Goal: Task Accomplishment & Management: Manage account settings

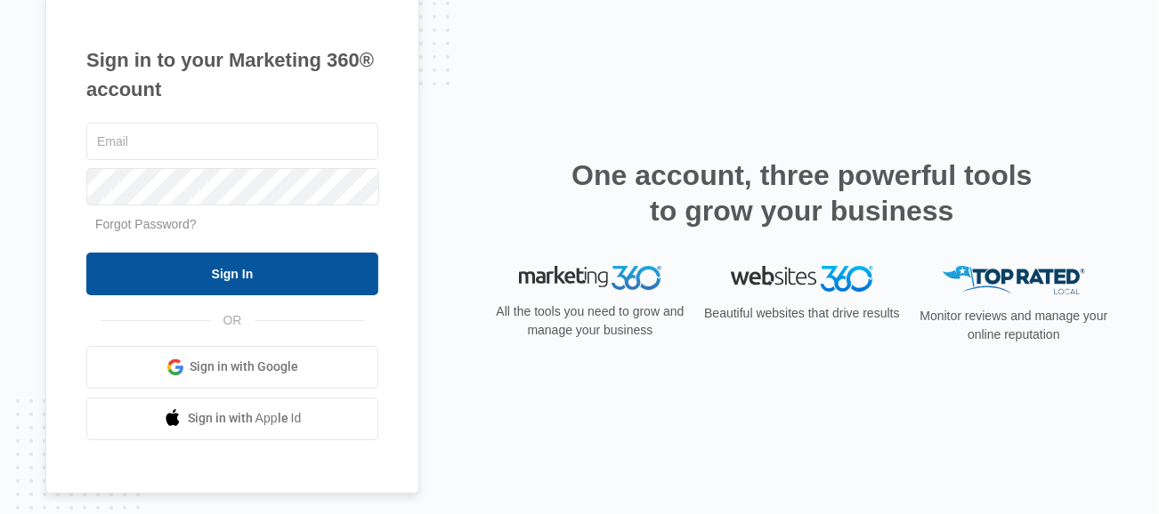
type input "[PERSON_NAME][EMAIL_ADDRESS][DOMAIN_NAME]"
click at [314, 268] on input "Sign In" at bounding box center [232, 274] width 292 height 43
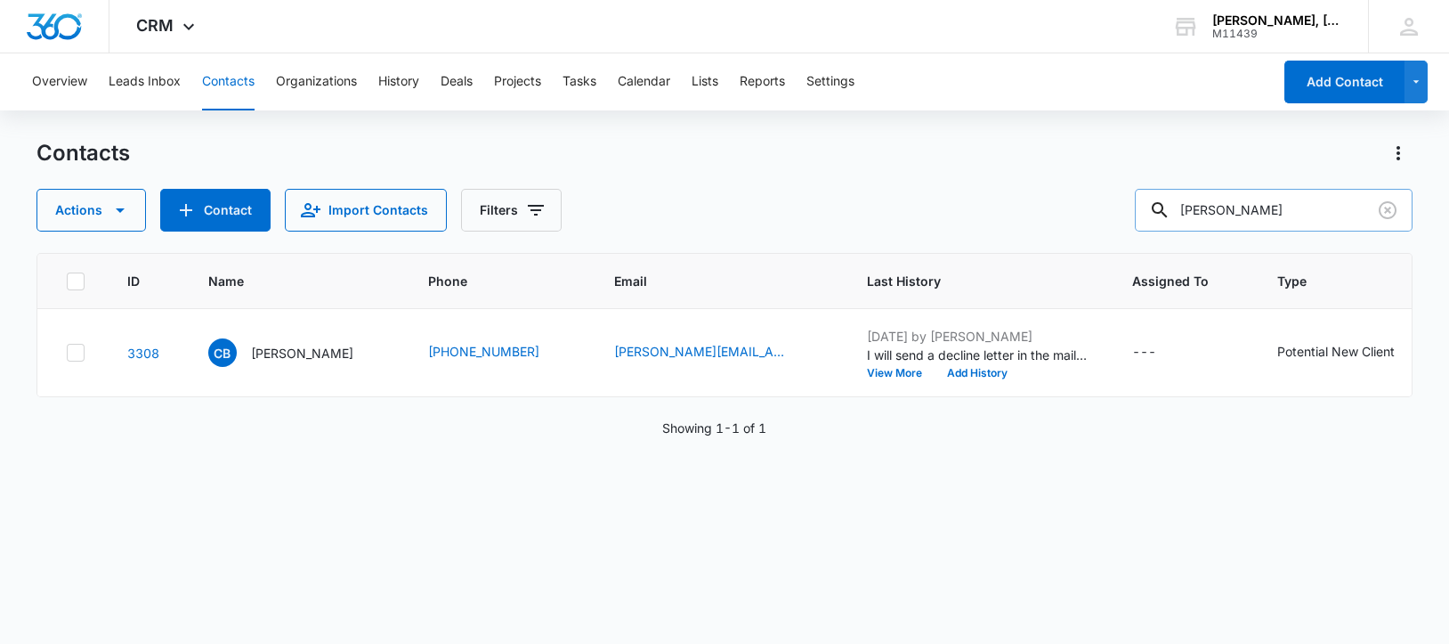
drag, startPoint x: 1260, startPoint y: 215, endPoint x: 1190, endPoint y: 212, distance: 70.4
click at [1190, 213] on div "[PERSON_NAME]" at bounding box center [1274, 210] width 278 height 43
paste input "[PERSON_NAME] "[PERSON_NAME]" [PERSON_NAME]"
type input "[PERSON_NAME] "[PERSON_NAME]" [PERSON_NAME]"
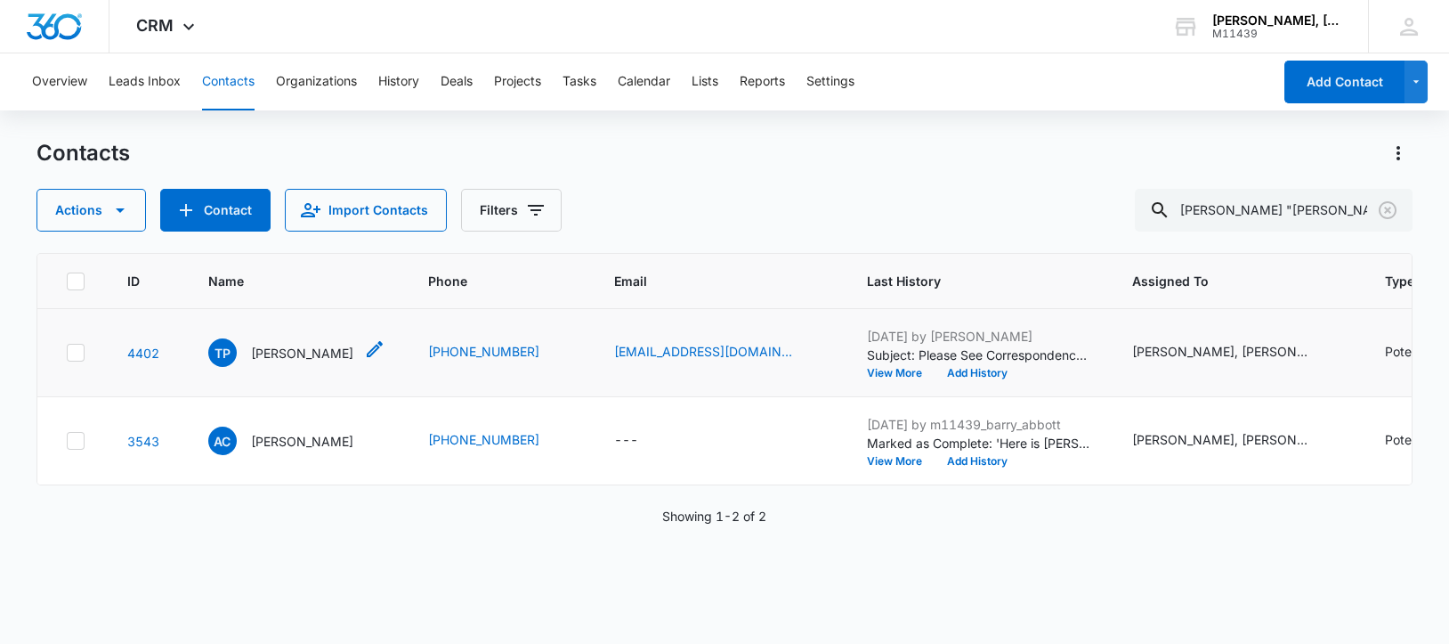
click at [275, 360] on p "[PERSON_NAME]" at bounding box center [302, 353] width 102 height 19
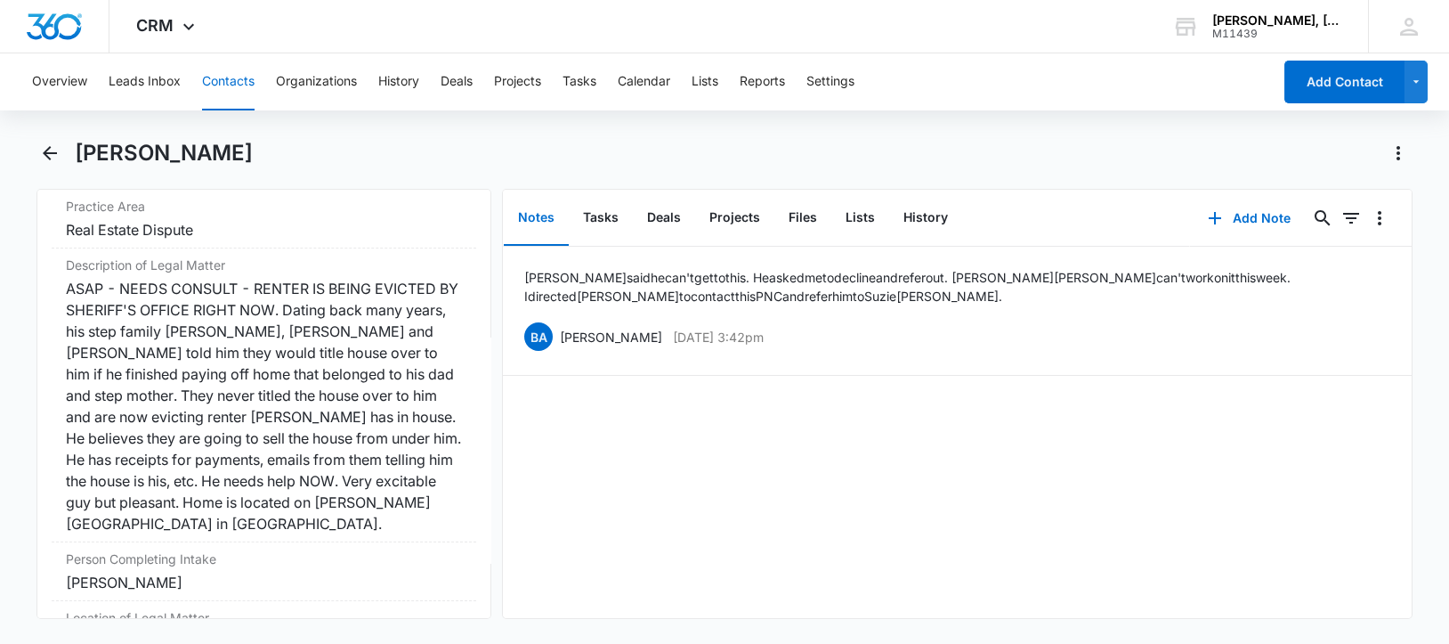
scroll to position [1445, 0]
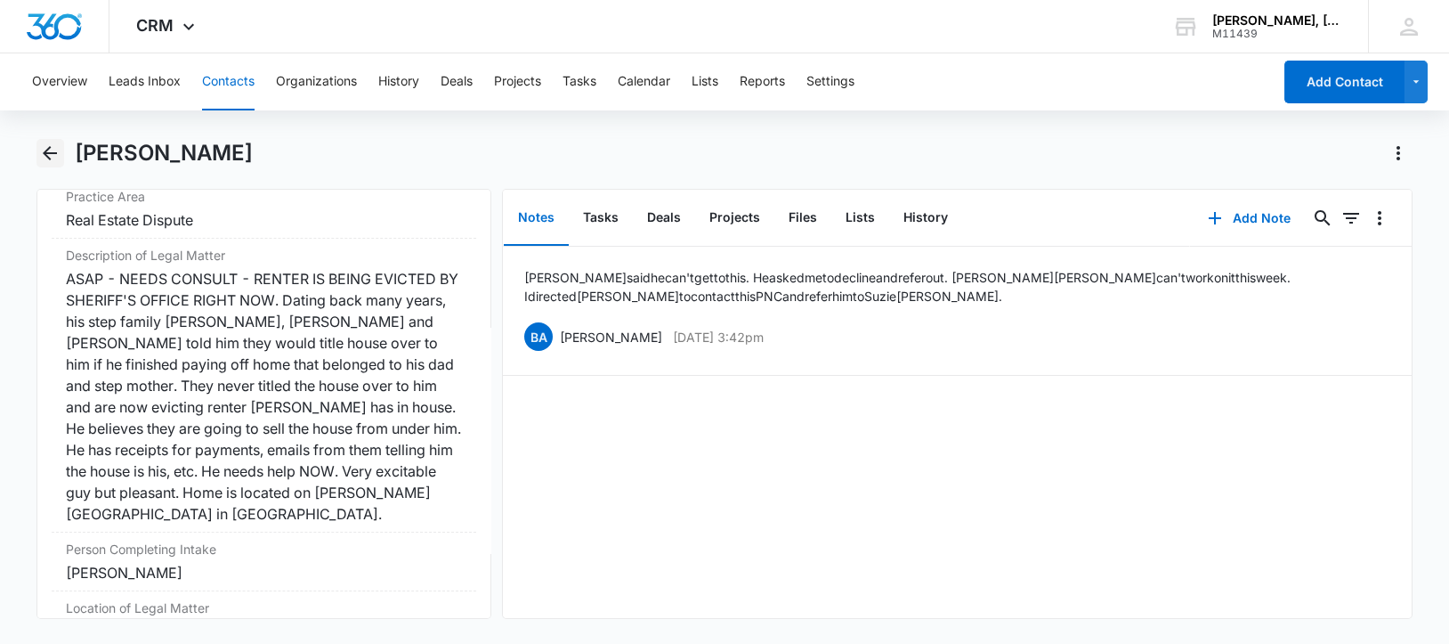
click at [48, 150] on icon "Back" at bounding box center [50, 153] width 14 height 14
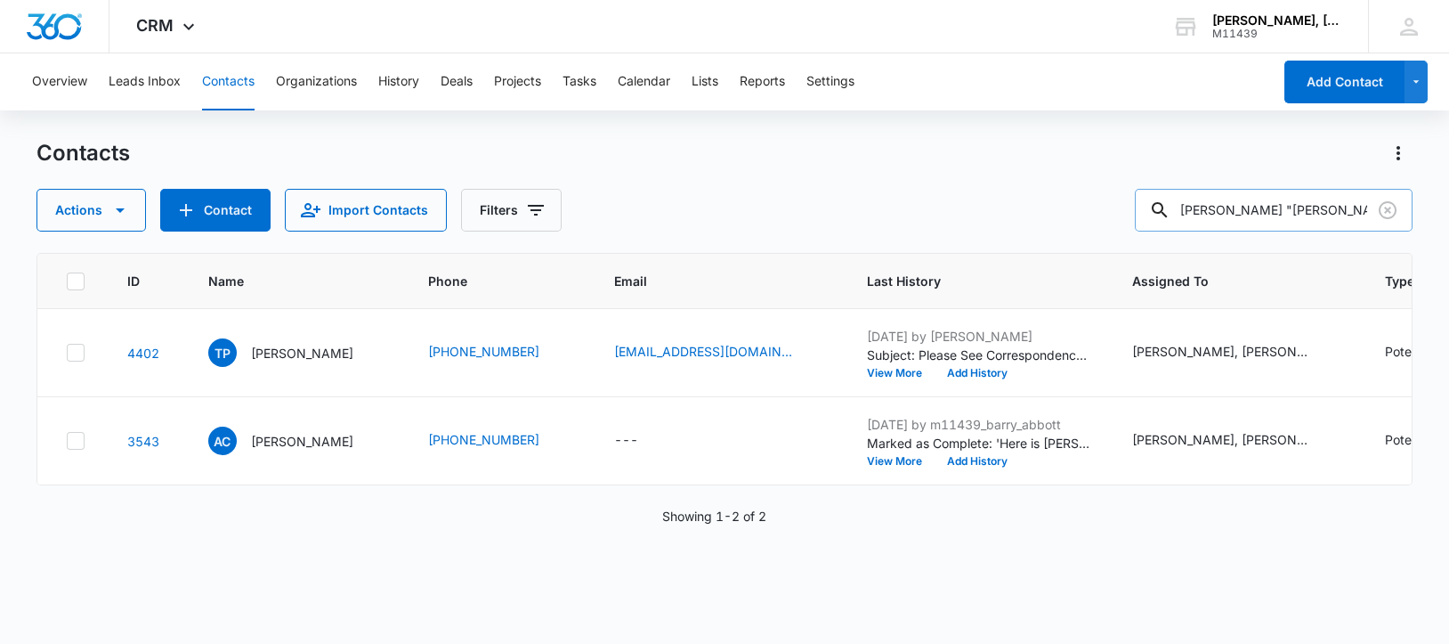
drag, startPoint x: 1201, startPoint y: 210, endPoint x: 1345, endPoint y: 209, distance: 144.2
click at [1345, 209] on input "[PERSON_NAME] "[PERSON_NAME]" [PERSON_NAME]" at bounding box center [1274, 210] width 278 height 43
paste input "[PERSON_NAME]"
type input "[PERSON_NAME]"
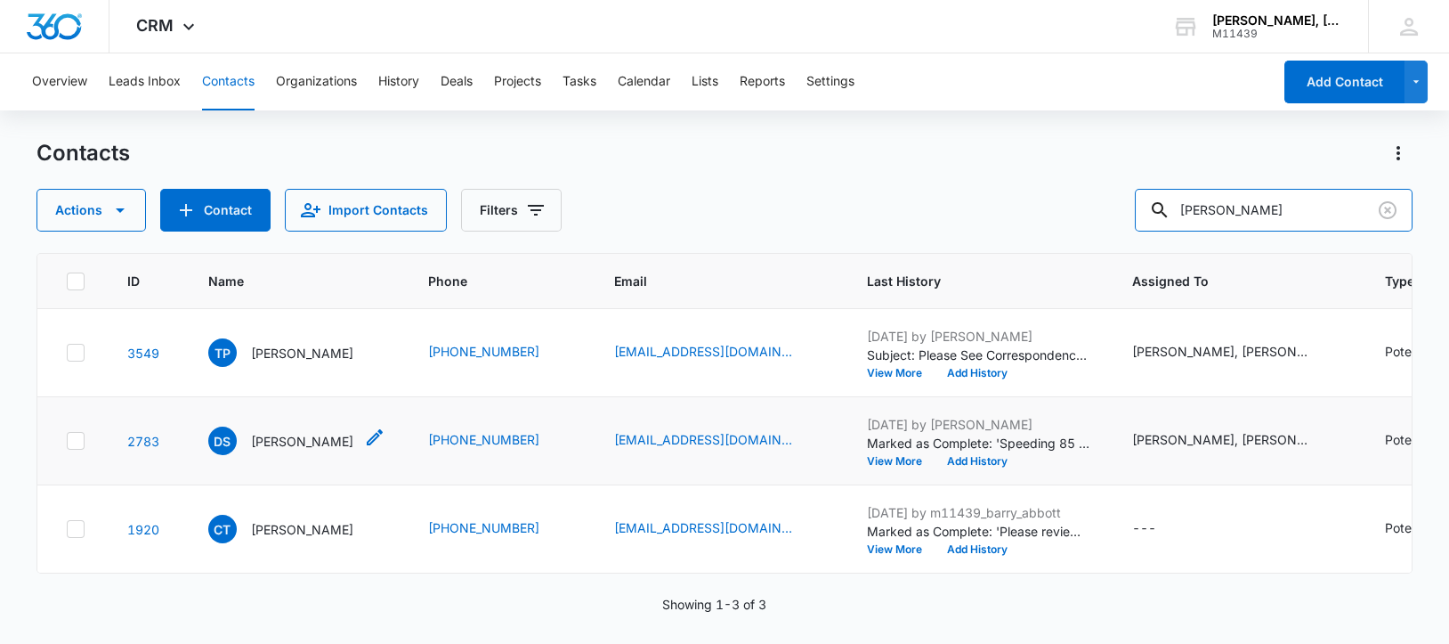
scroll to position [96, 0]
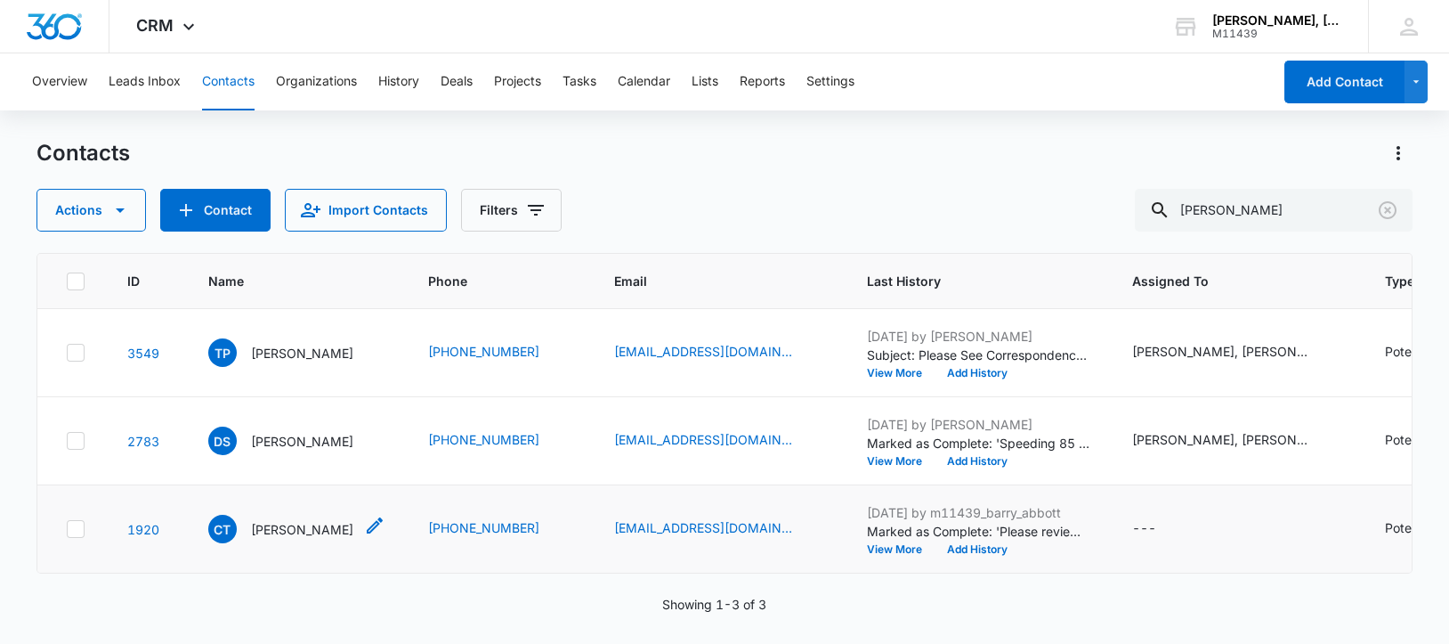
click at [277, 520] on p "[PERSON_NAME]" at bounding box center [302, 529] width 102 height 19
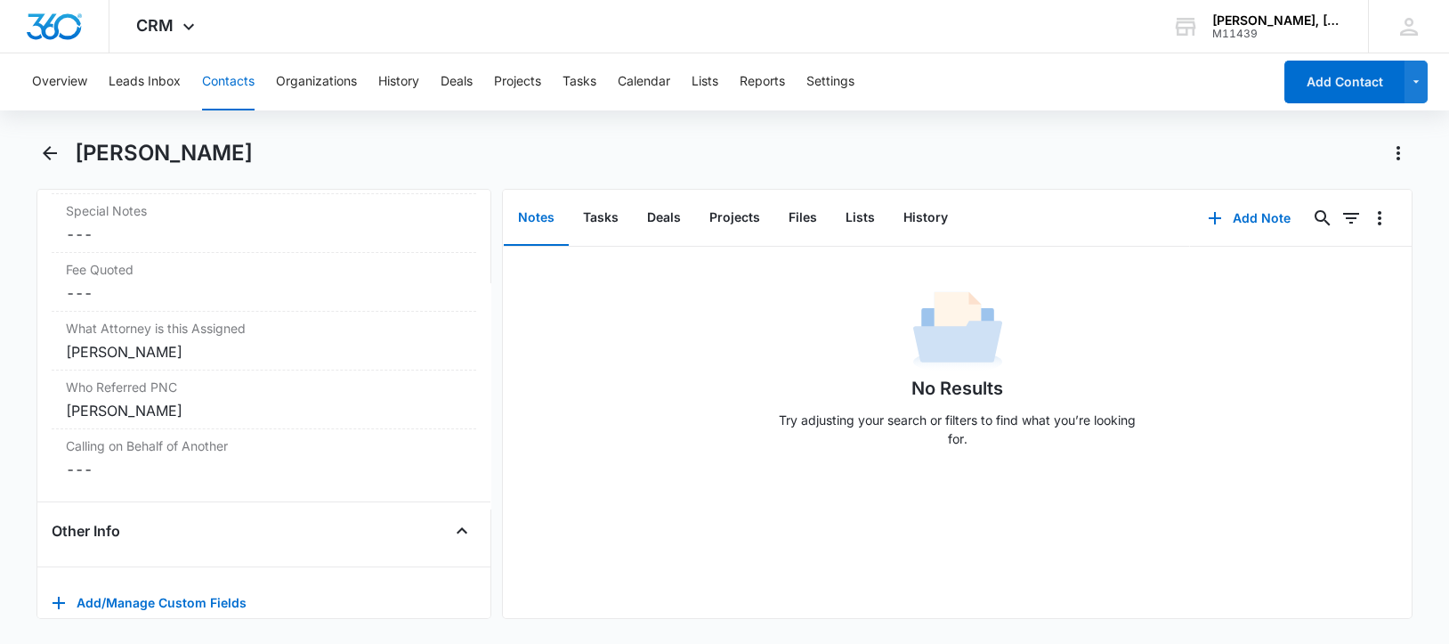
scroll to position [1755, 0]
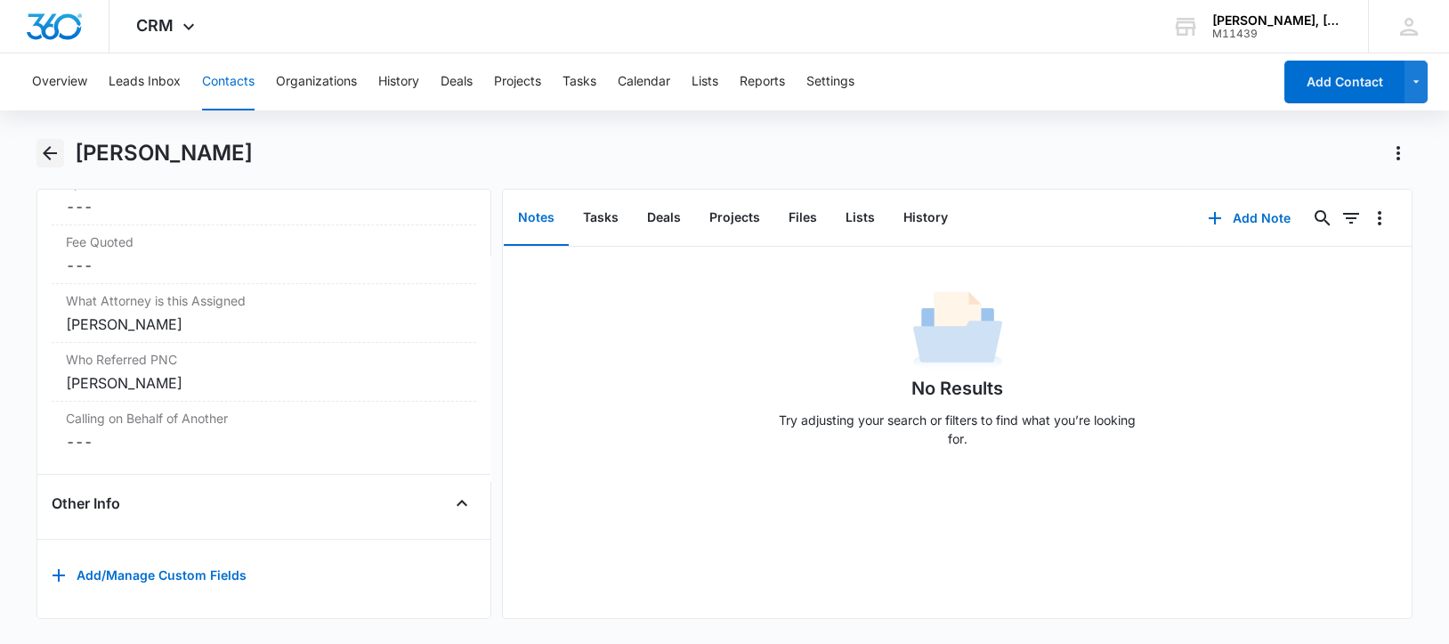
click at [49, 151] on icon "Back" at bounding box center [49, 152] width 21 height 21
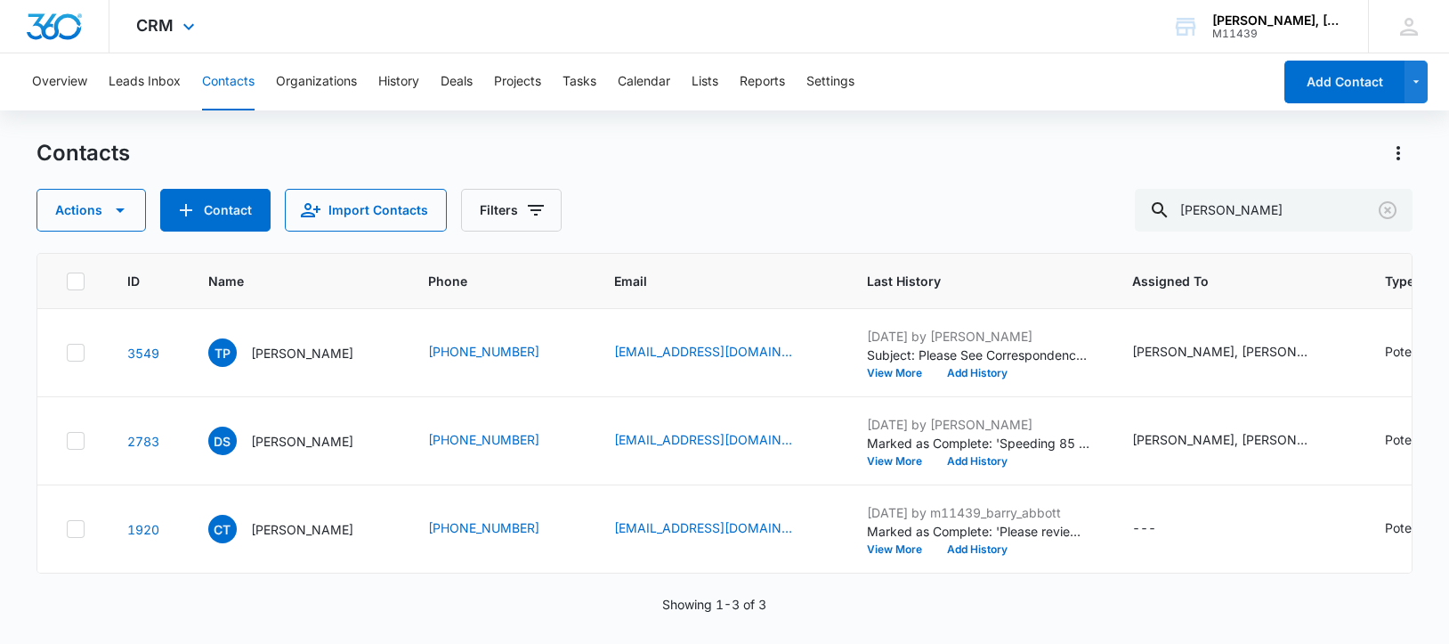
scroll to position [96, 0]
drag, startPoint x: 1203, startPoint y: 212, endPoint x: 1321, endPoint y: 206, distance: 117.7
click at [1321, 206] on input "[PERSON_NAME]" at bounding box center [1274, 210] width 278 height 43
paste input "[PERSON_NAME]"
type input "[PERSON_NAME]"
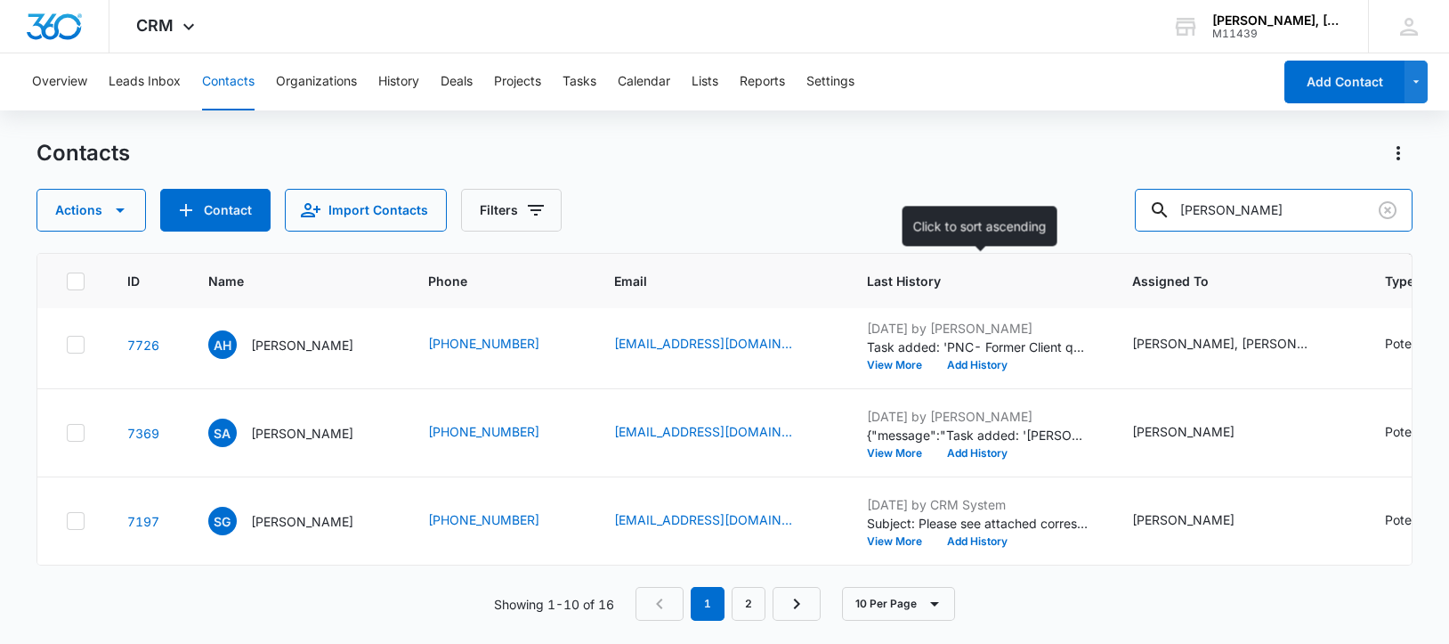
scroll to position [0, 0]
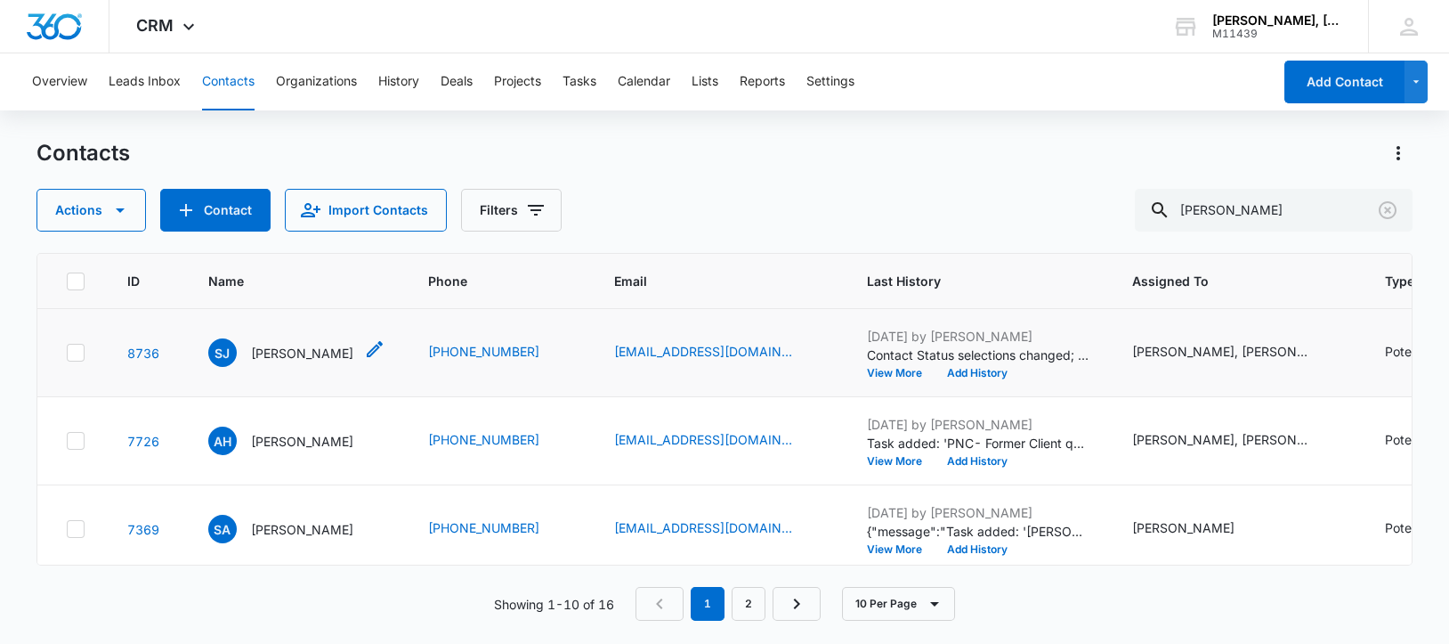
click at [287, 362] on p "[PERSON_NAME]" at bounding box center [302, 353] width 102 height 19
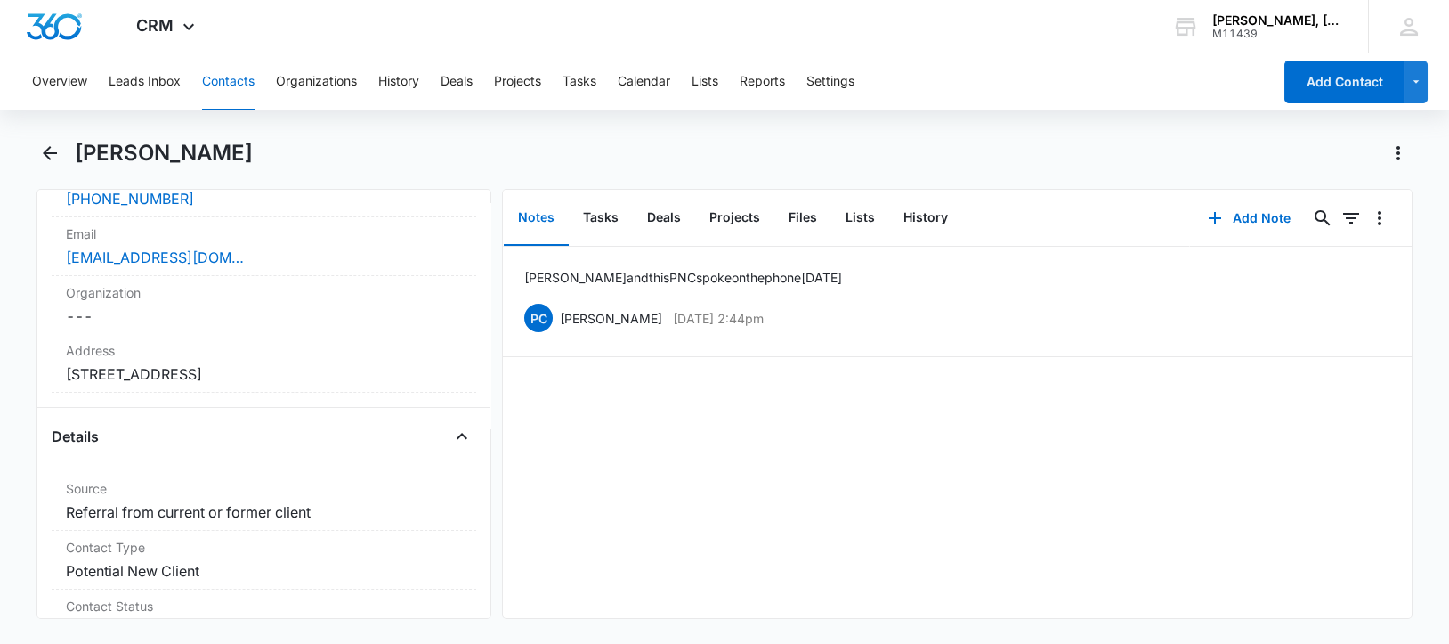
scroll to position [555, 0]
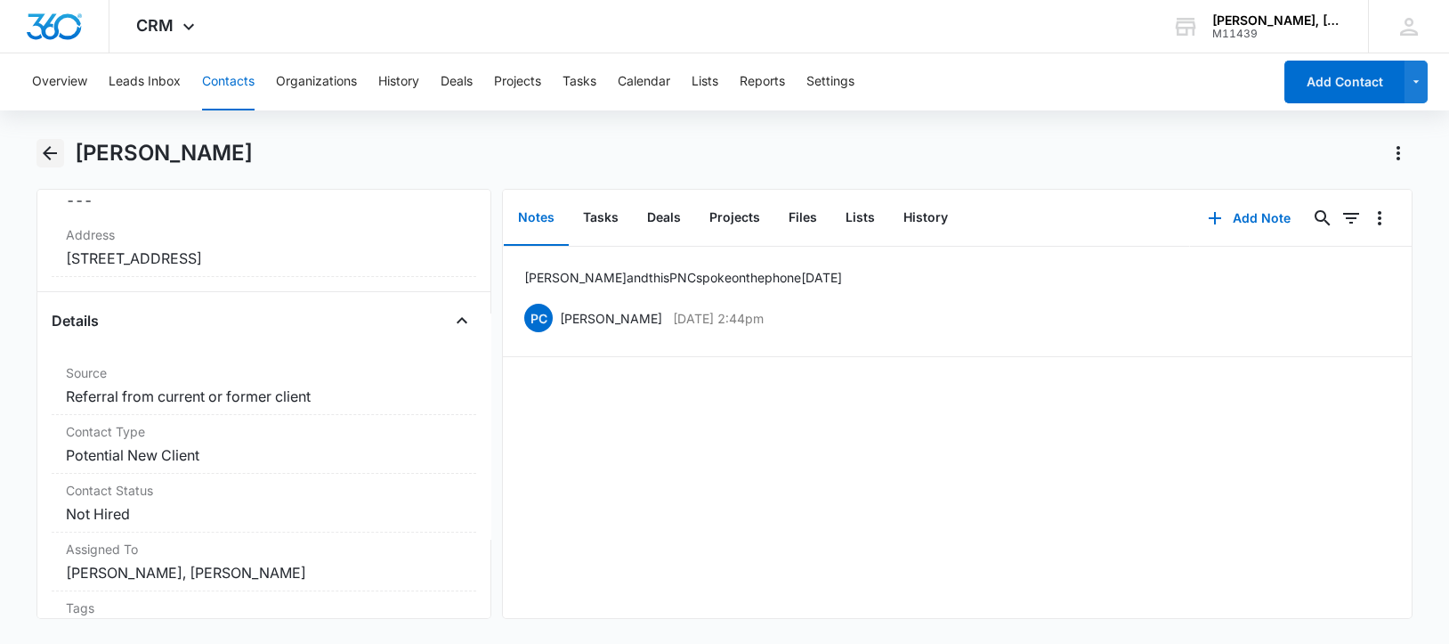
click at [53, 150] on icon "Back" at bounding box center [49, 152] width 21 height 21
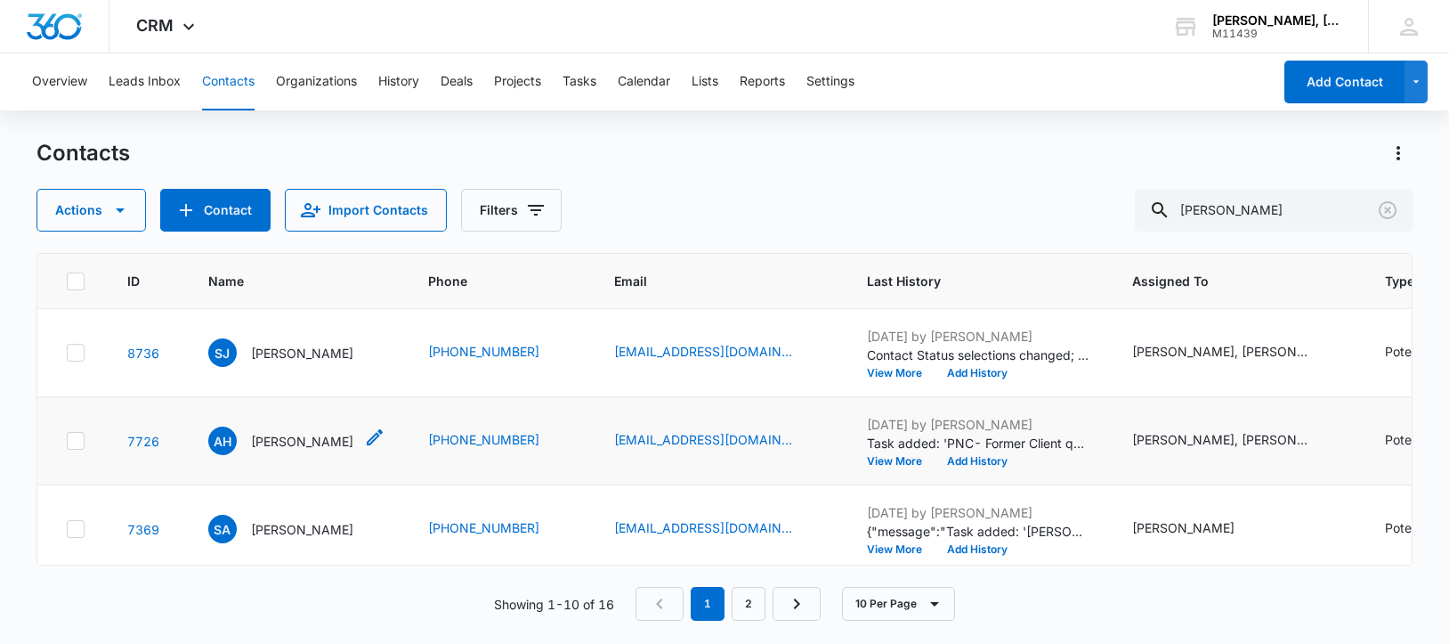
click at [277, 450] on p "[PERSON_NAME]" at bounding box center [302, 441] width 102 height 19
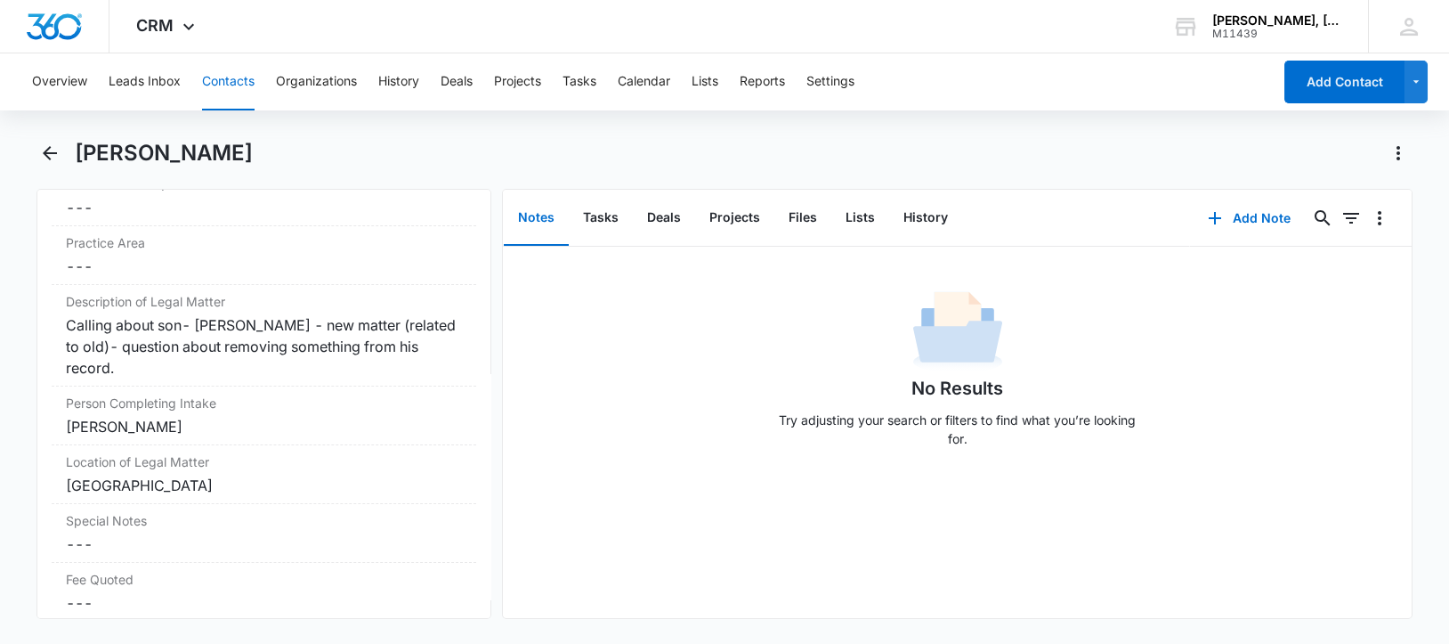
scroll to position [1445, 0]
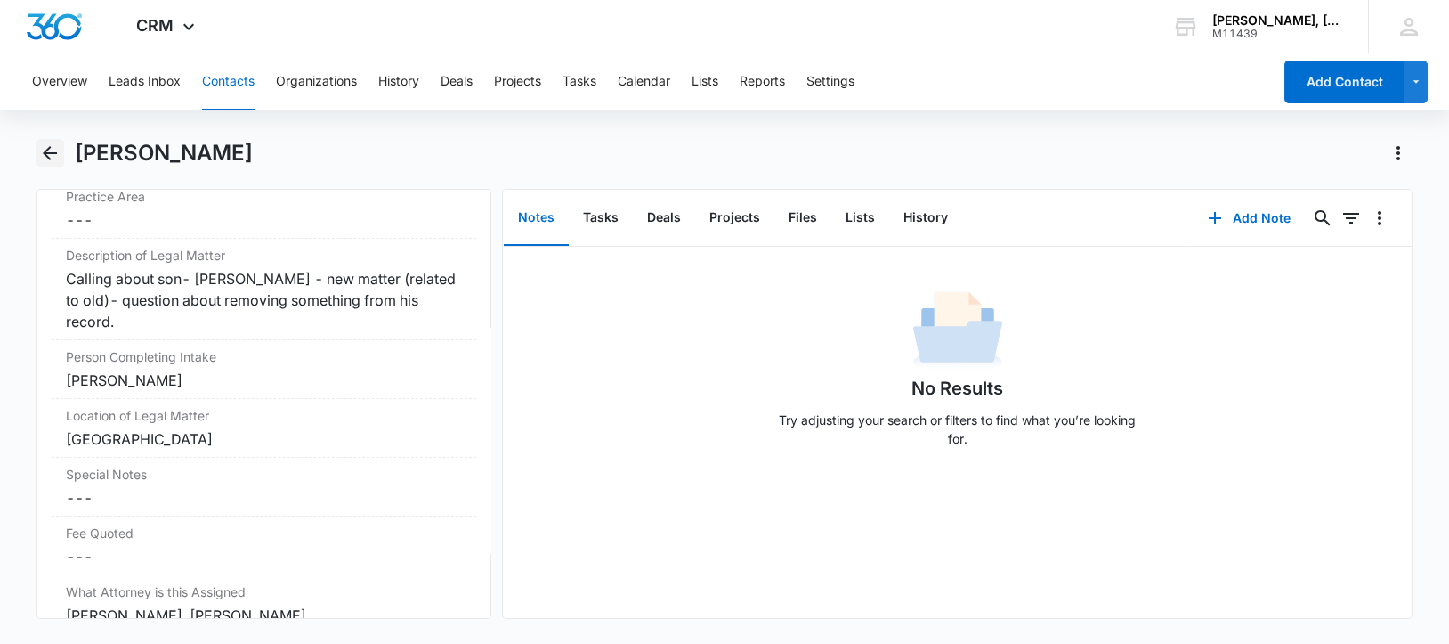
click at [49, 150] on icon "Back" at bounding box center [49, 152] width 21 height 21
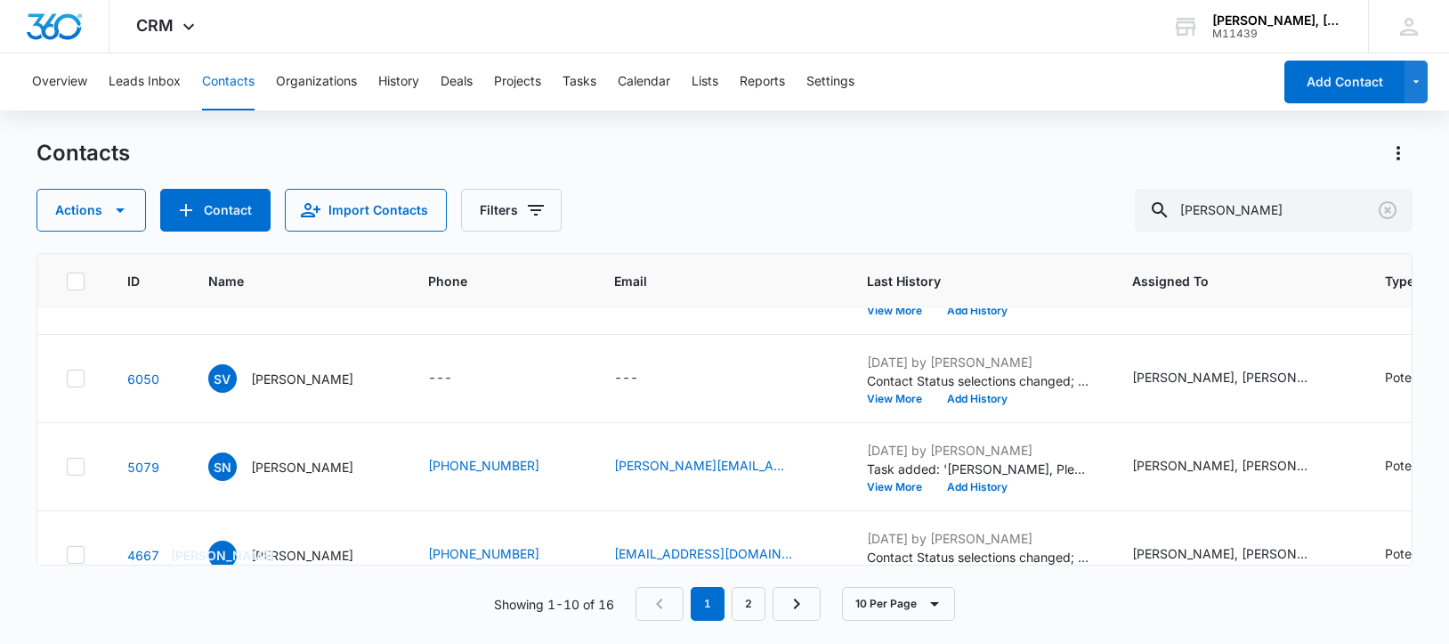
scroll to position [445, 0]
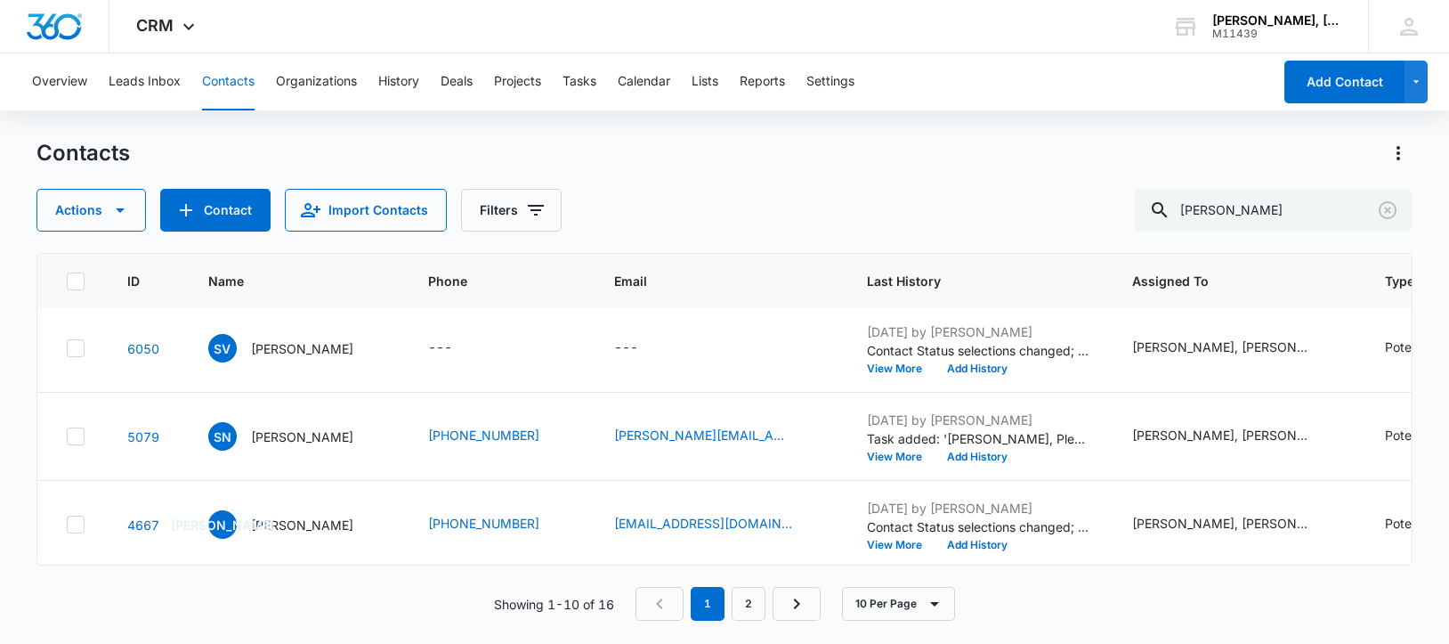
click at [274, 270] on p "[PERSON_NAME]" at bounding box center [302, 260] width 102 height 19
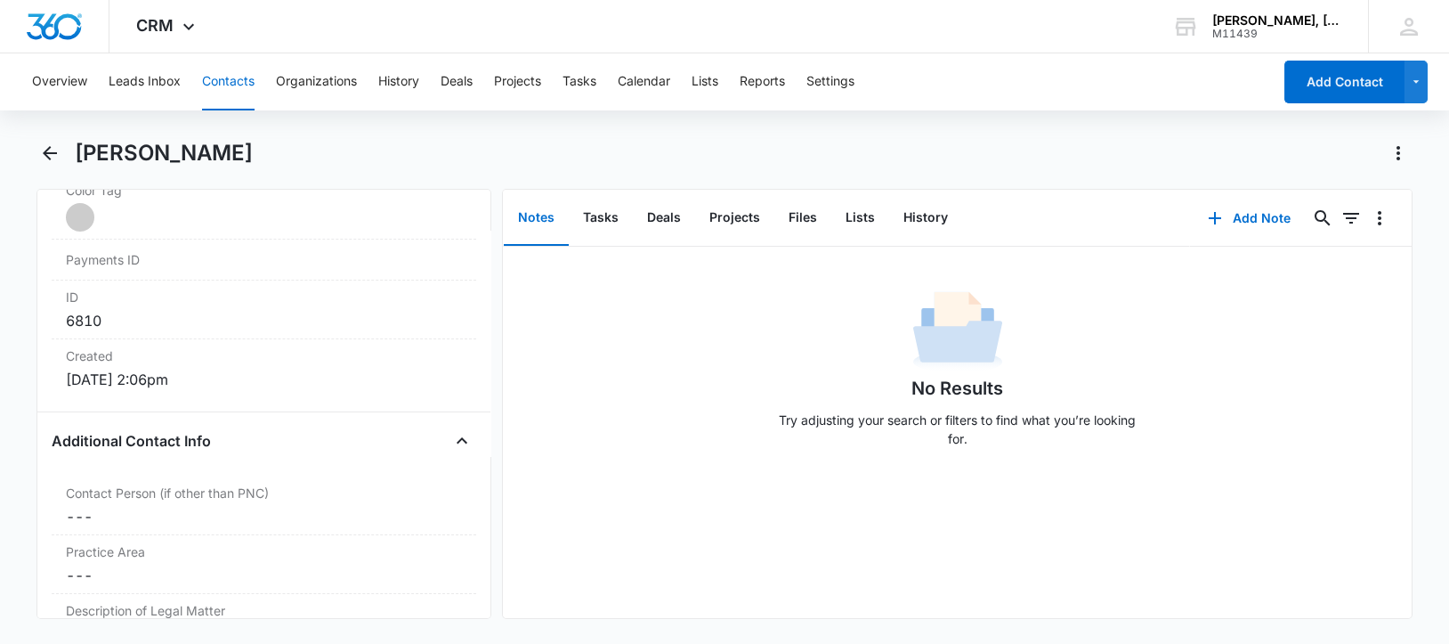
scroll to position [1335, 0]
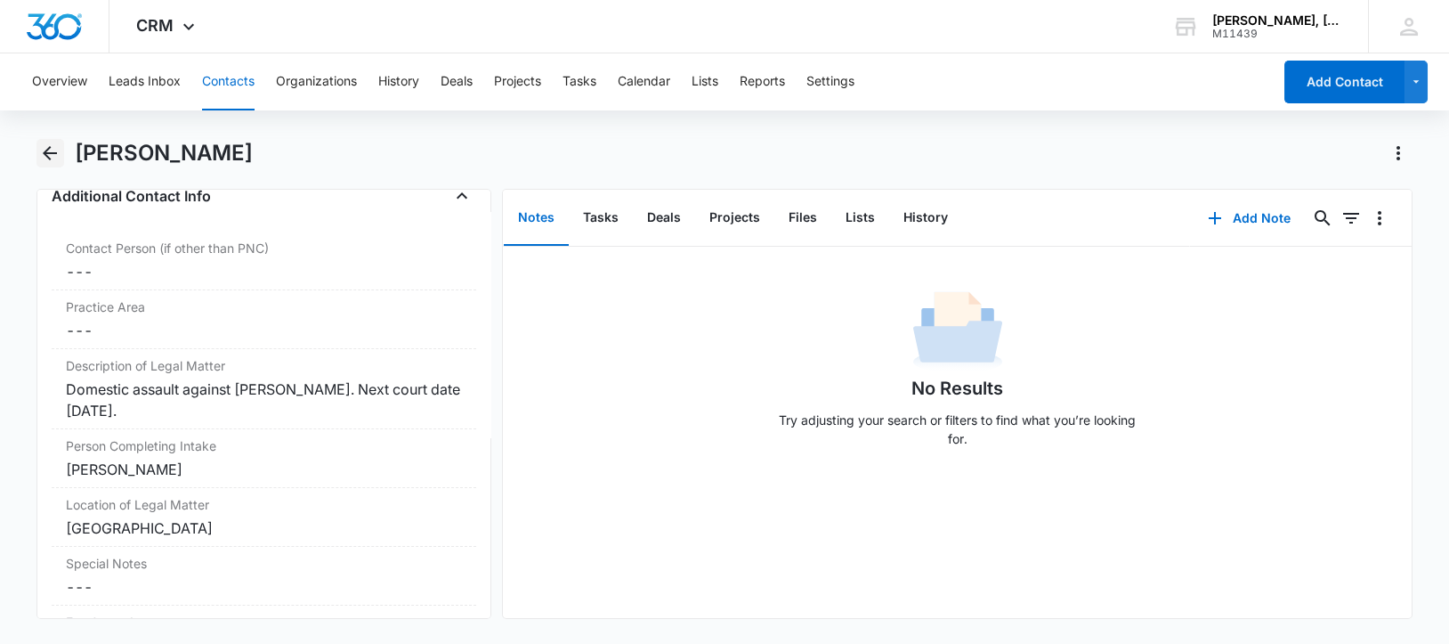
click at [49, 153] on icon "Back" at bounding box center [50, 153] width 14 height 14
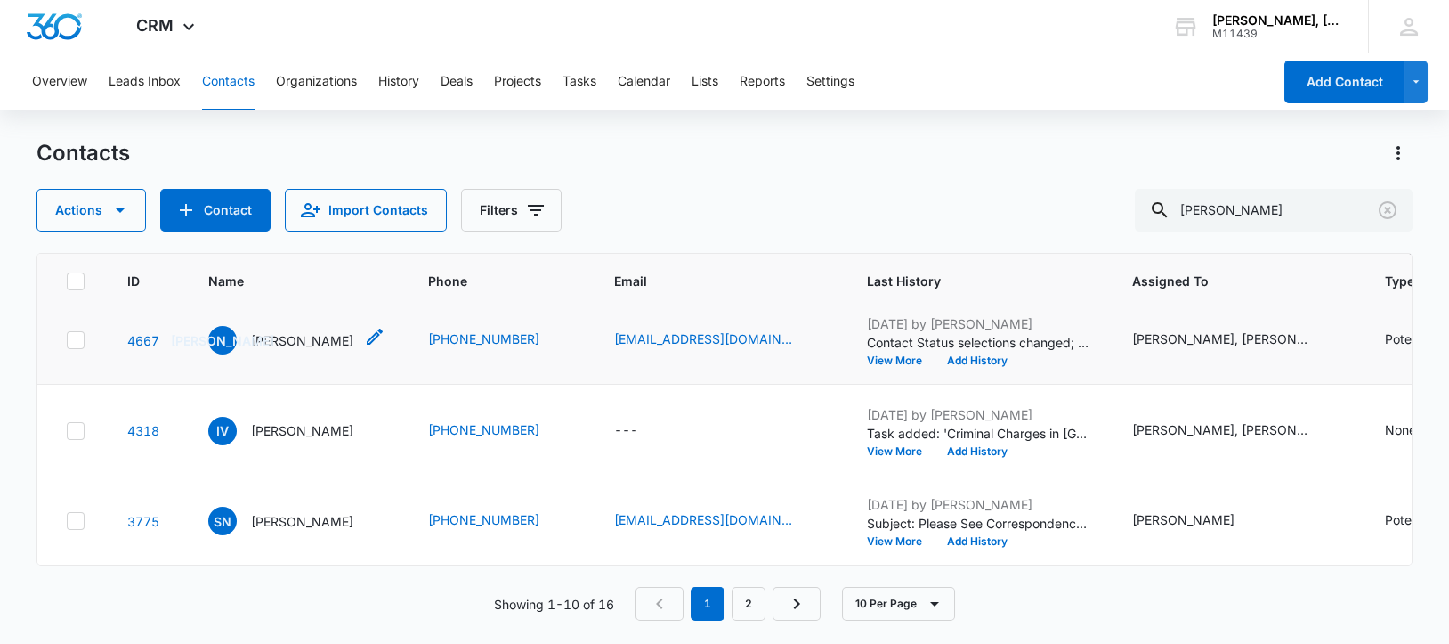
scroll to position [668, 0]
click at [274, 350] on p "[PERSON_NAME]" at bounding box center [302, 340] width 102 height 19
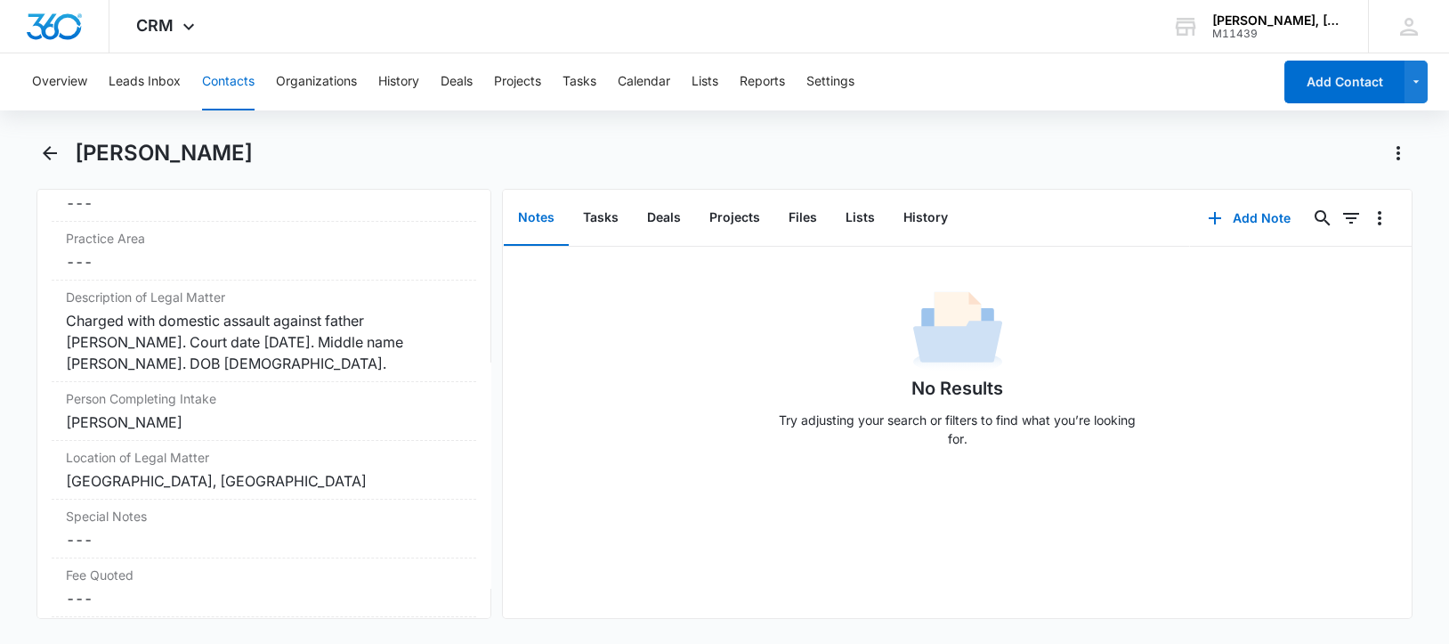
scroll to position [1445, 0]
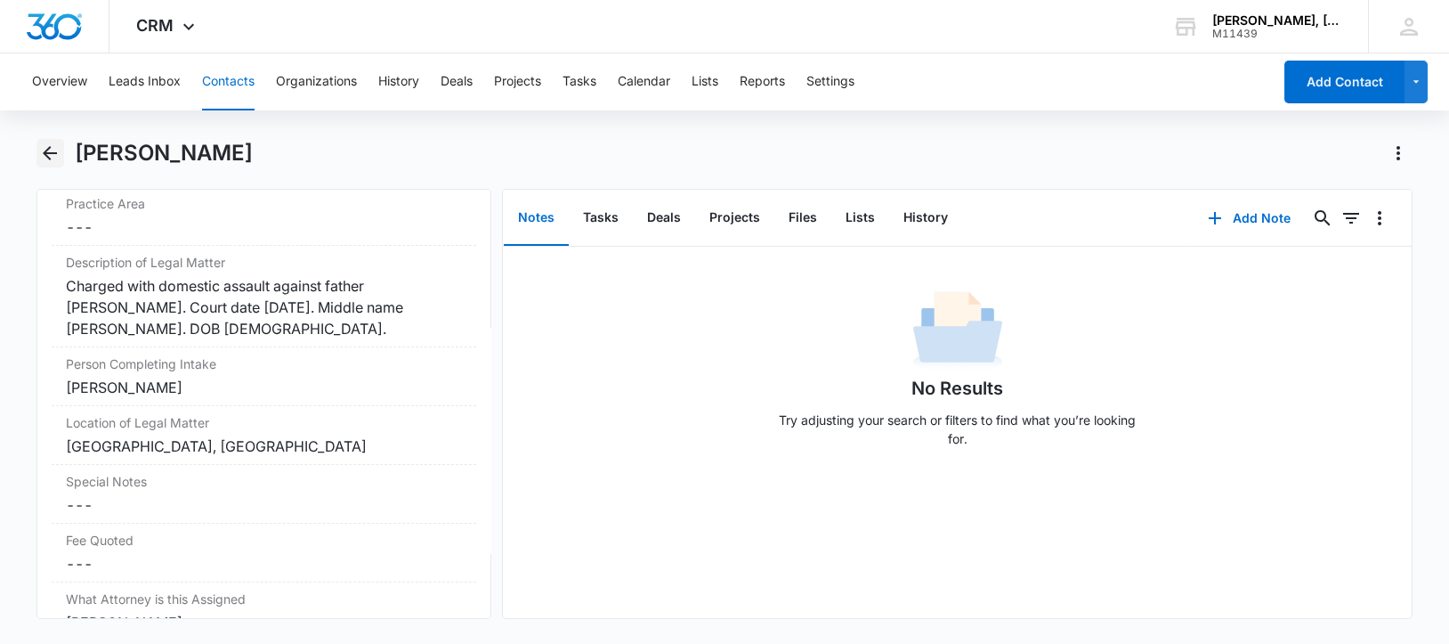
click at [49, 157] on icon "Back" at bounding box center [50, 153] width 14 height 14
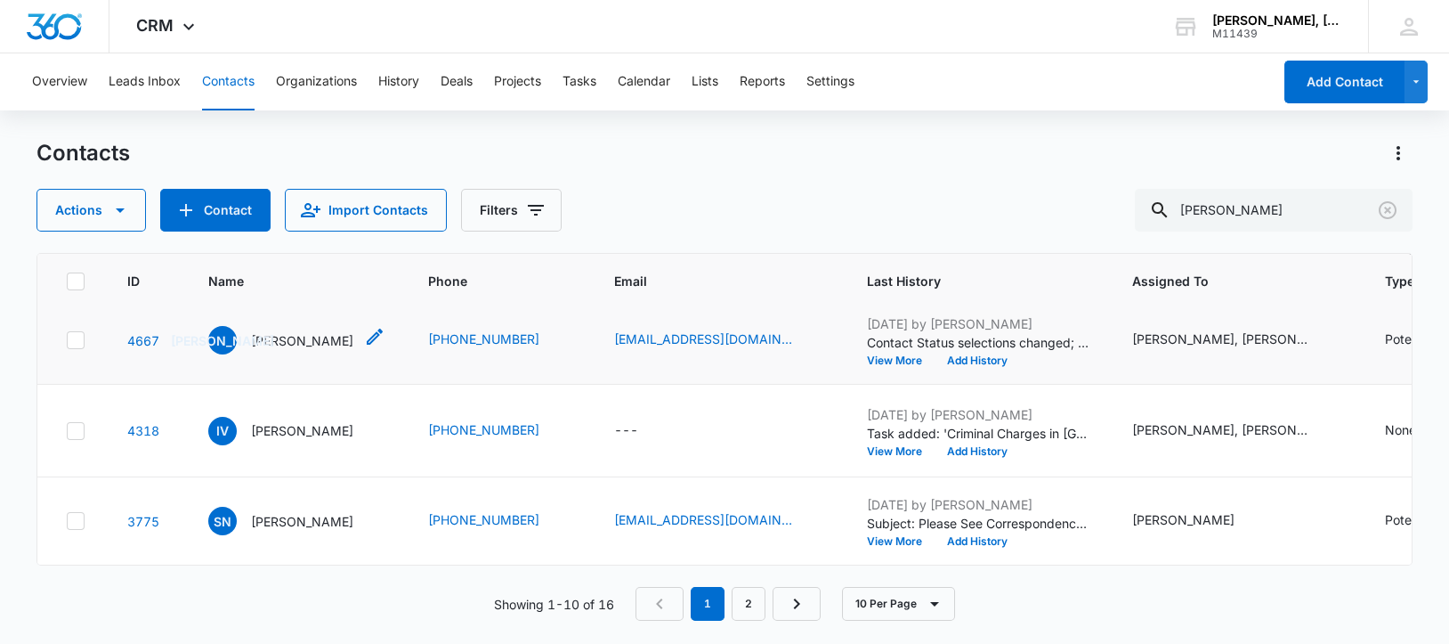
scroll to position [779, 0]
click at [266, 440] on p "[PERSON_NAME]" at bounding box center [302, 430] width 102 height 19
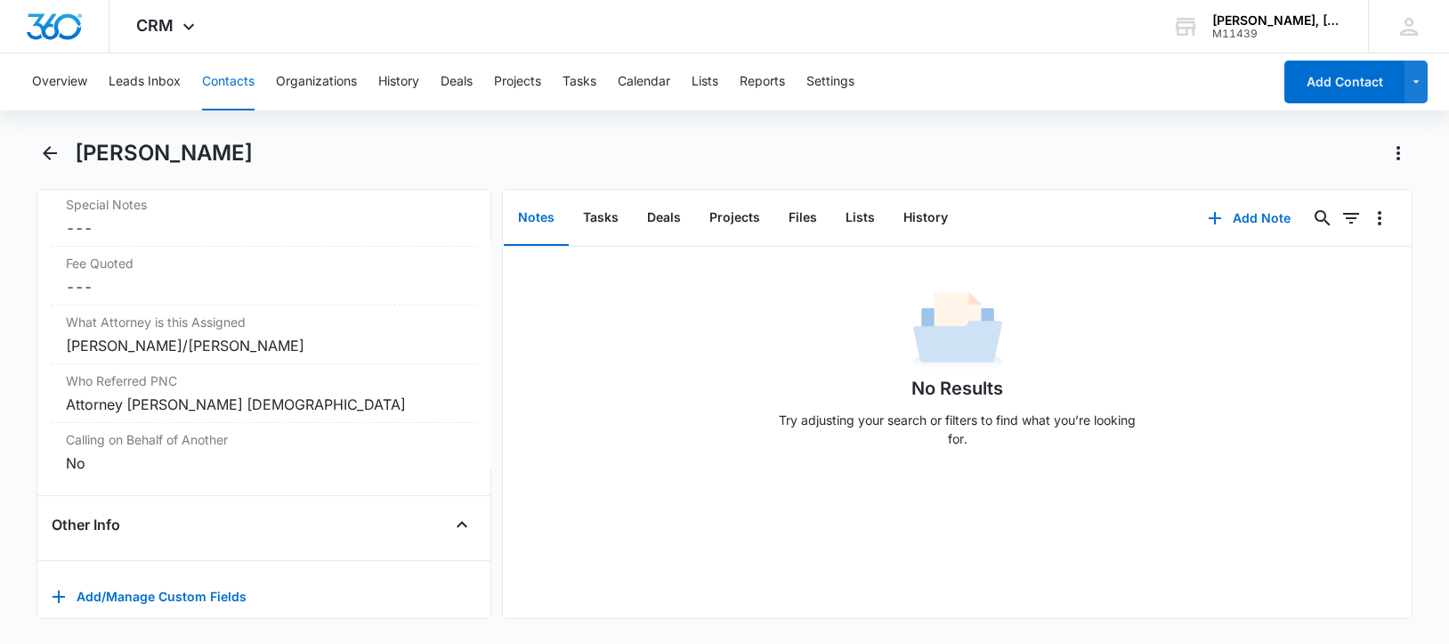
scroll to position [1780, 0]
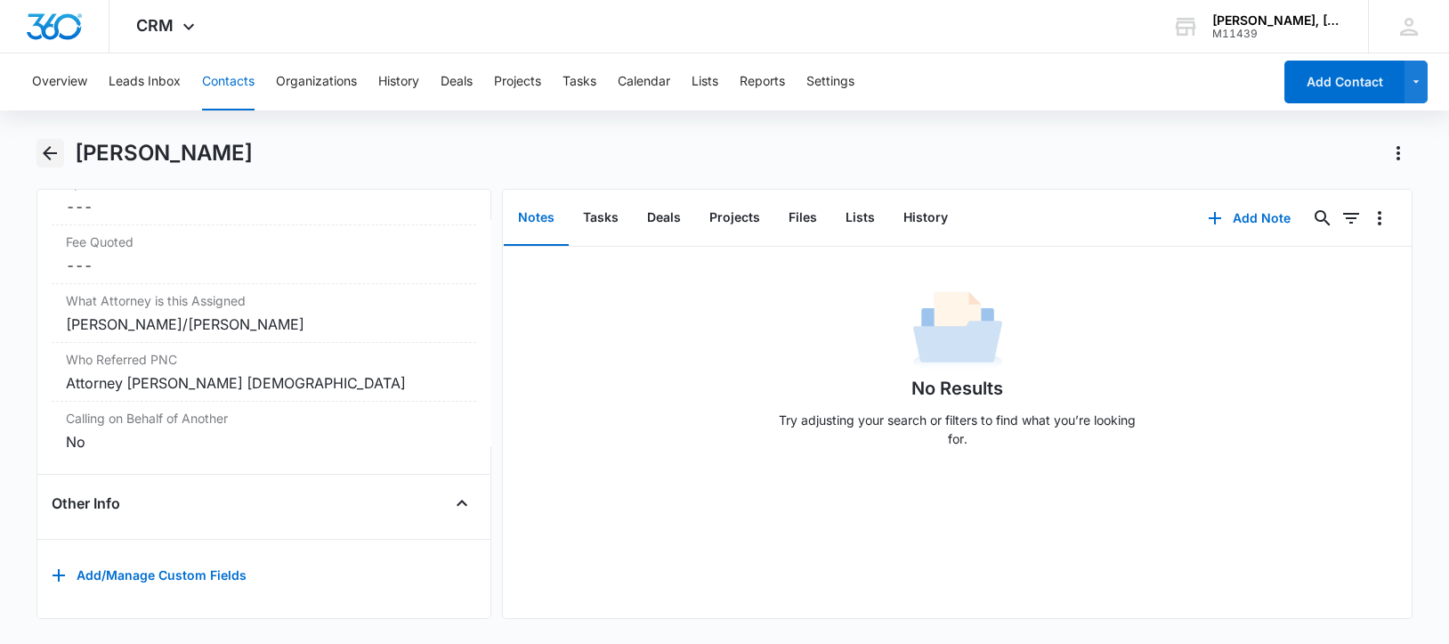
click at [49, 148] on icon "Back" at bounding box center [49, 152] width 21 height 21
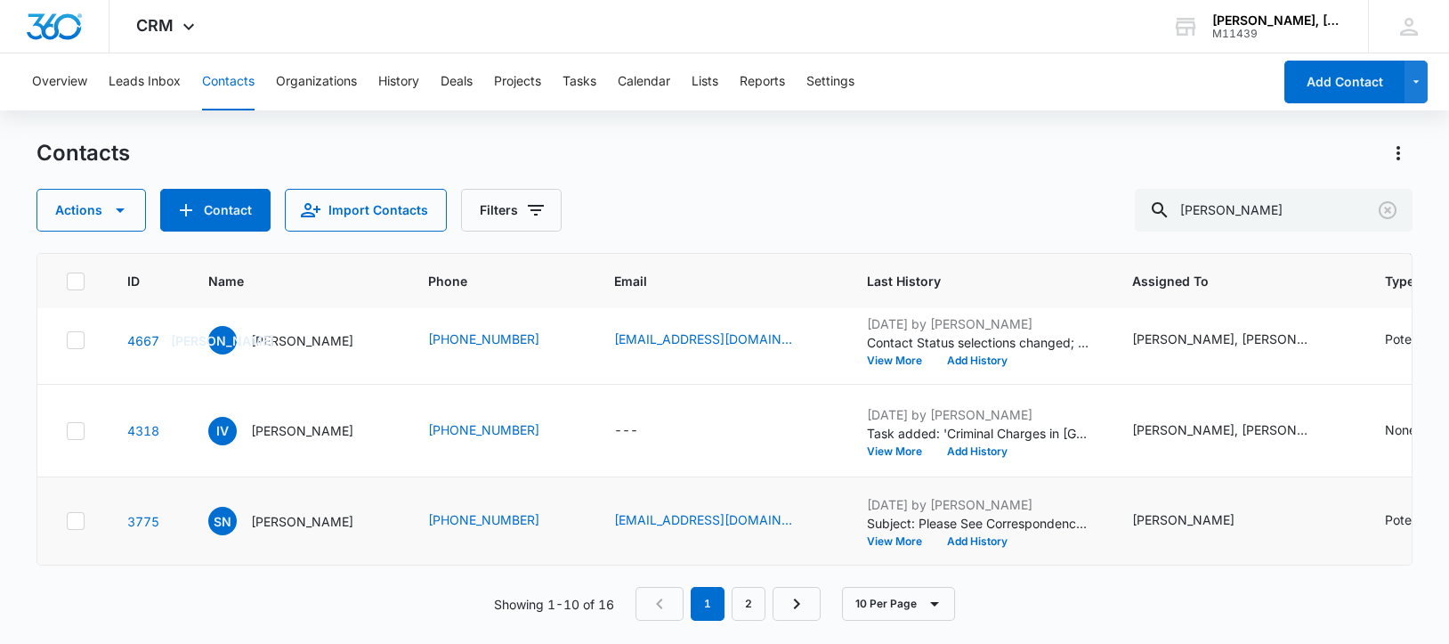
scroll to position [913, 0]
click at [748, 601] on link "2" at bounding box center [749, 604] width 34 height 34
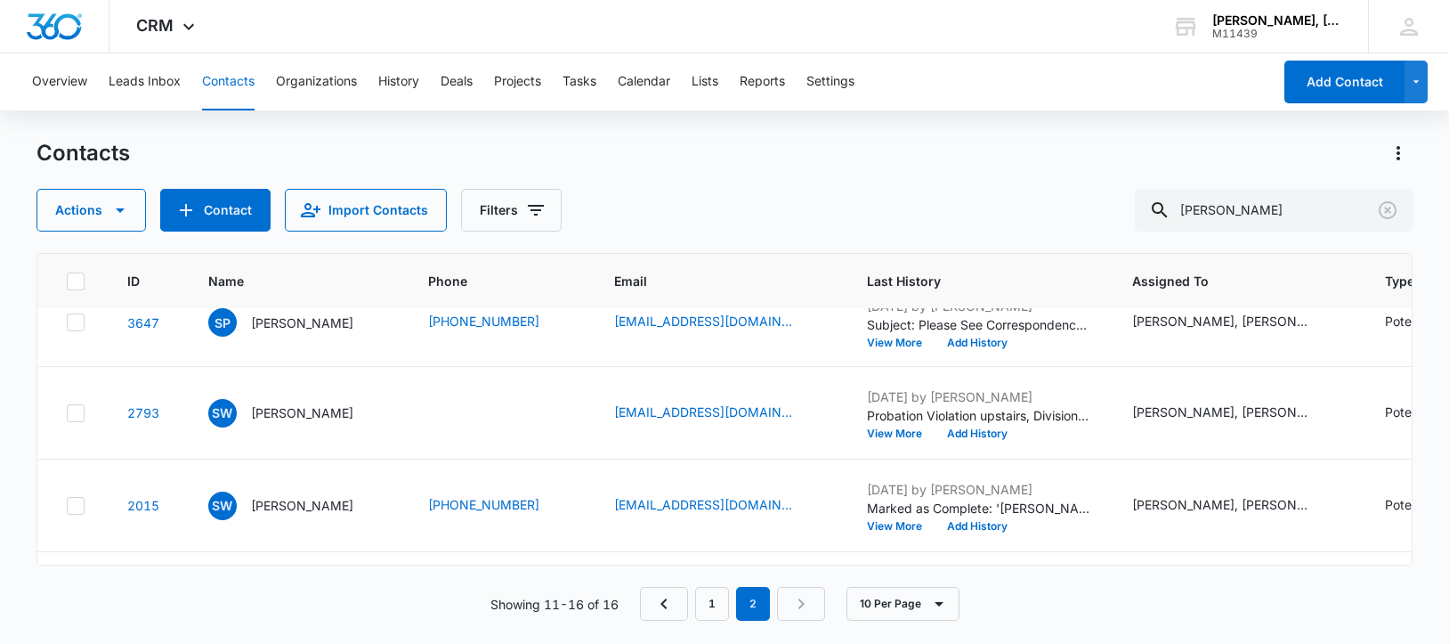
scroll to position [0, 0]
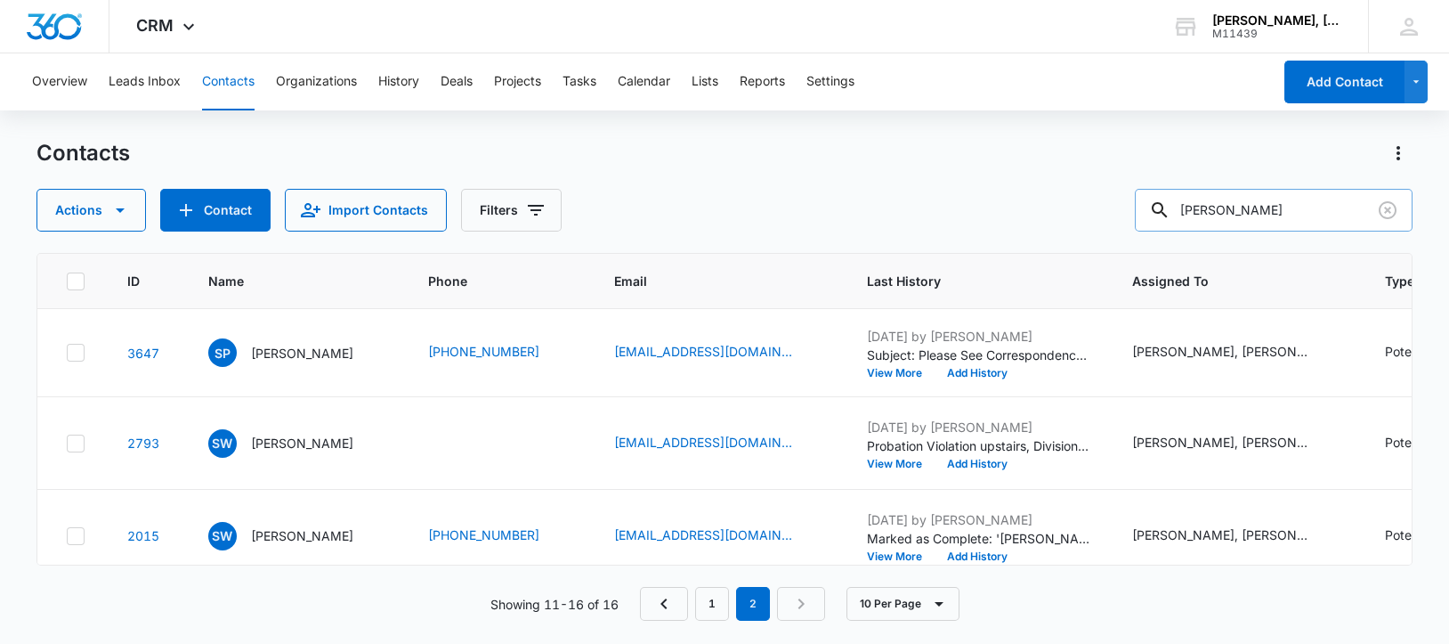
drag, startPoint x: 1300, startPoint y: 212, endPoint x: 1188, endPoint y: 215, distance: 112.2
click at [1188, 215] on div "[PERSON_NAME]" at bounding box center [1274, 210] width 278 height 43
paste input "[PERSON_NAME]"
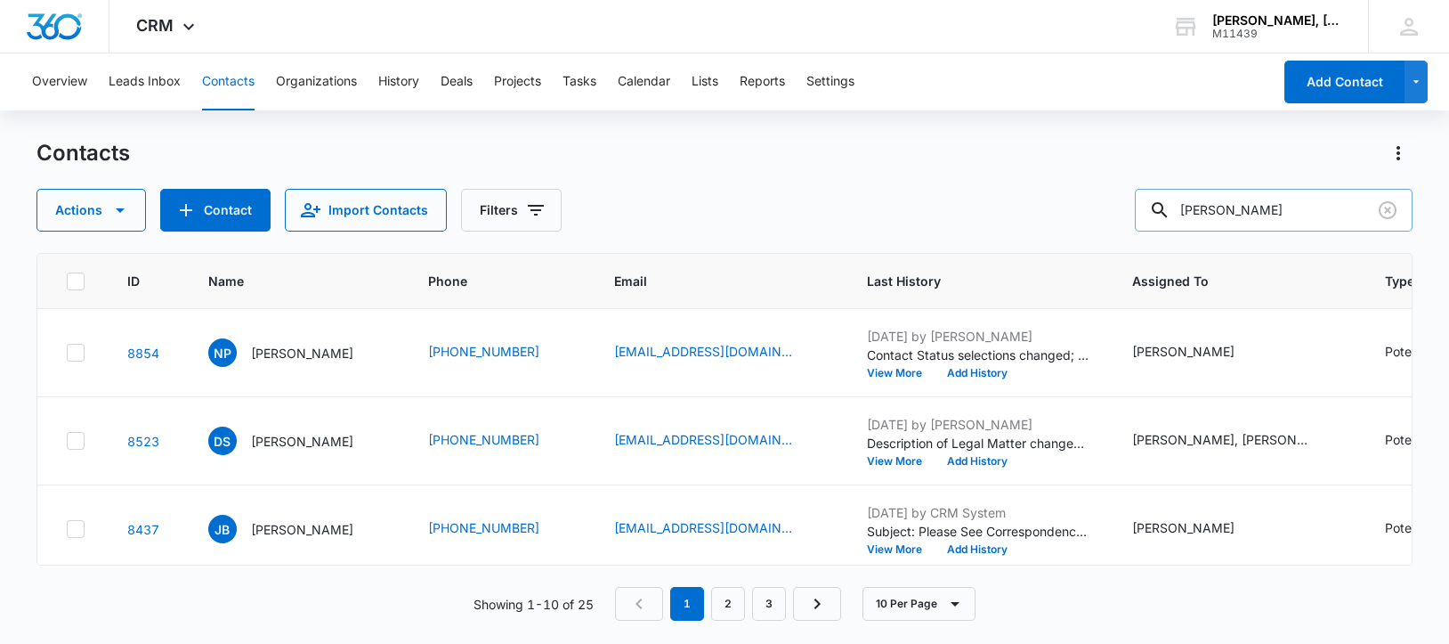
click at [1213, 216] on input "[PERSON_NAME]" at bounding box center [1274, 210] width 278 height 43
type input "[PERSON_NAME]"
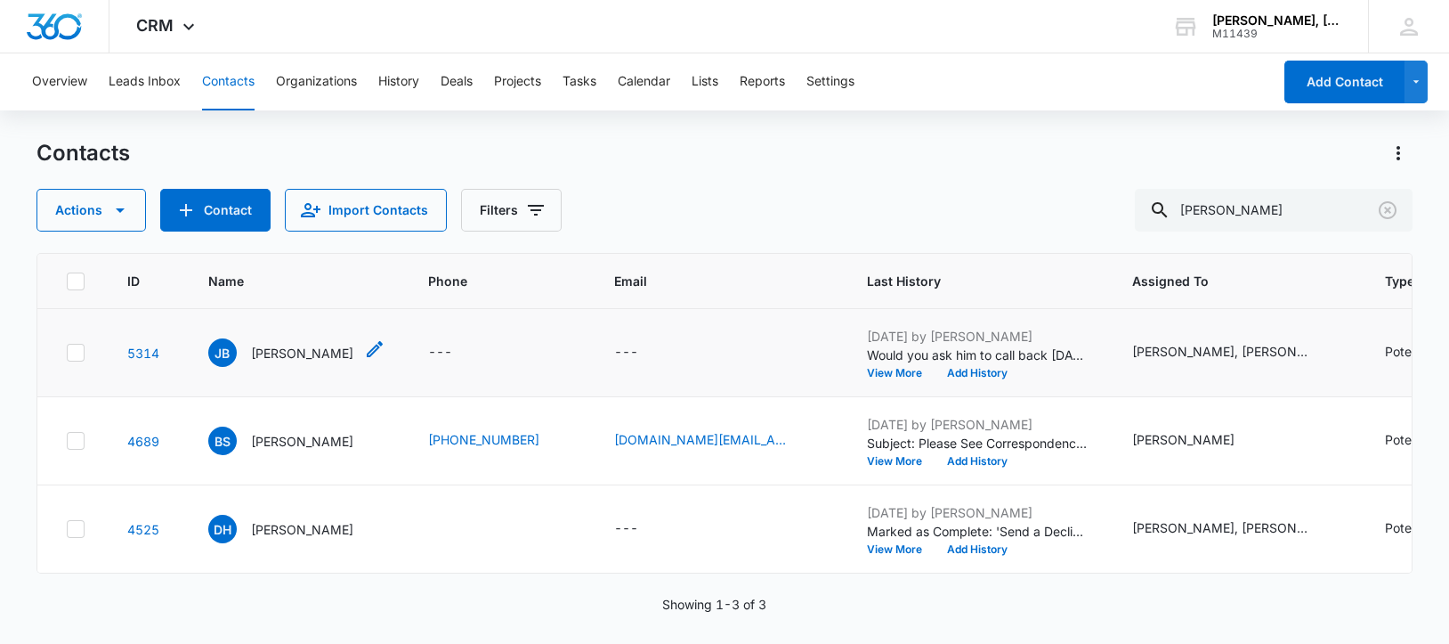
click at [287, 352] on p "[PERSON_NAME]" at bounding box center [302, 353] width 102 height 19
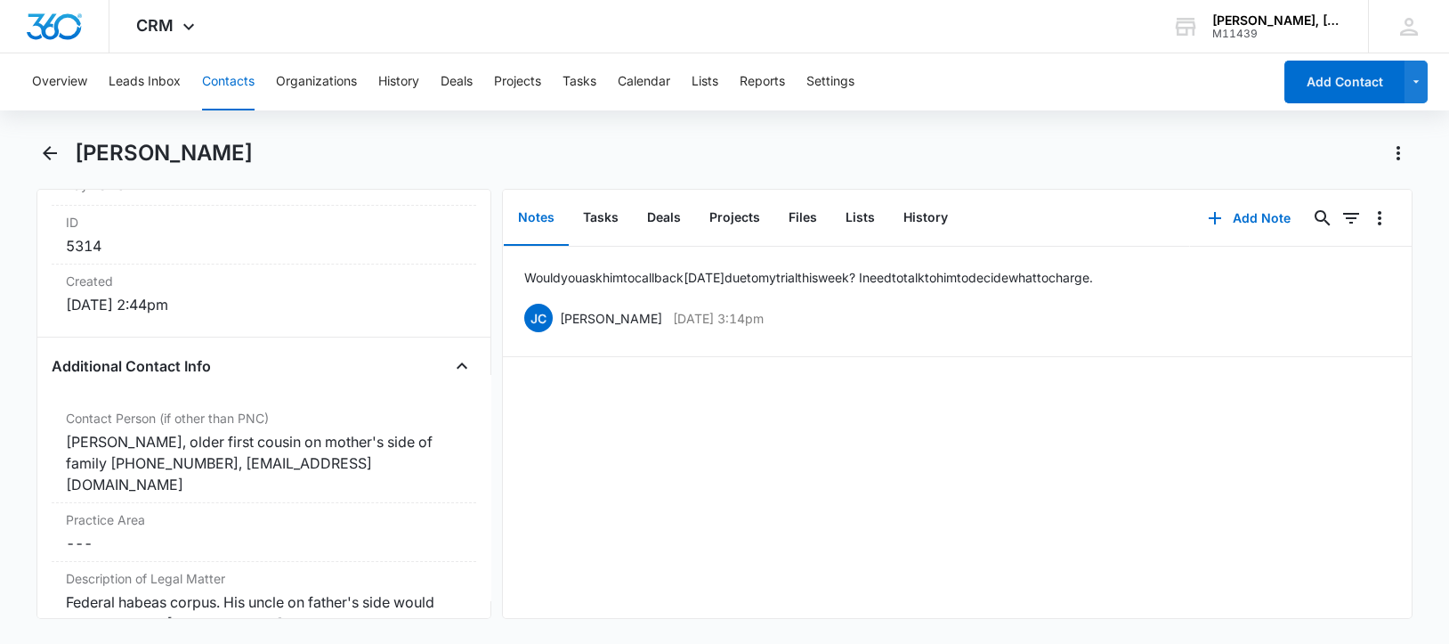
scroll to position [1284, 0]
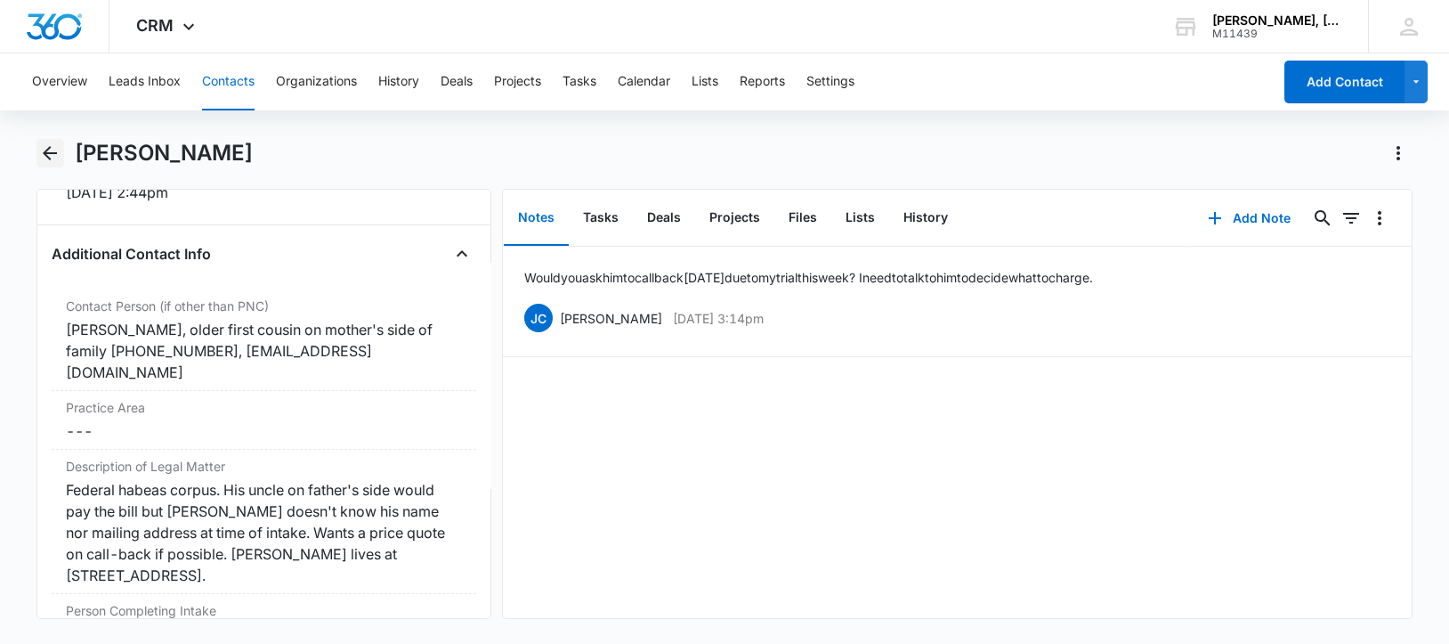
click at [49, 150] on icon "Back" at bounding box center [49, 152] width 21 height 21
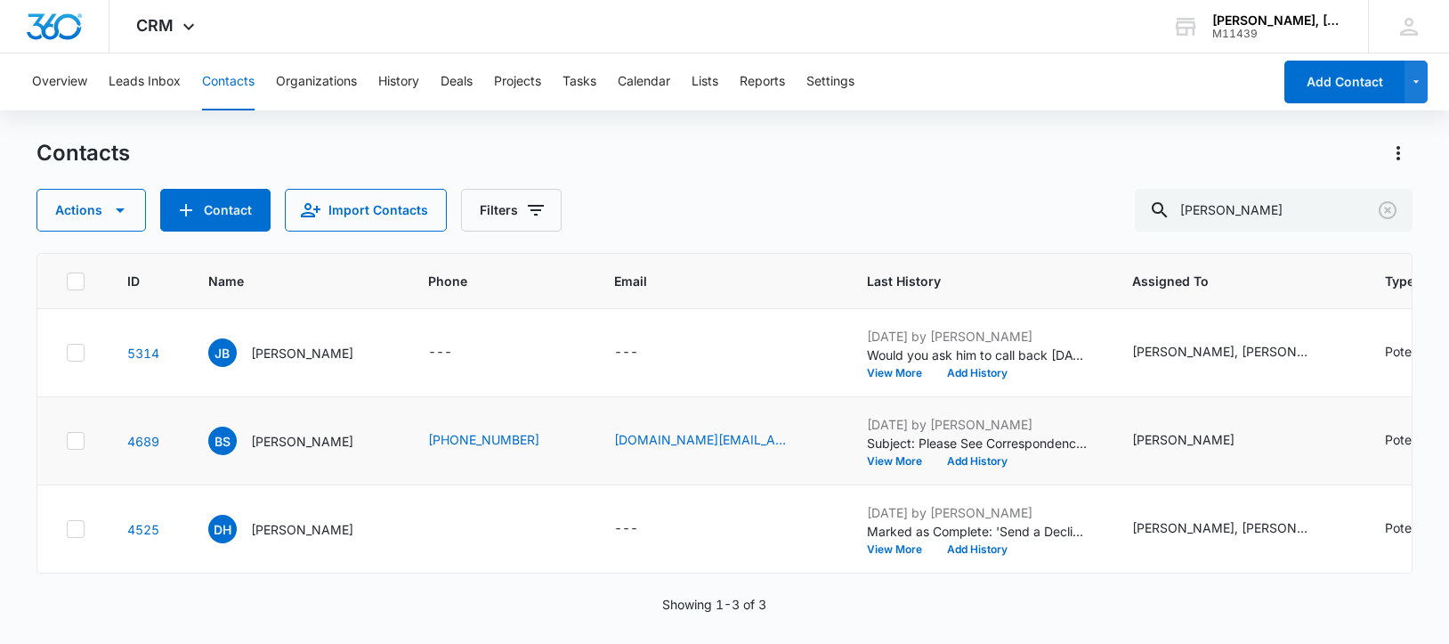
scroll to position [88, 0]
click at [291, 520] on p "[PERSON_NAME]" at bounding box center [302, 529] width 102 height 19
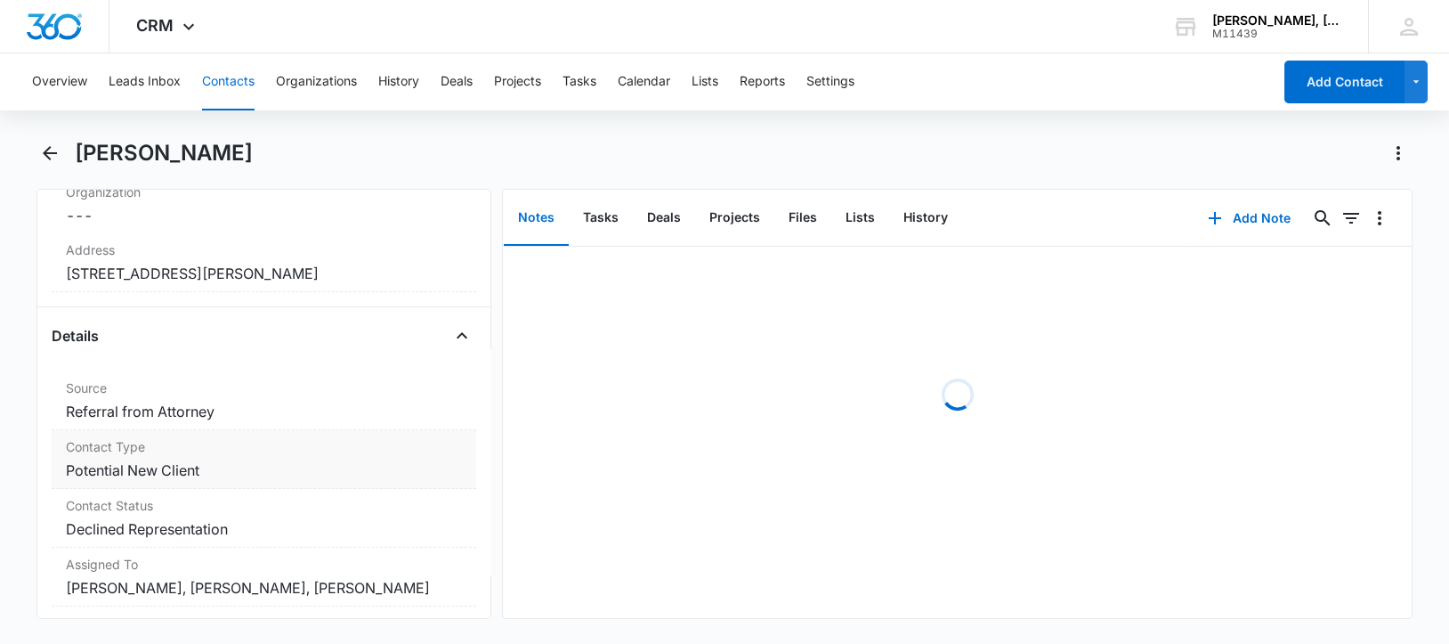
scroll to position [555, 0]
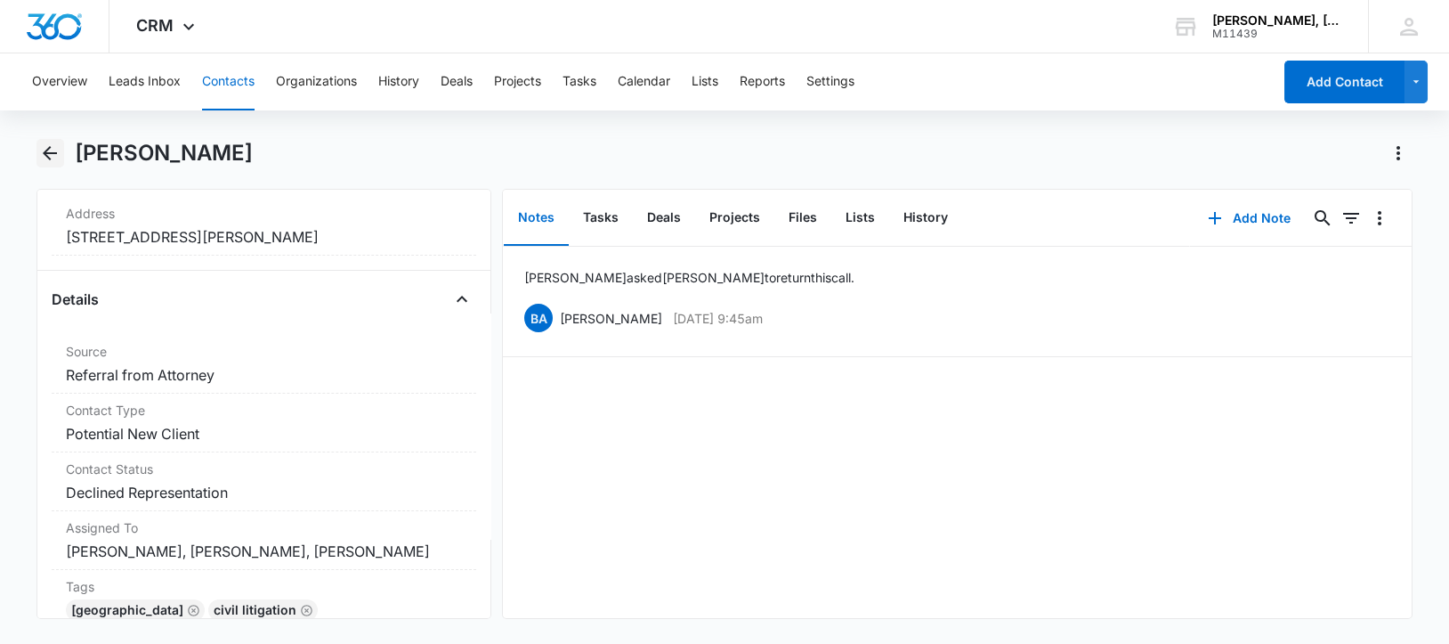
click at [46, 150] on icon "Back" at bounding box center [50, 153] width 14 height 14
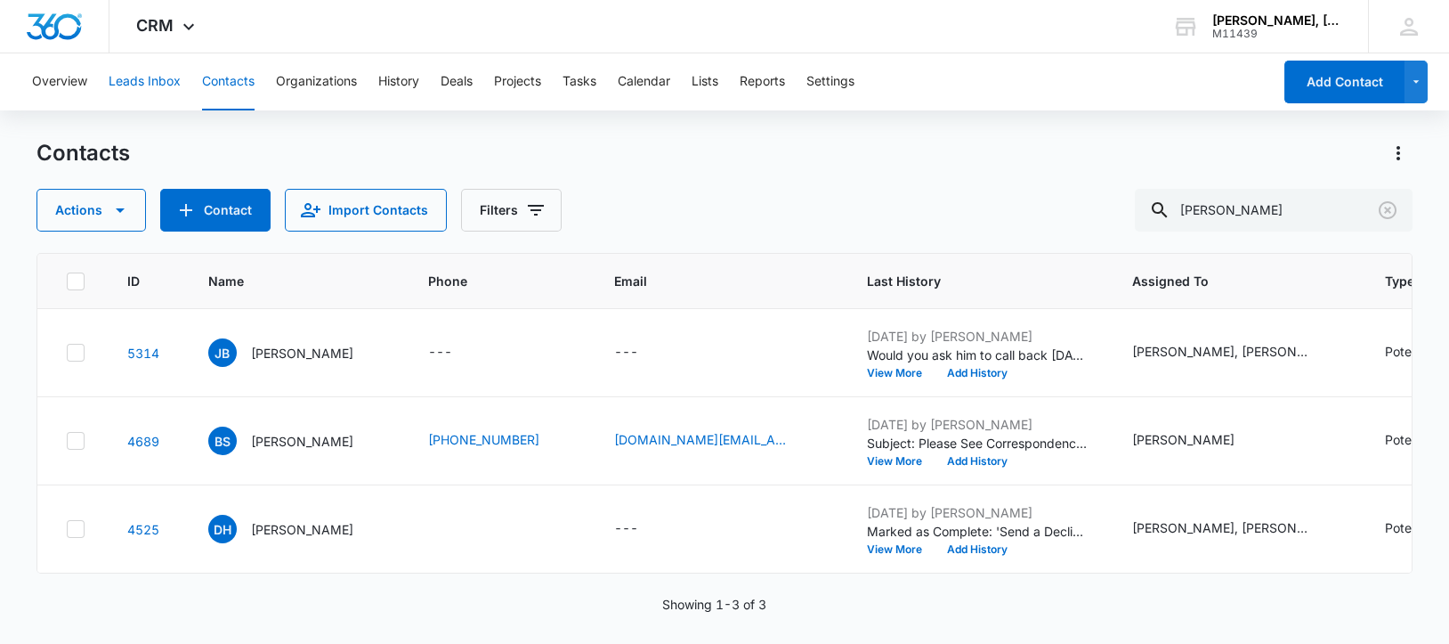
scroll to position [88, 0]
drag, startPoint x: 1273, startPoint y: 212, endPoint x: 1171, endPoint y: 218, distance: 101.7
click at [1171, 218] on div "[PERSON_NAME]" at bounding box center [1274, 210] width 278 height 43
paste input "Sequatchie, LLC"
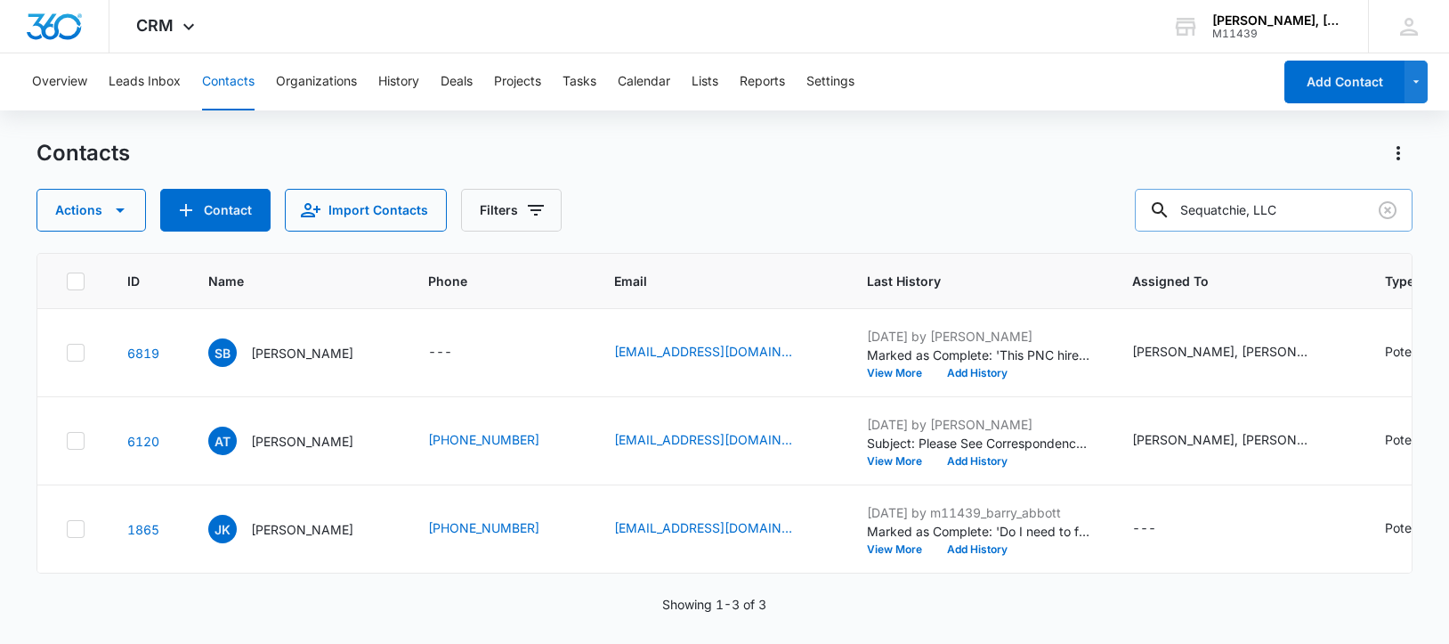
scroll to position [0, 0]
drag, startPoint x: 1324, startPoint y: 210, endPoint x: 1182, endPoint y: 211, distance: 141.5
click at [1182, 211] on div "Sequatchie, LLC" at bounding box center [1274, 210] width 278 height 43
paste input "[PERSON_NAME]"
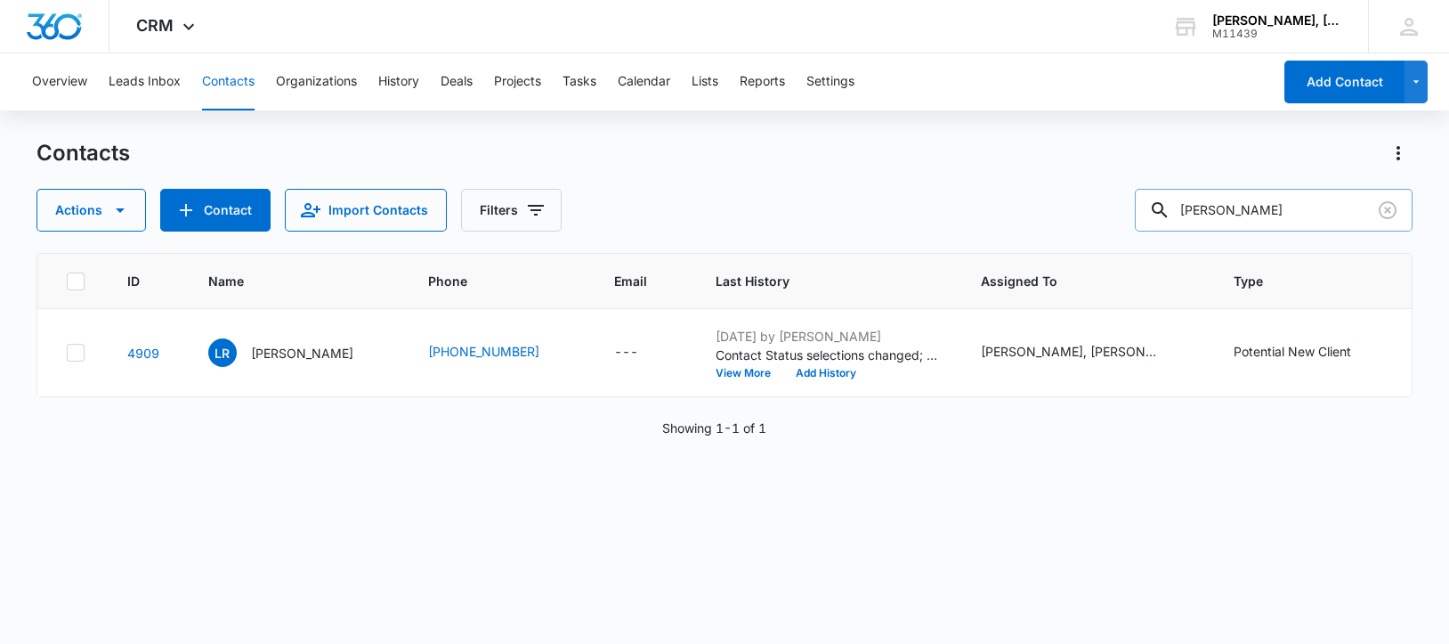
drag, startPoint x: 1314, startPoint y: 211, endPoint x: 1191, endPoint y: 217, distance: 123.0
click at [1191, 217] on div "[PERSON_NAME]" at bounding box center [1274, 210] width 278 height 43
paste input "[PERSON_NAME]"
type input "[PERSON_NAME]"
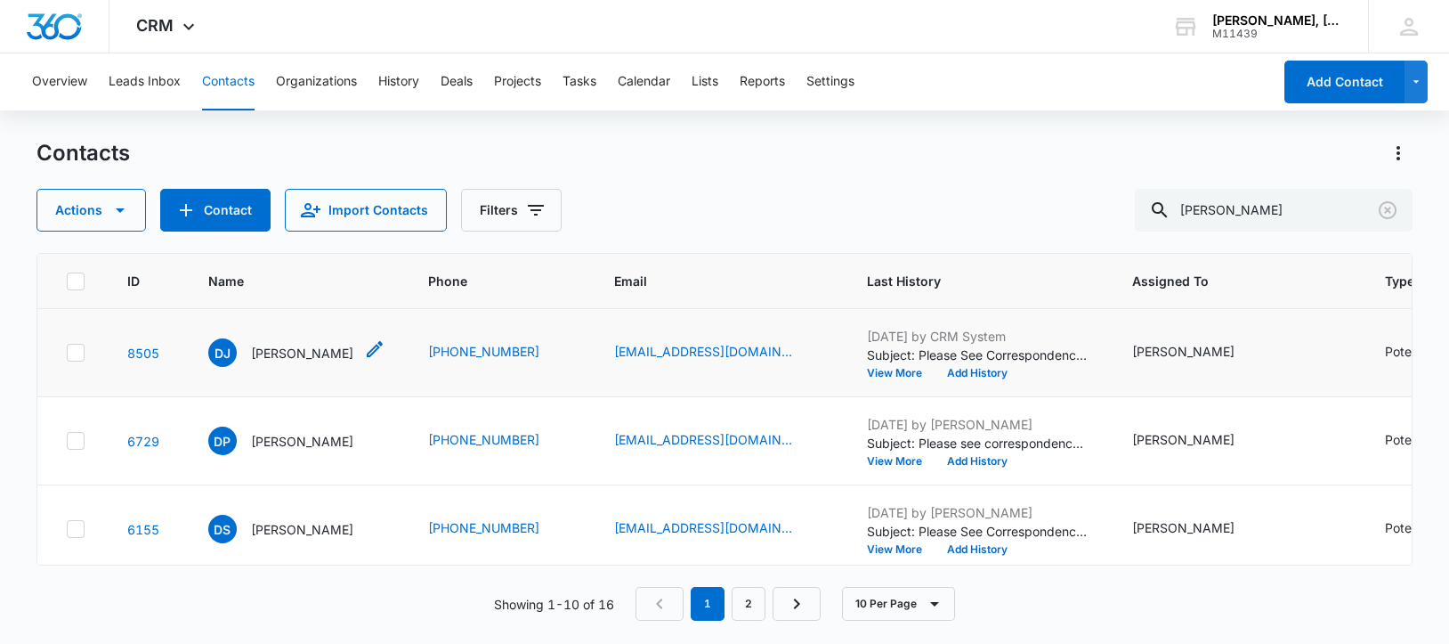
click at [279, 362] on p "[PERSON_NAME]" at bounding box center [302, 353] width 102 height 19
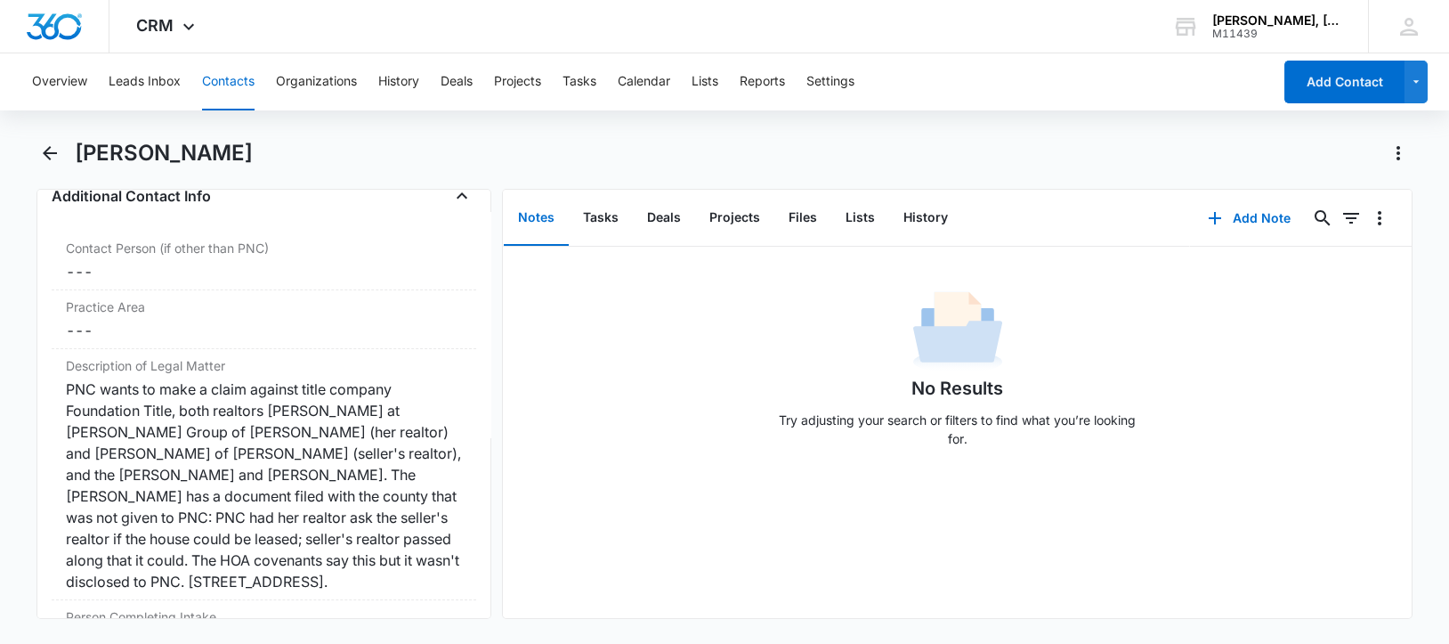
scroll to position [1445, 0]
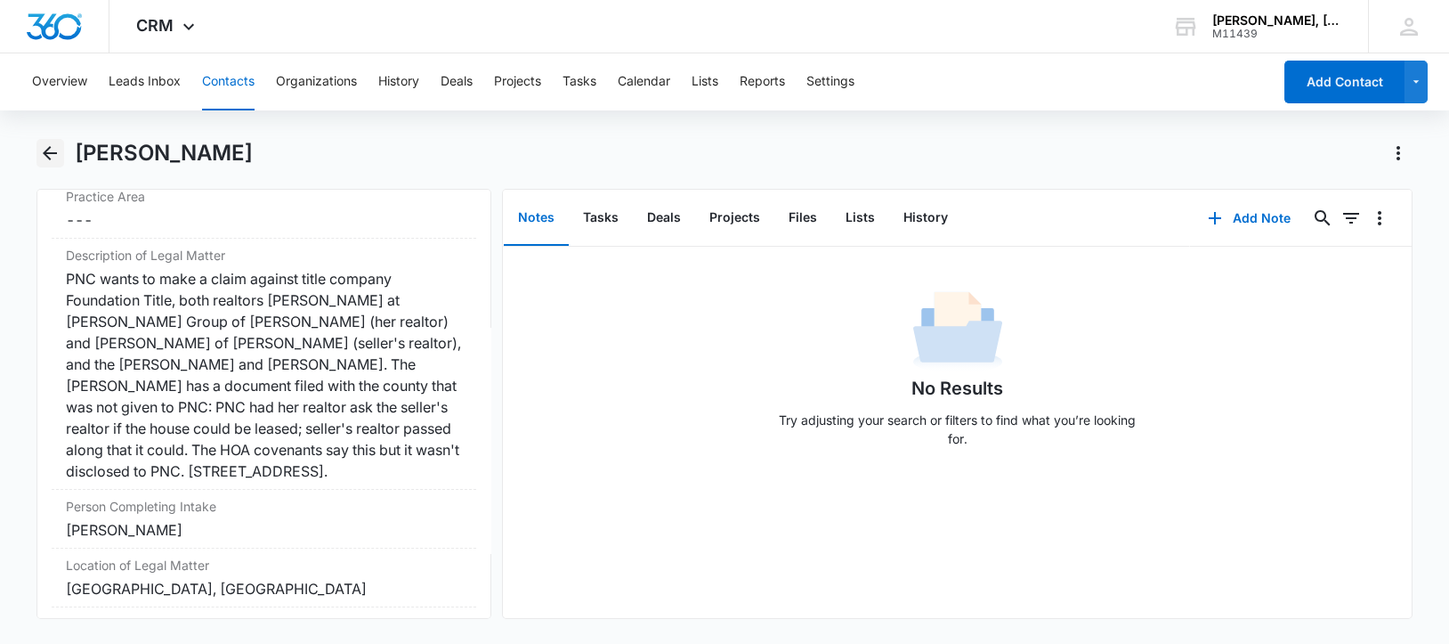
click at [52, 150] on icon "Back" at bounding box center [49, 152] width 21 height 21
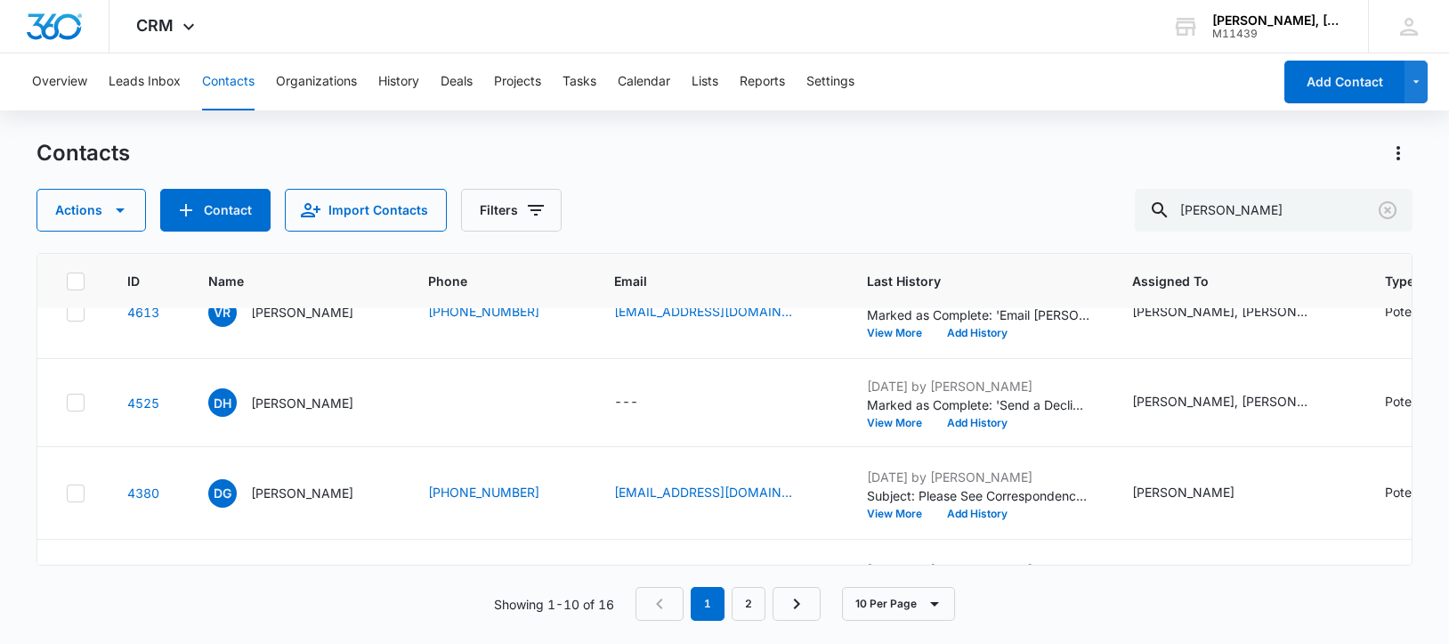
scroll to position [445, 0]
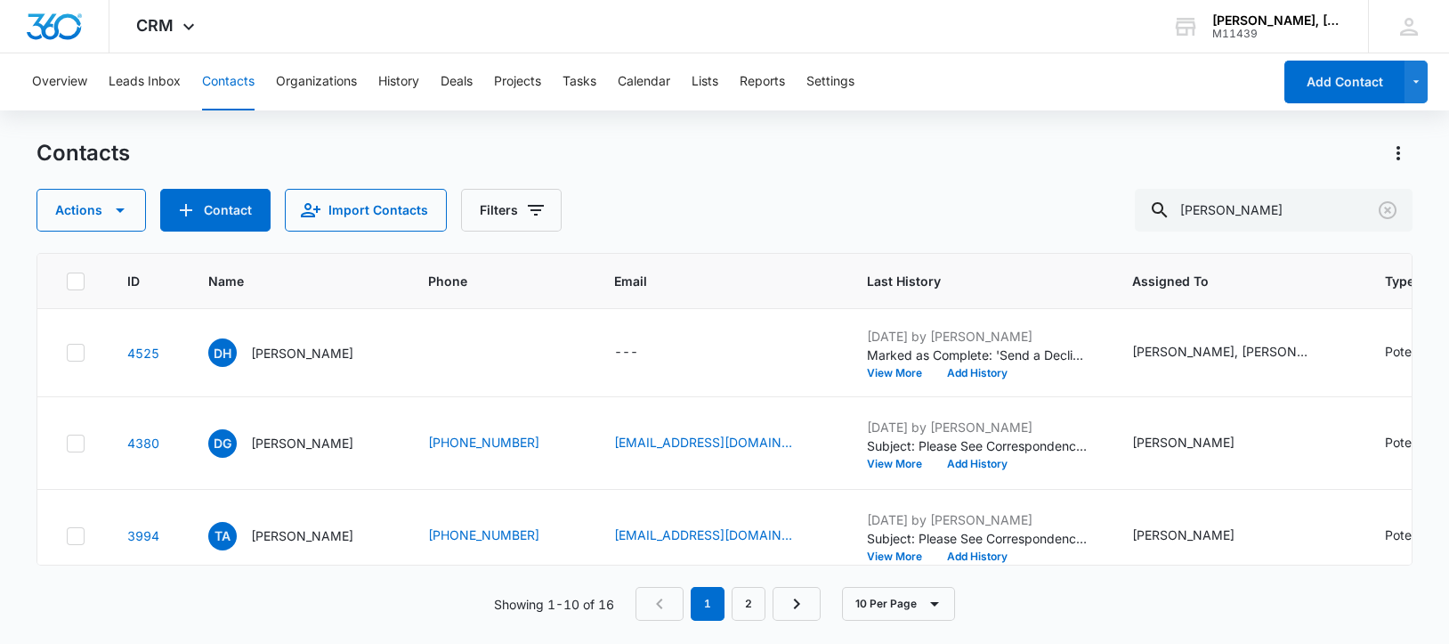
click at [279, 271] on p "[PERSON_NAME]" at bounding box center [302, 262] width 102 height 19
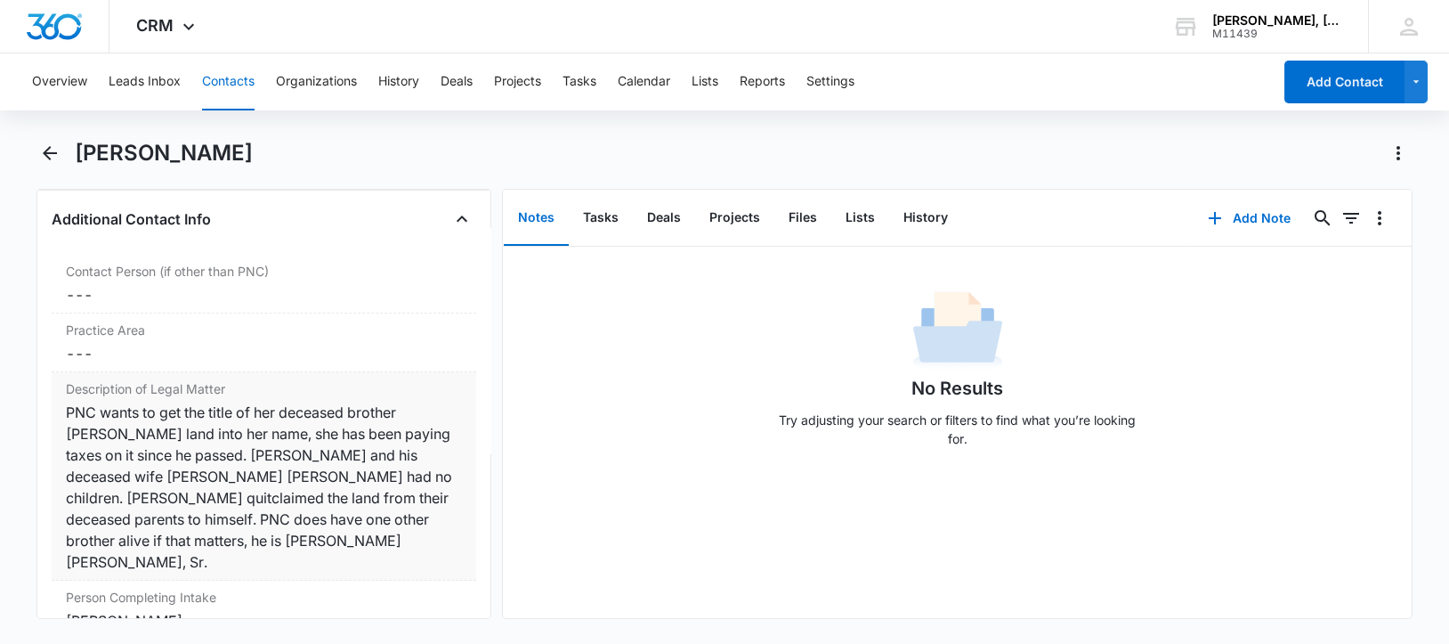
scroll to position [1284, 0]
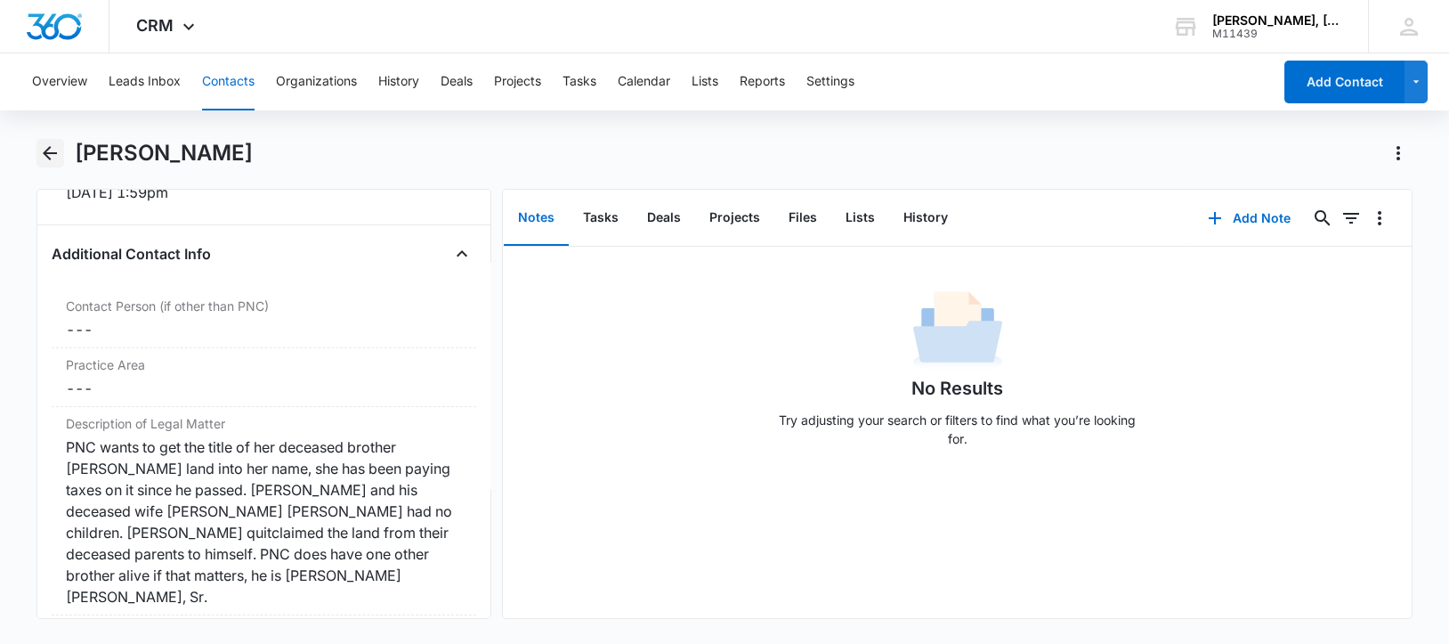
click at [45, 146] on icon "Back" at bounding box center [49, 152] width 21 height 21
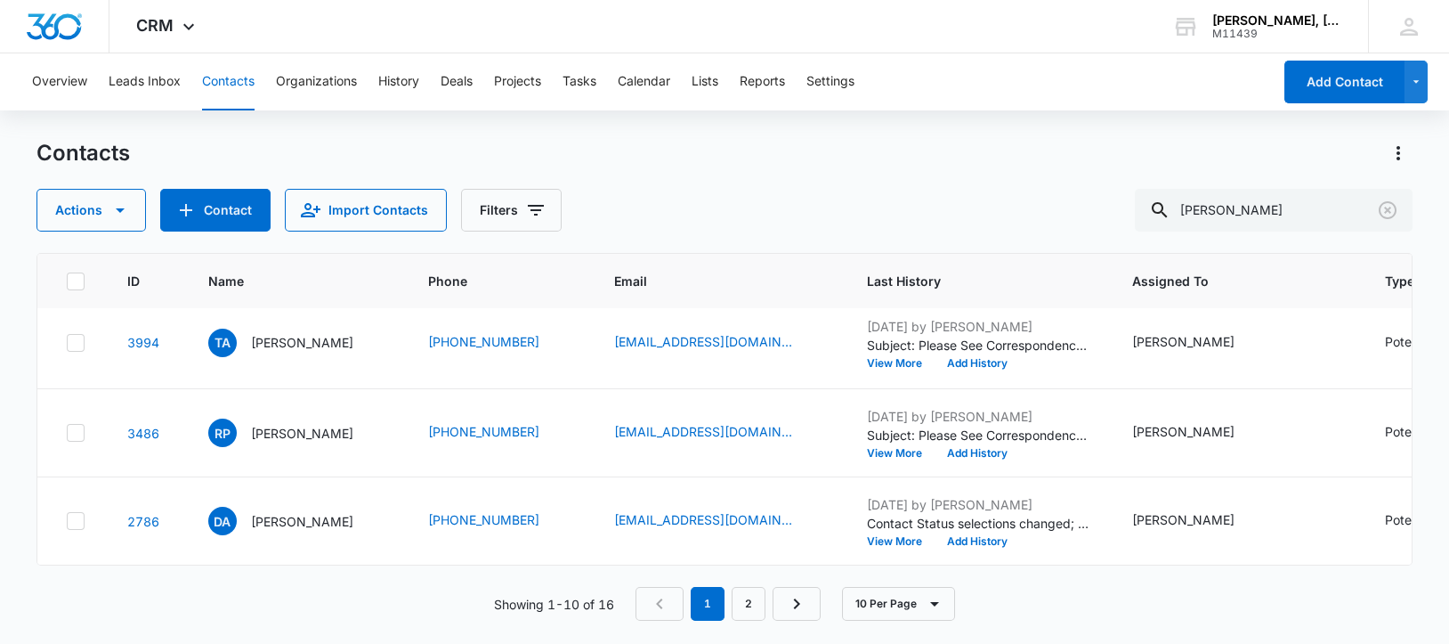
scroll to position [779, 0]
click at [274, 259] on p "[PERSON_NAME]" at bounding box center [302, 249] width 102 height 19
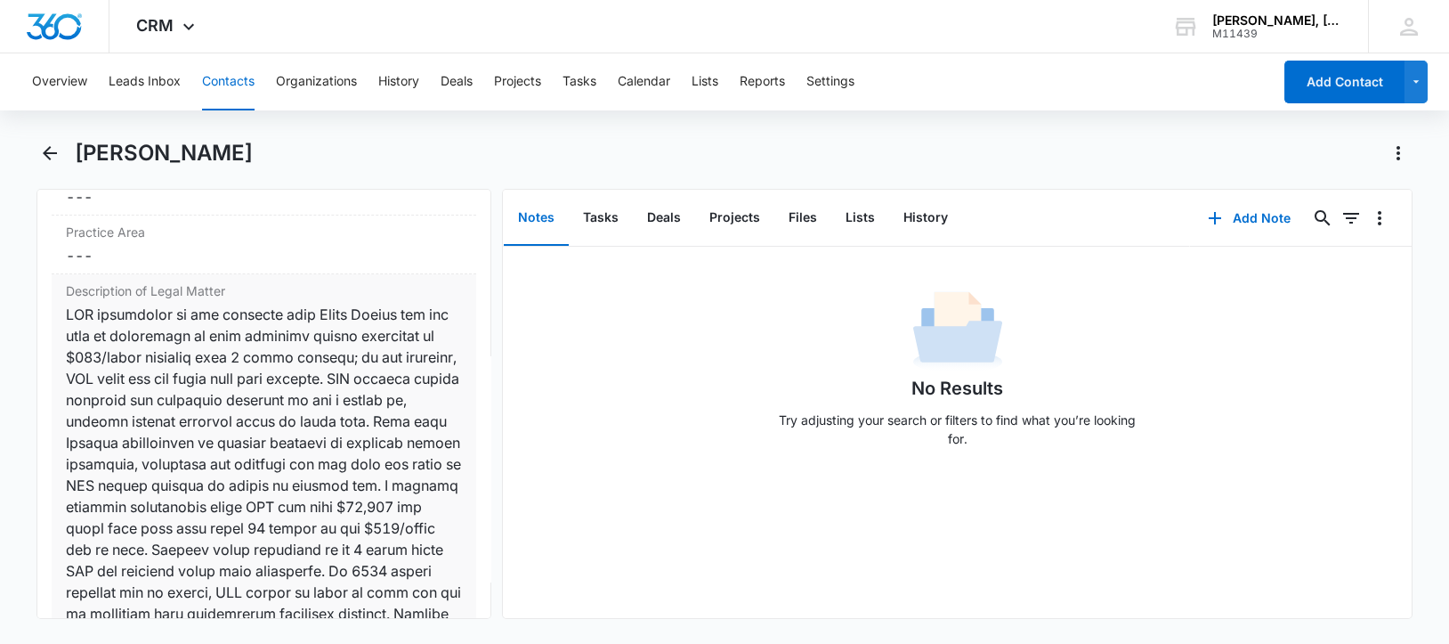
scroll to position [1445, 0]
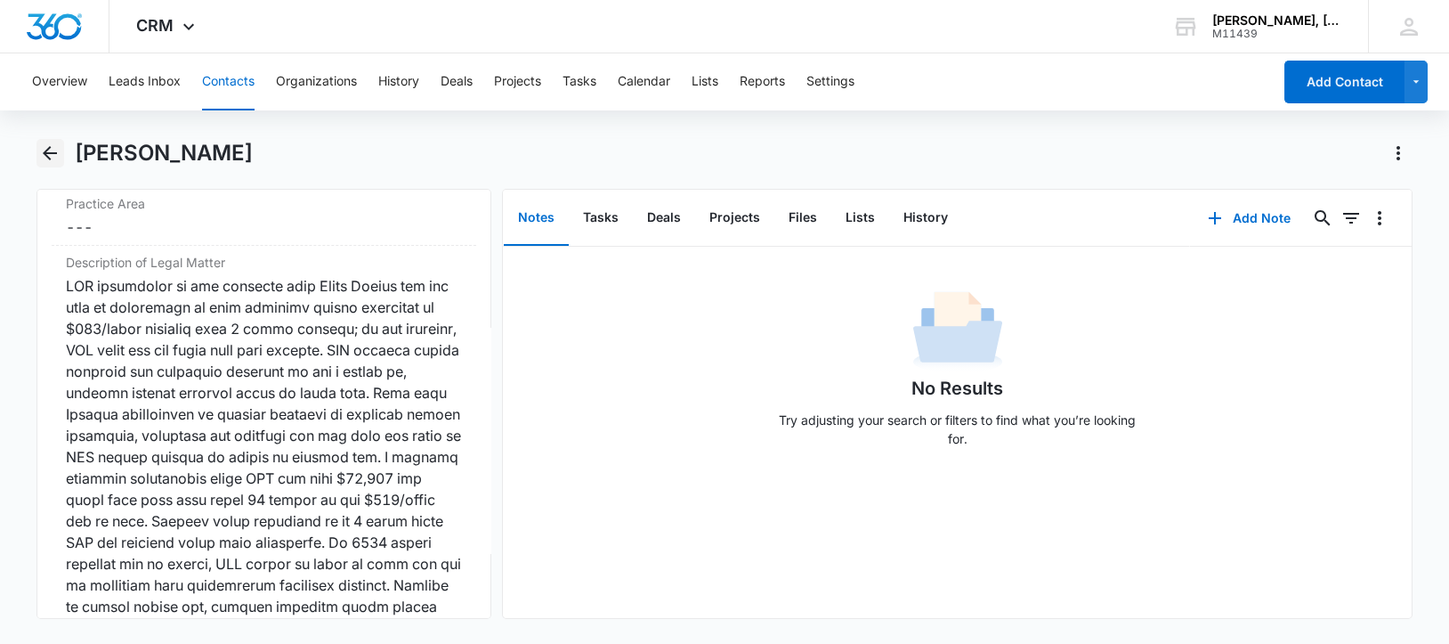
click at [46, 156] on icon "Back" at bounding box center [50, 153] width 14 height 14
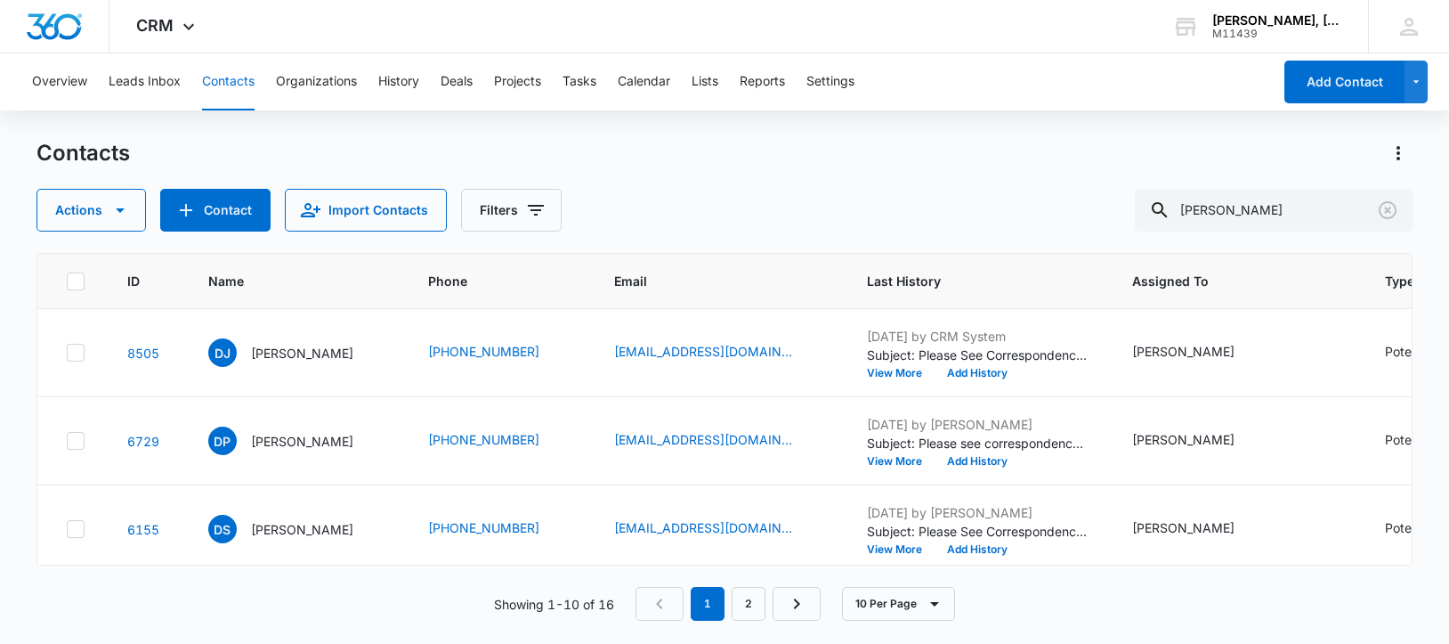
scroll to position [779, 0]
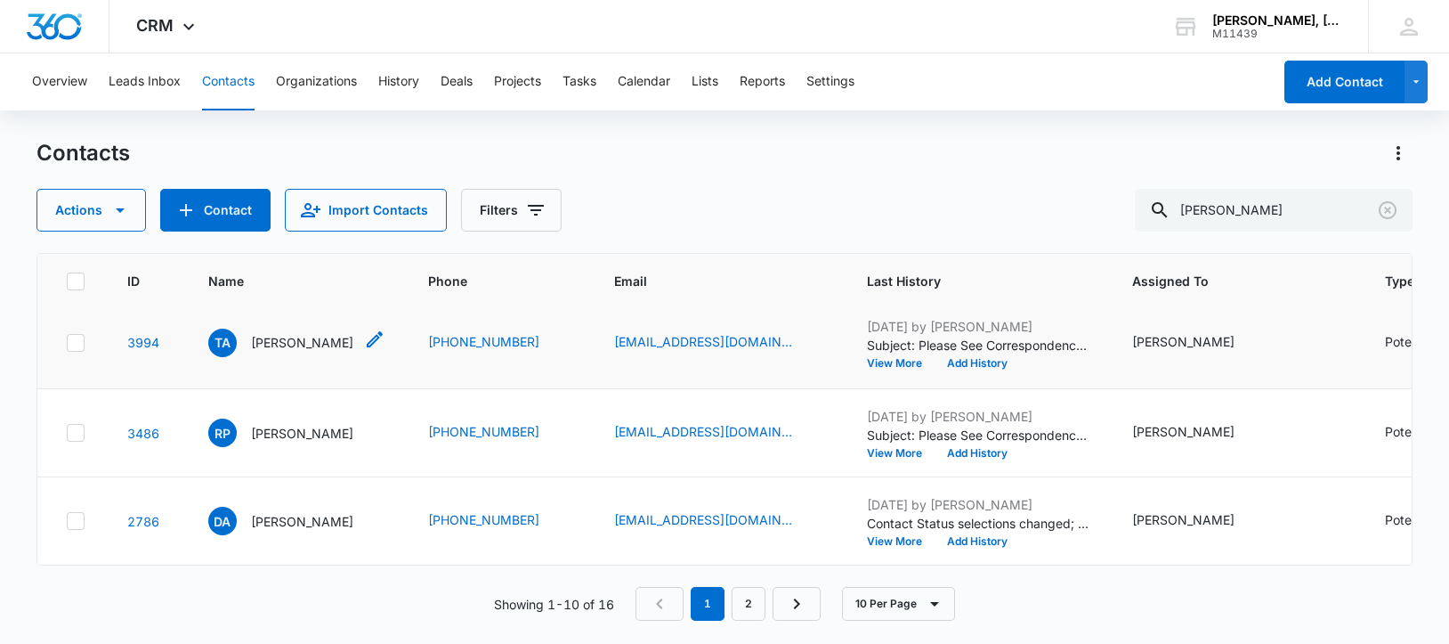
click at [296, 352] on p "[PERSON_NAME]" at bounding box center [302, 342] width 102 height 19
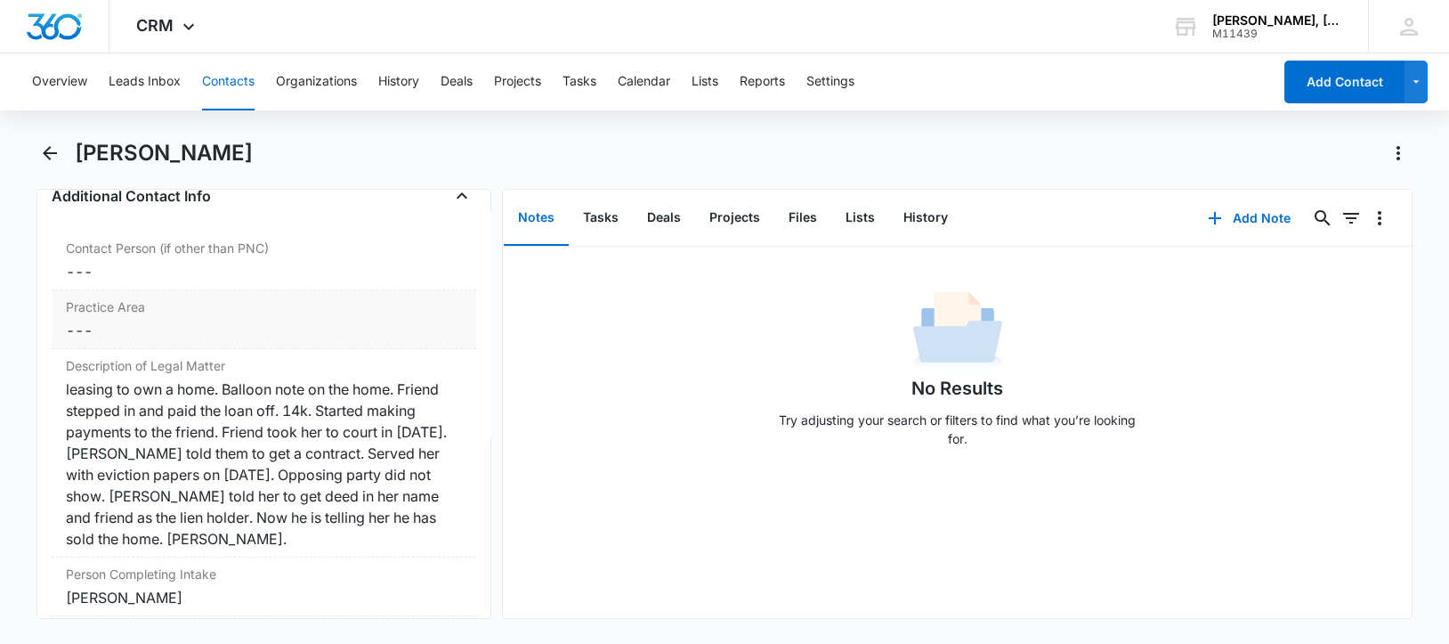
scroll to position [1445, 0]
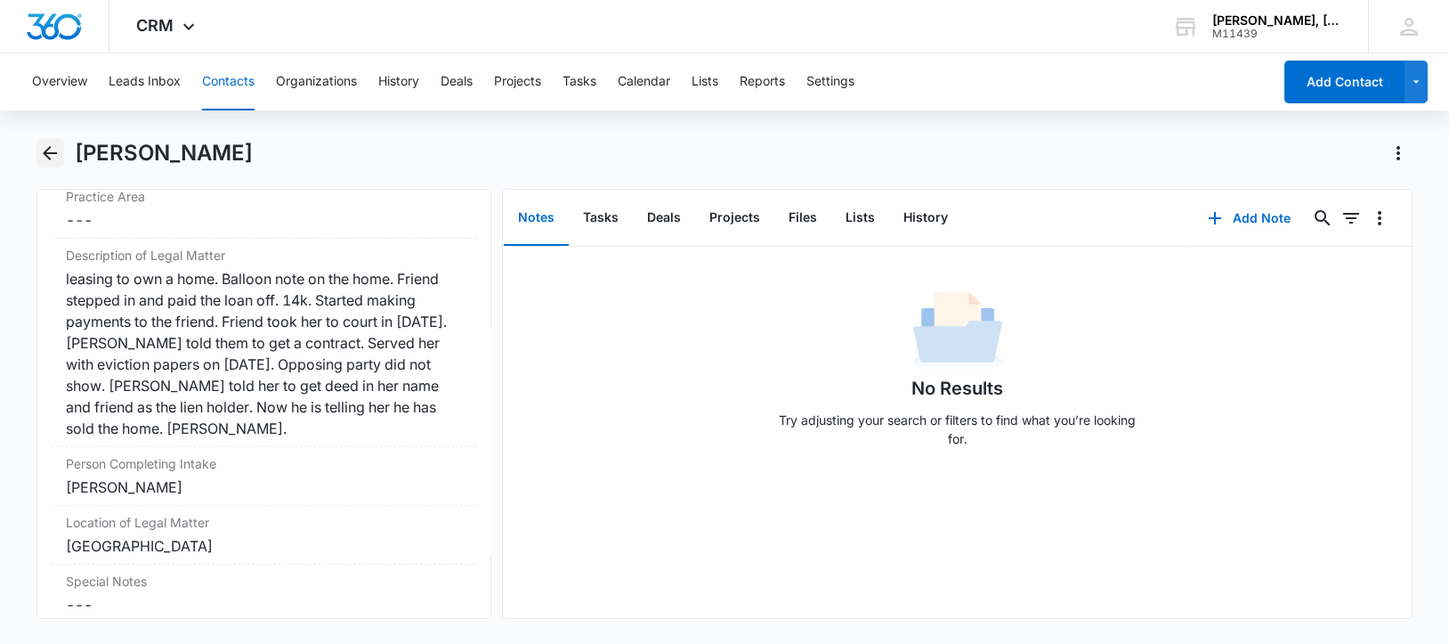
click at [51, 150] on icon "Back" at bounding box center [49, 152] width 21 height 21
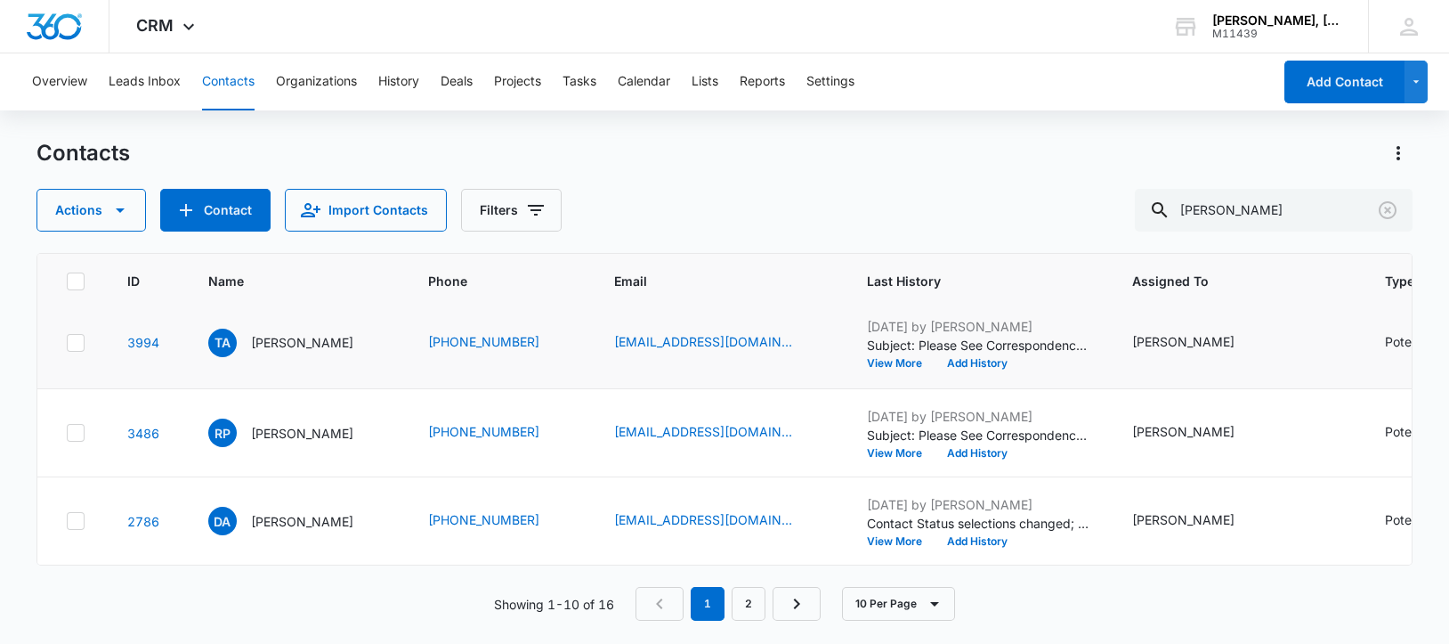
scroll to position [1001, 0]
click at [301, 424] on p "[PERSON_NAME]" at bounding box center [302, 433] width 102 height 19
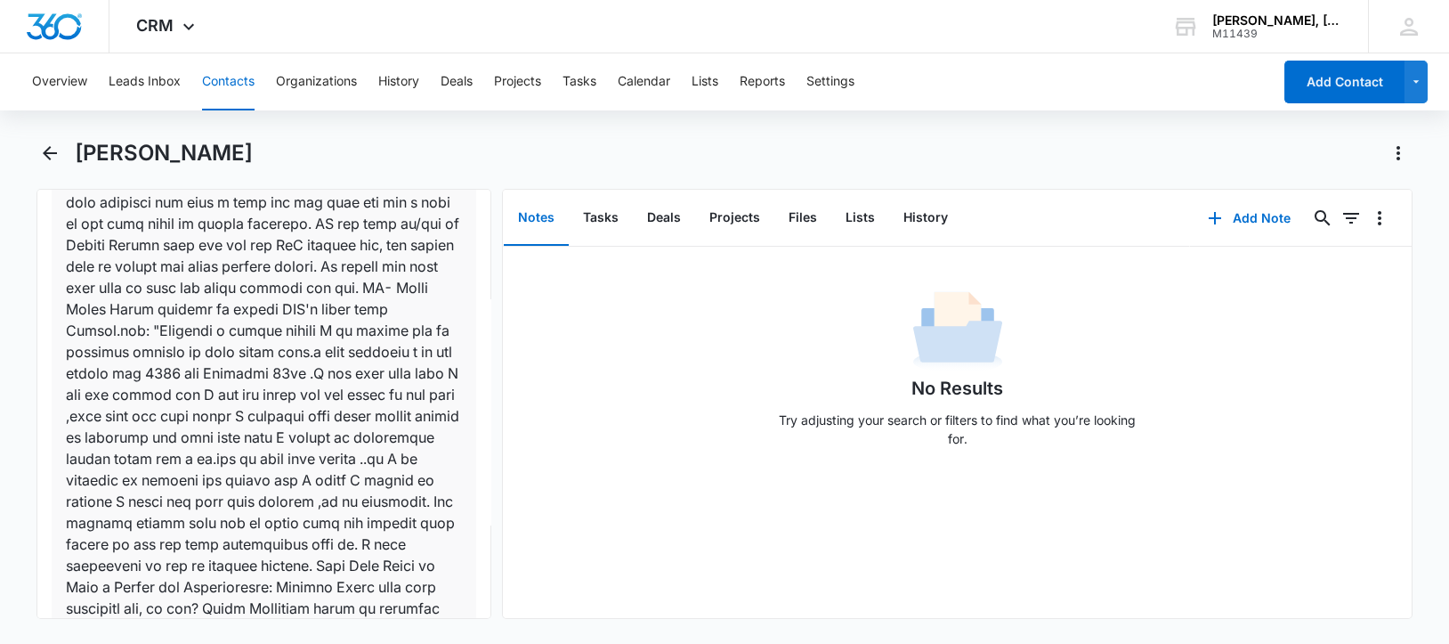
scroll to position [1729, 0]
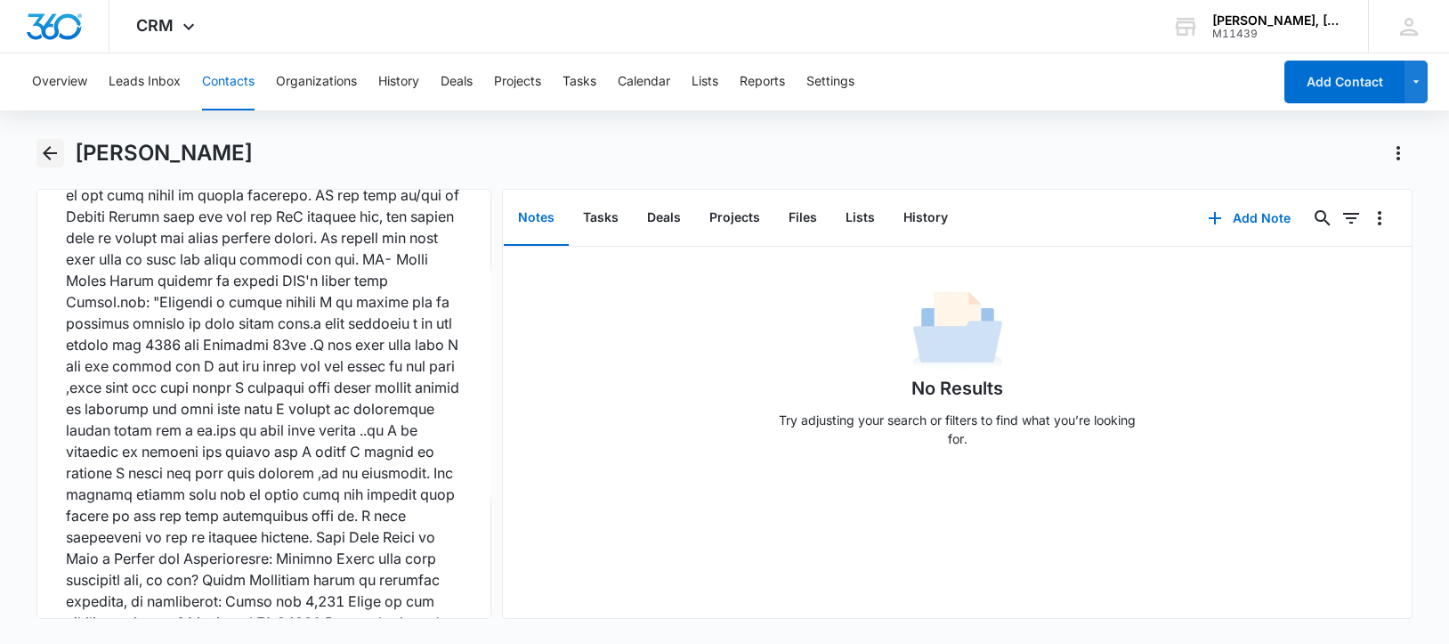
click at [49, 151] on icon "Back" at bounding box center [49, 152] width 21 height 21
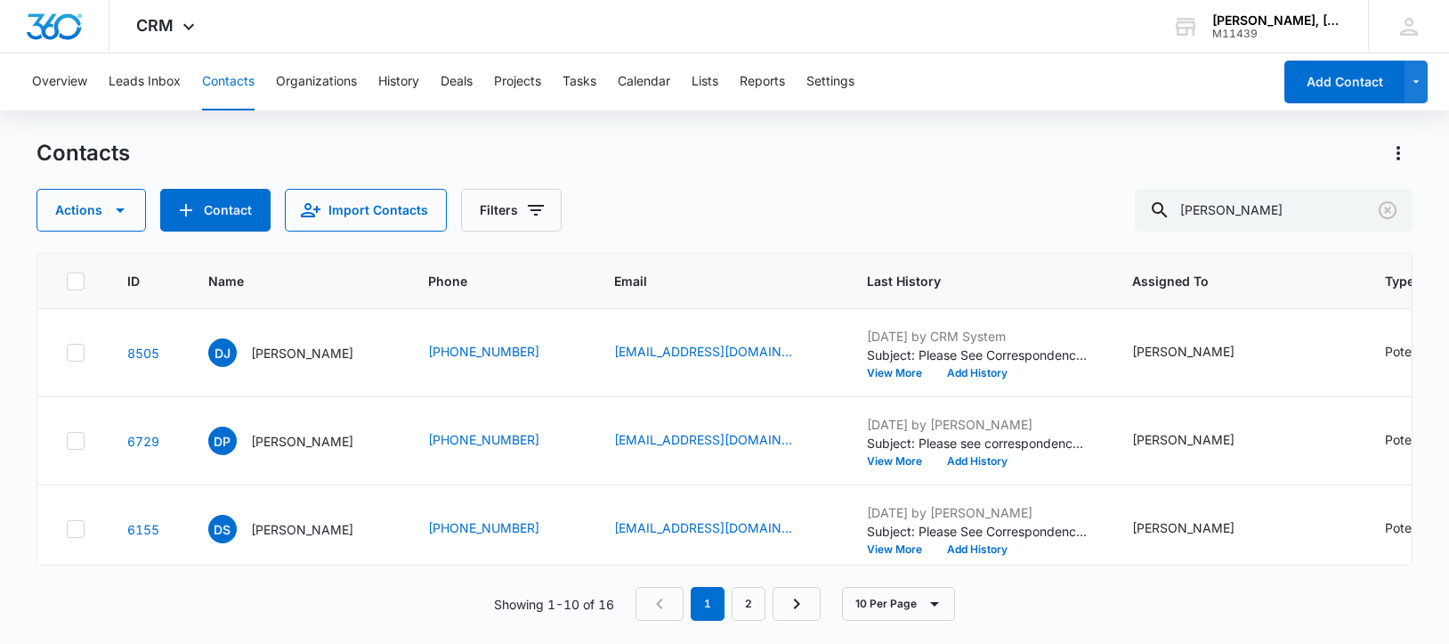
scroll to position [1001, 0]
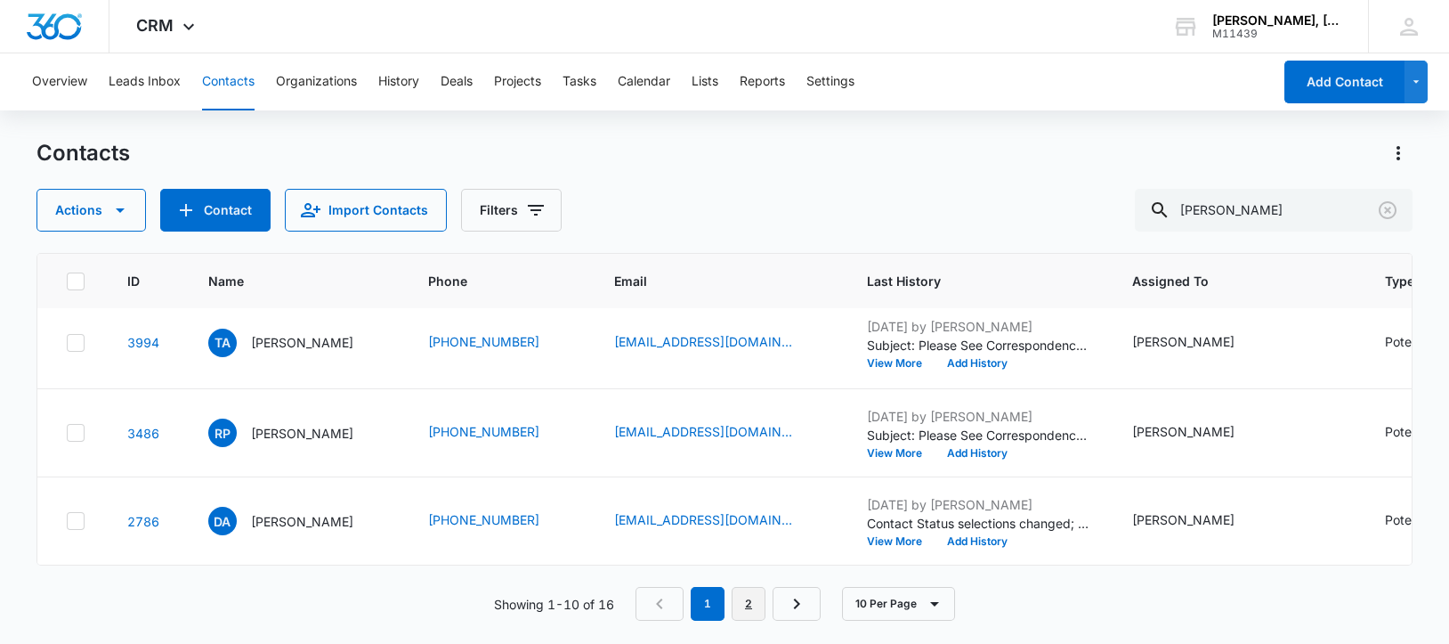
click at [748, 611] on link "2" at bounding box center [749, 604] width 34 height 34
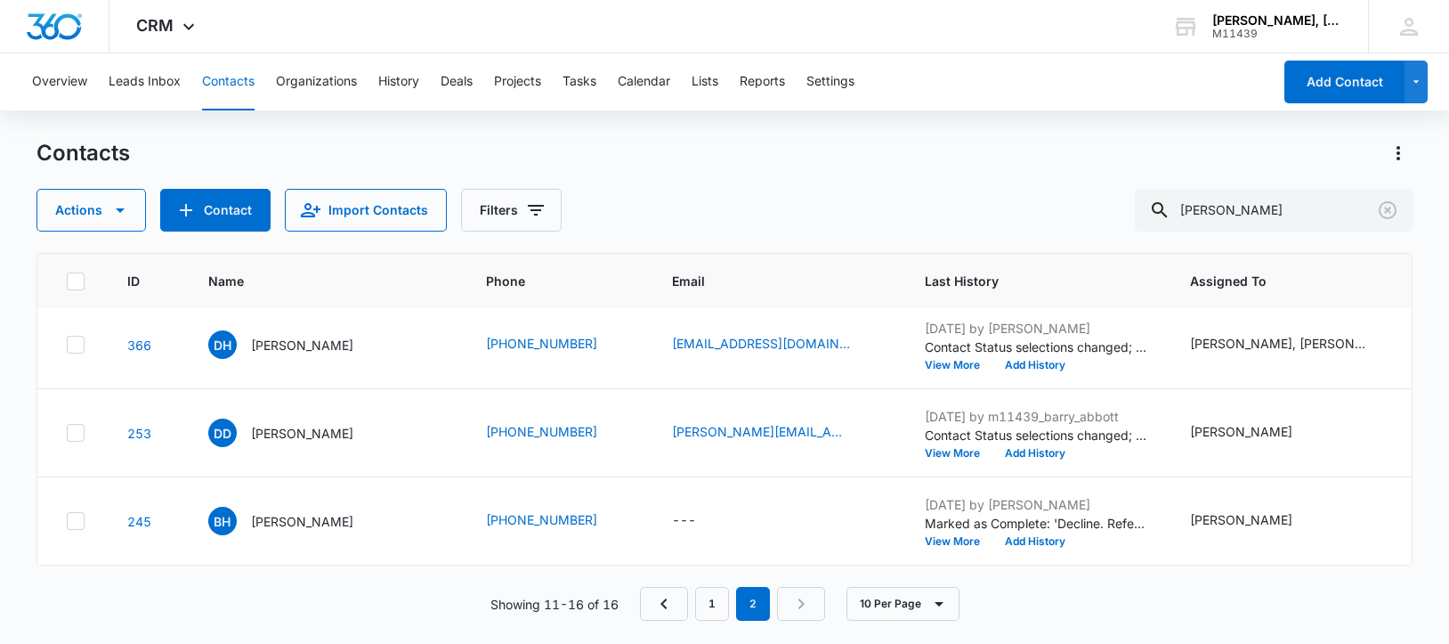
scroll to position [0, 0]
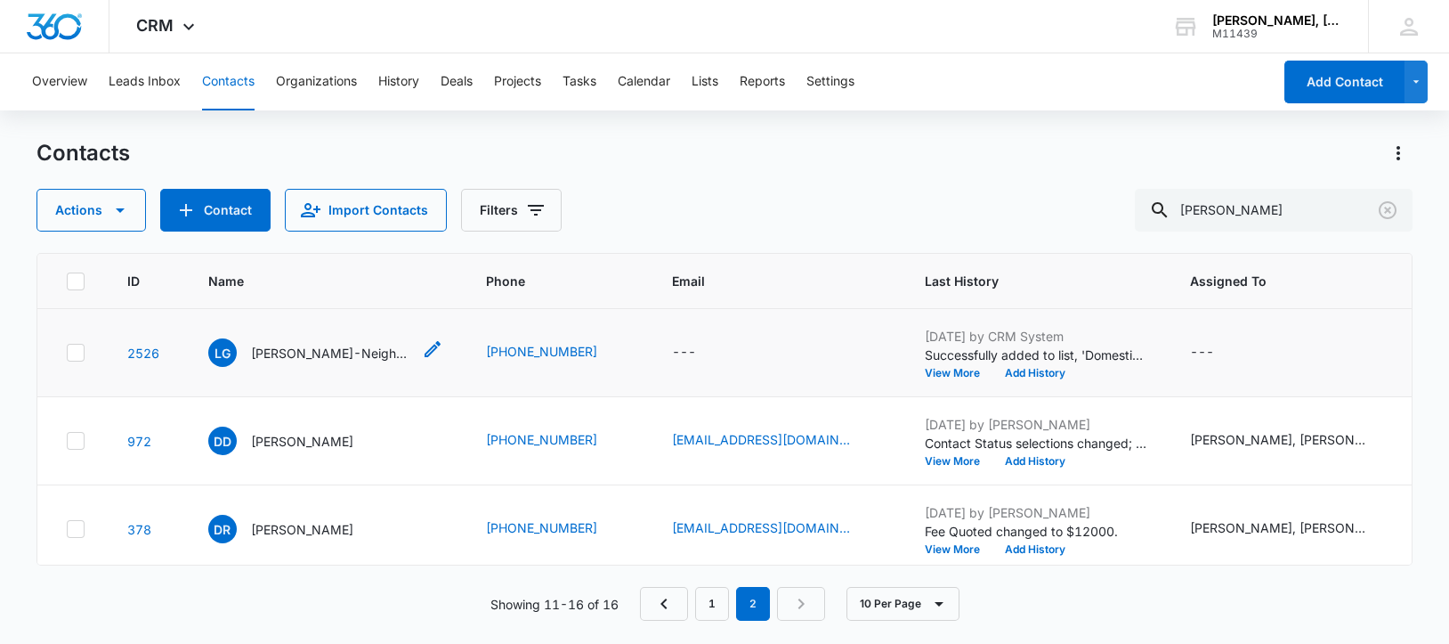
click at [288, 362] on p "[PERSON_NAME]-Neighbors" at bounding box center [331, 353] width 160 height 19
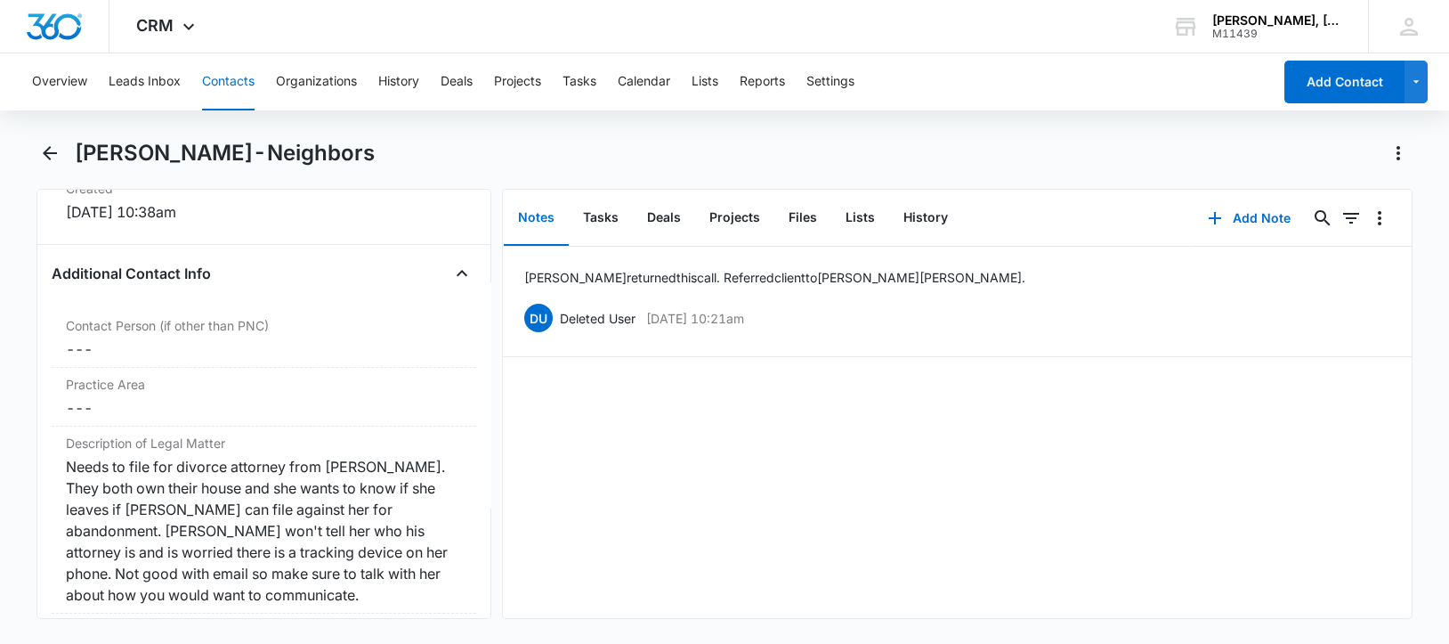
scroll to position [1335, 0]
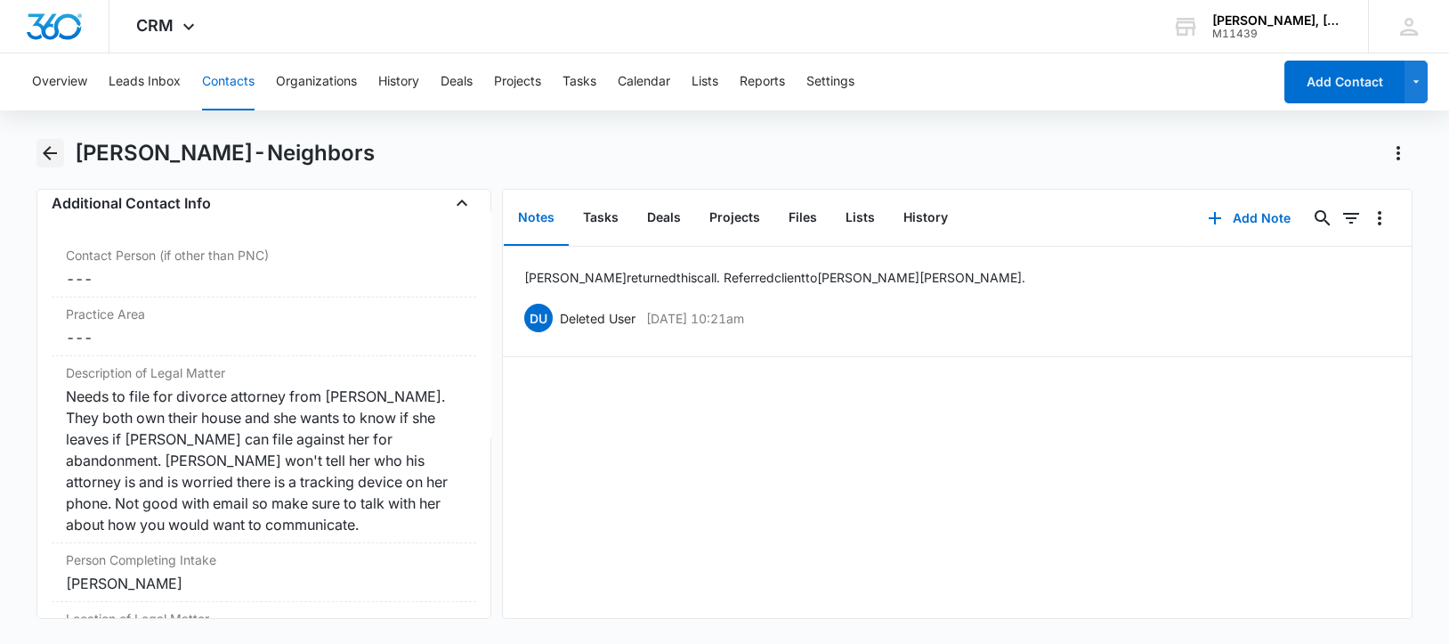
click at [49, 150] on icon "Back" at bounding box center [49, 152] width 21 height 21
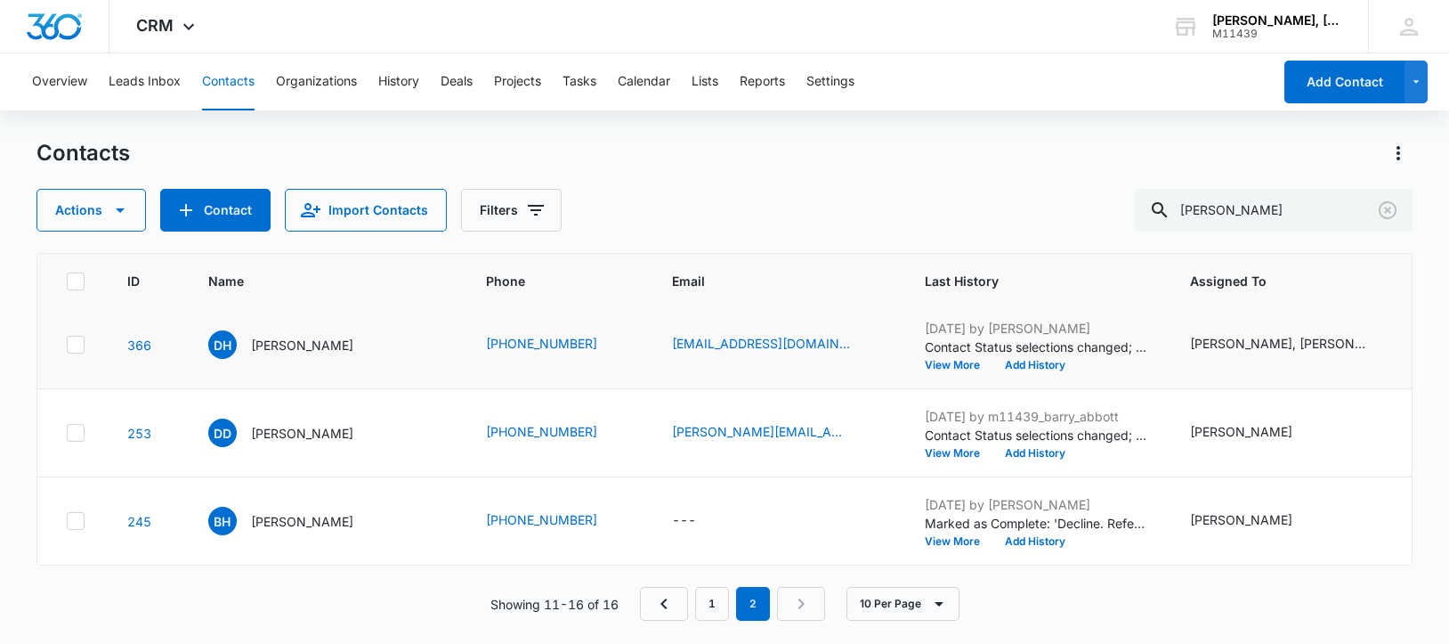
scroll to position [519, 0]
click at [287, 512] on p "[PERSON_NAME]" at bounding box center [302, 521] width 102 height 19
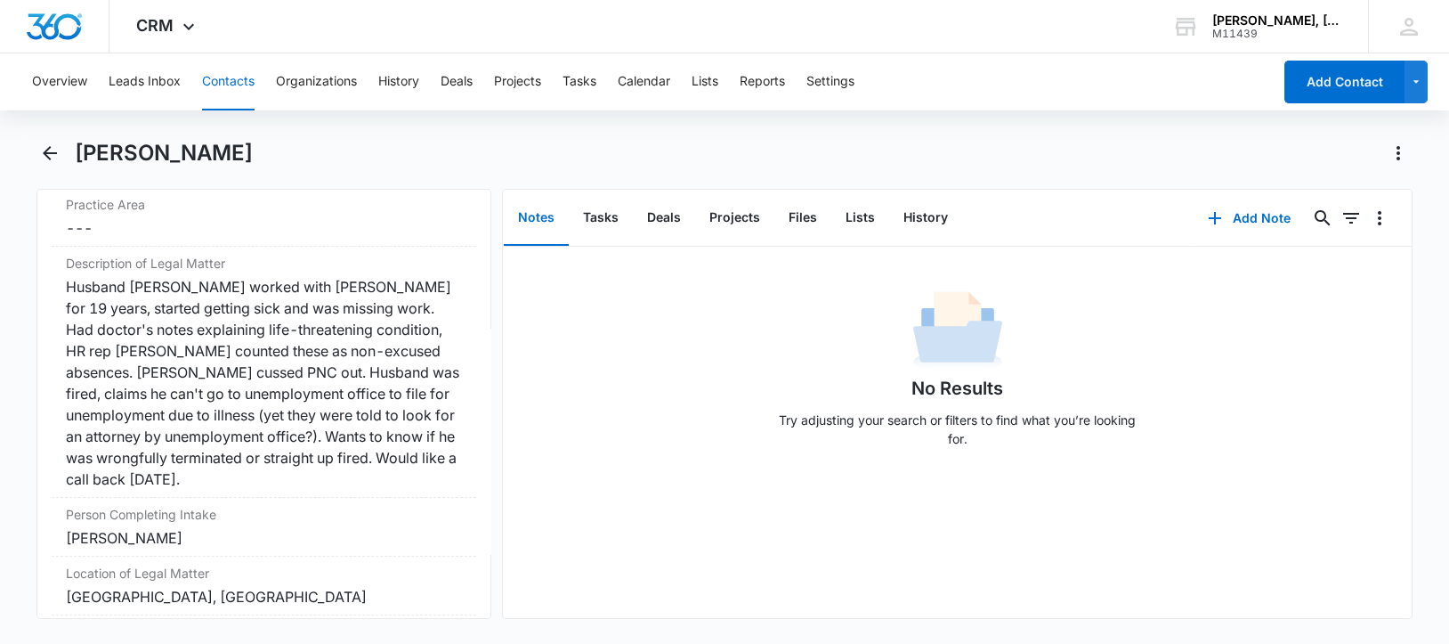
scroll to position [1445, 0]
click at [49, 157] on icon "Back" at bounding box center [50, 153] width 14 height 14
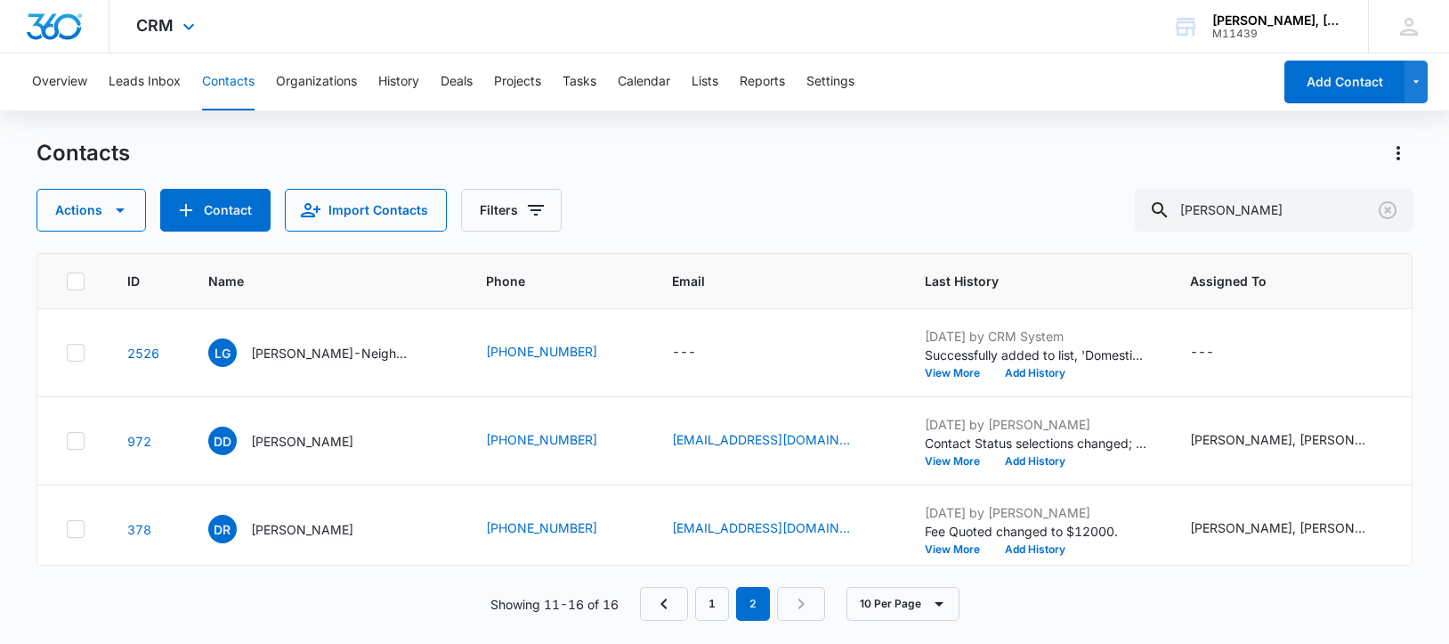
scroll to position [519, 0]
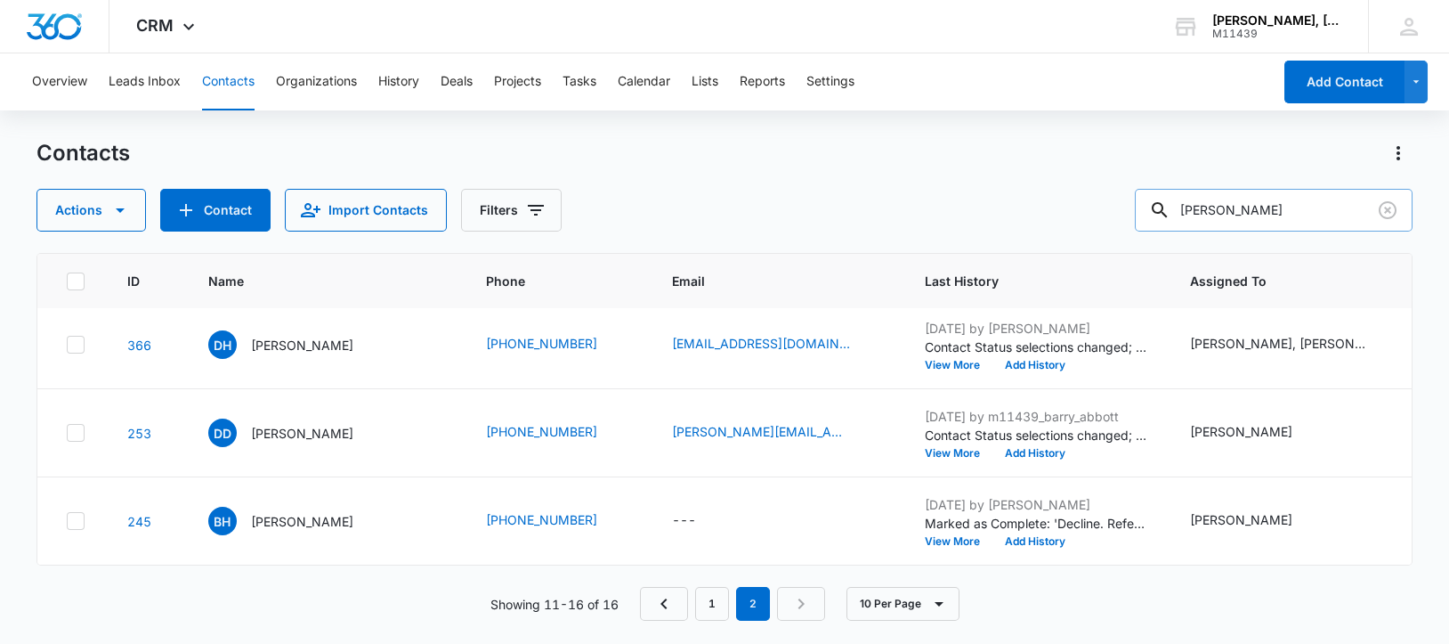
drag, startPoint x: 1298, startPoint y: 208, endPoint x: 1186, endPoint y: 206, distance: 111.3
click at [1186, 206] on div "[PERSON_NAME]" at bounding box center [1274, 210] width 278 height 43
paste input "[PERSON_NAME]"
type input "[PERSON_NAME]"
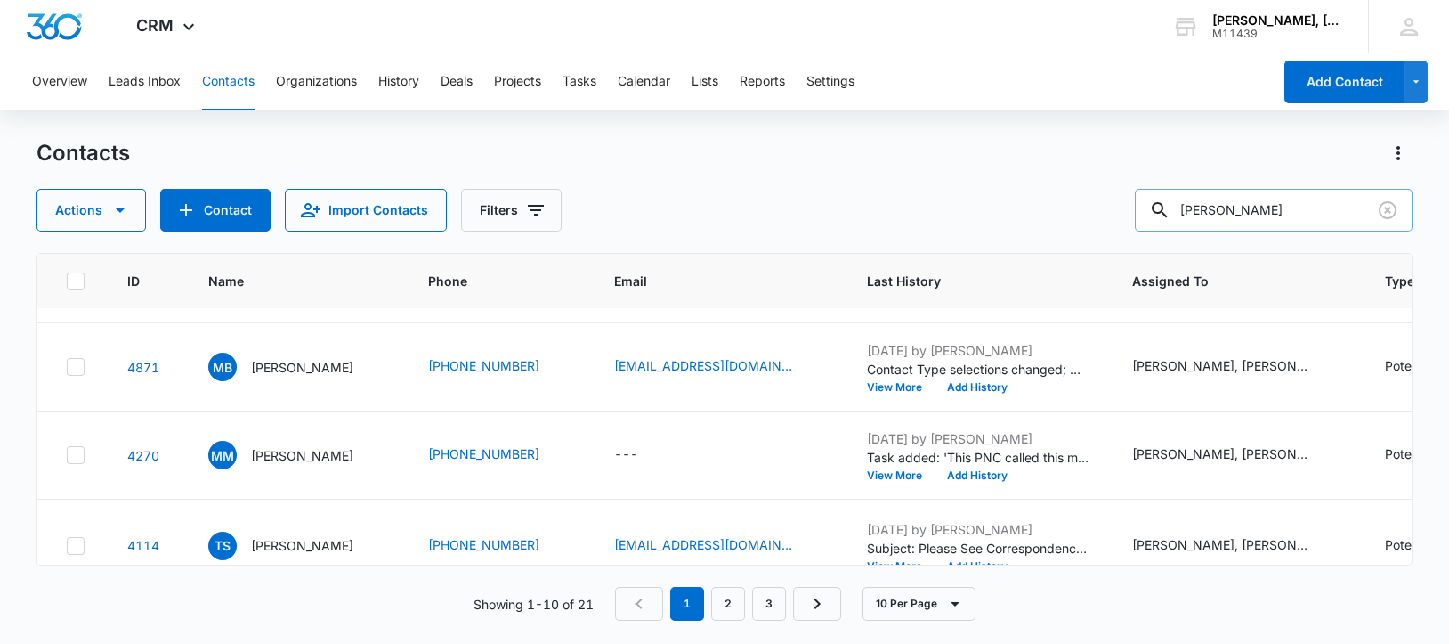
scroll to position [0, 0]
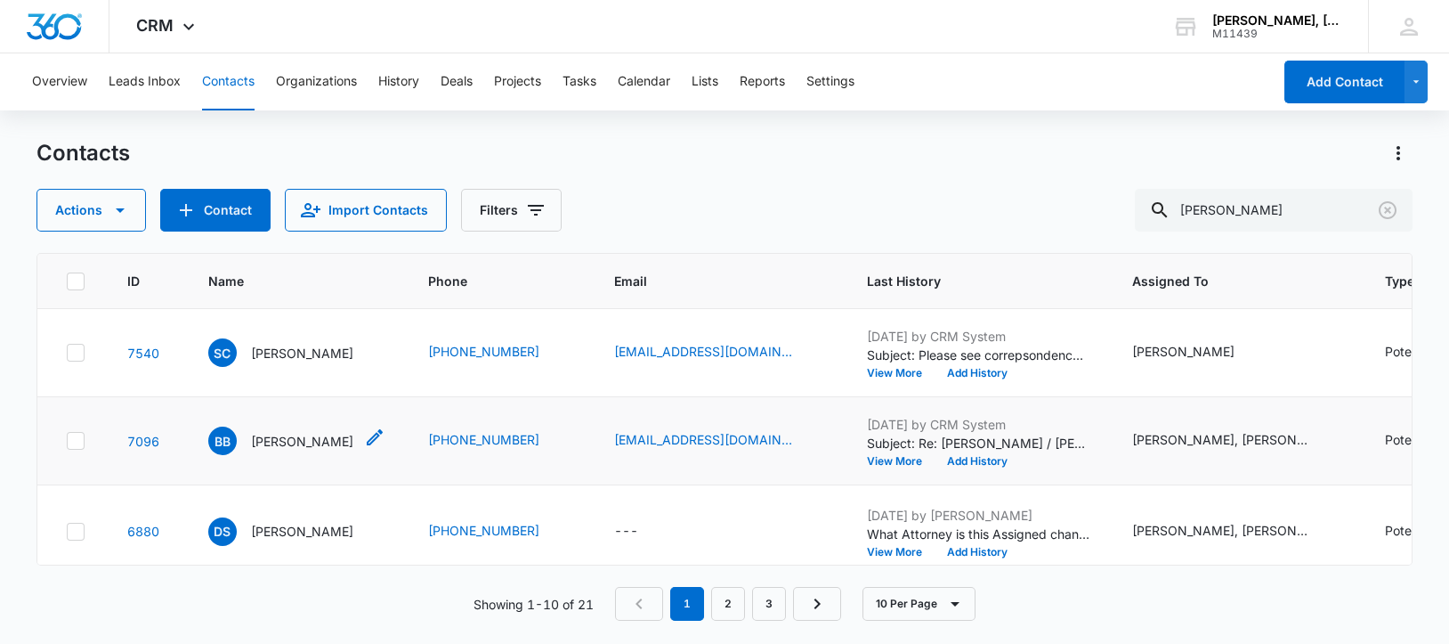
click at [284, 450] on p "[PERSON_NAME]" at bounding box center [302, 441] width 102 height 19
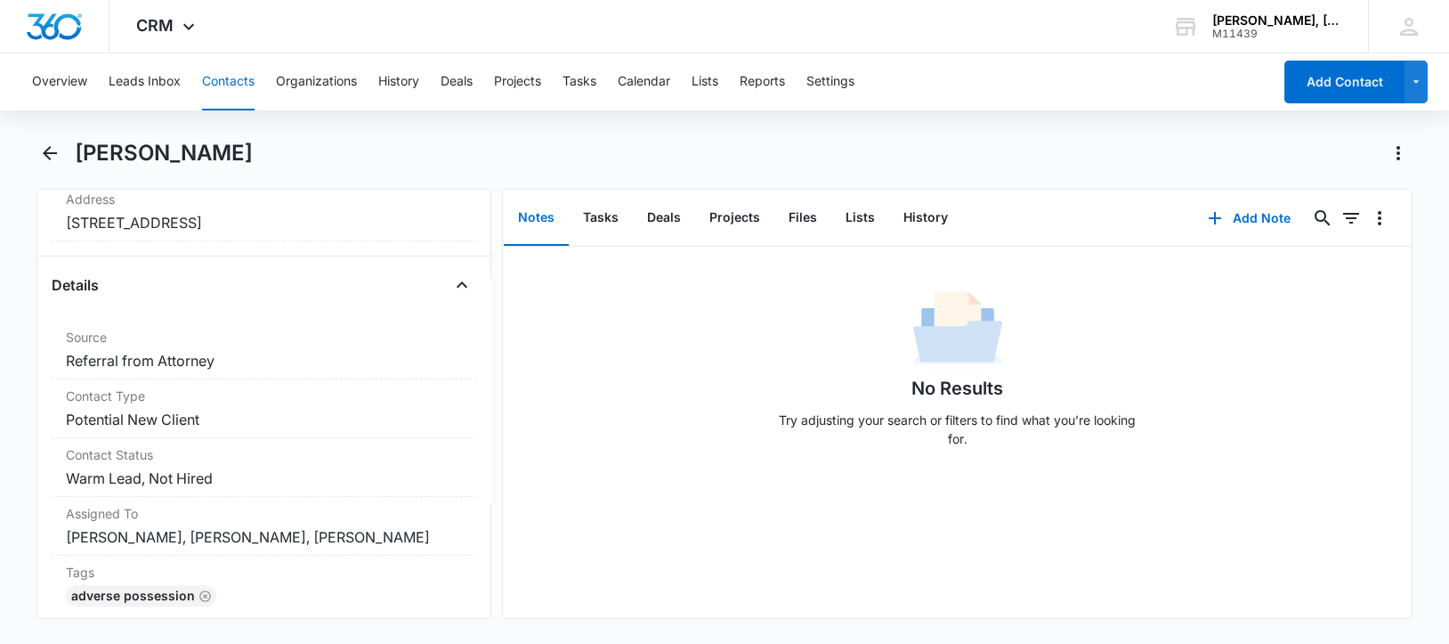
scroll to position [555, 0]
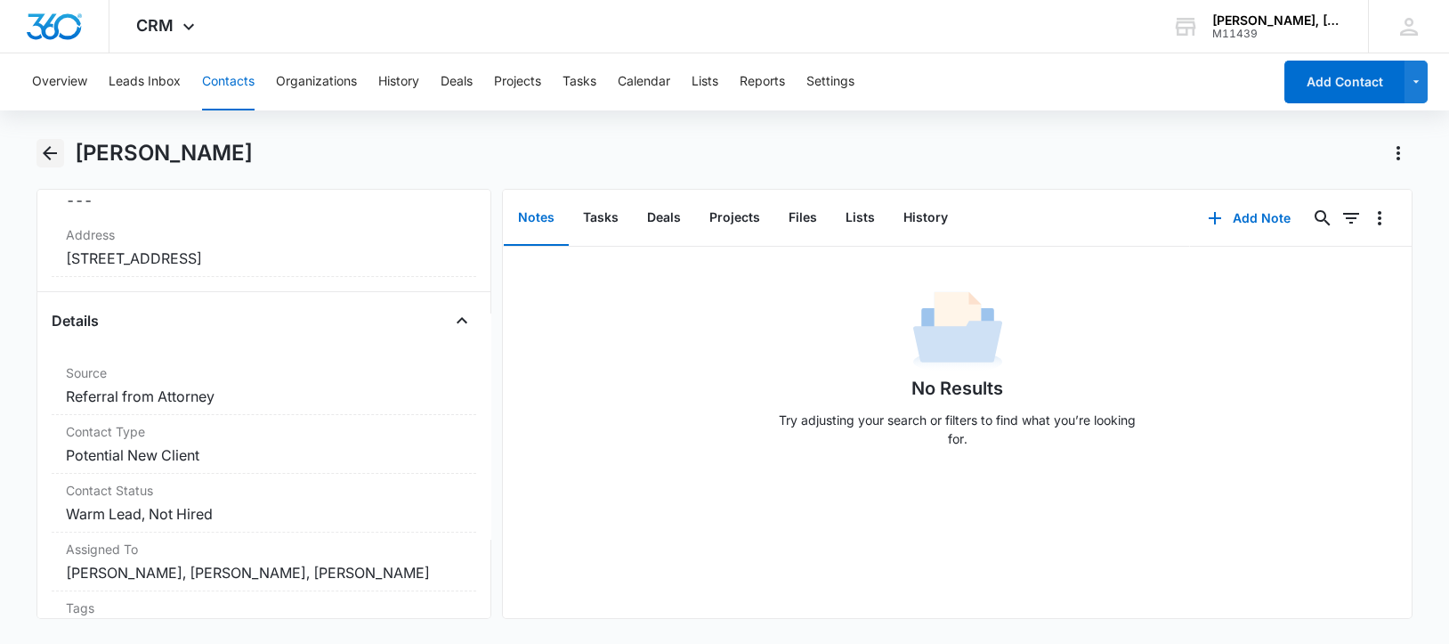
click at [55, 156] on icon "Back" at bounding box center [49, 152] width 21 height 21
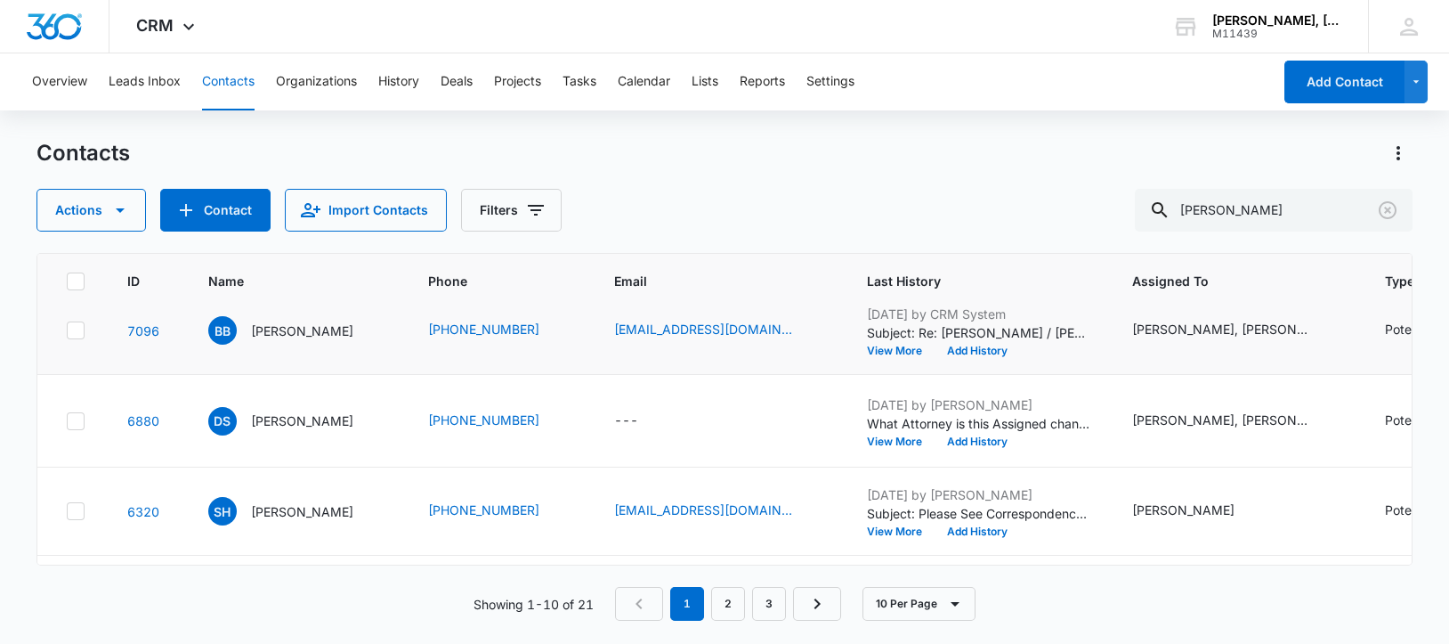
scroll to position [223, 0]
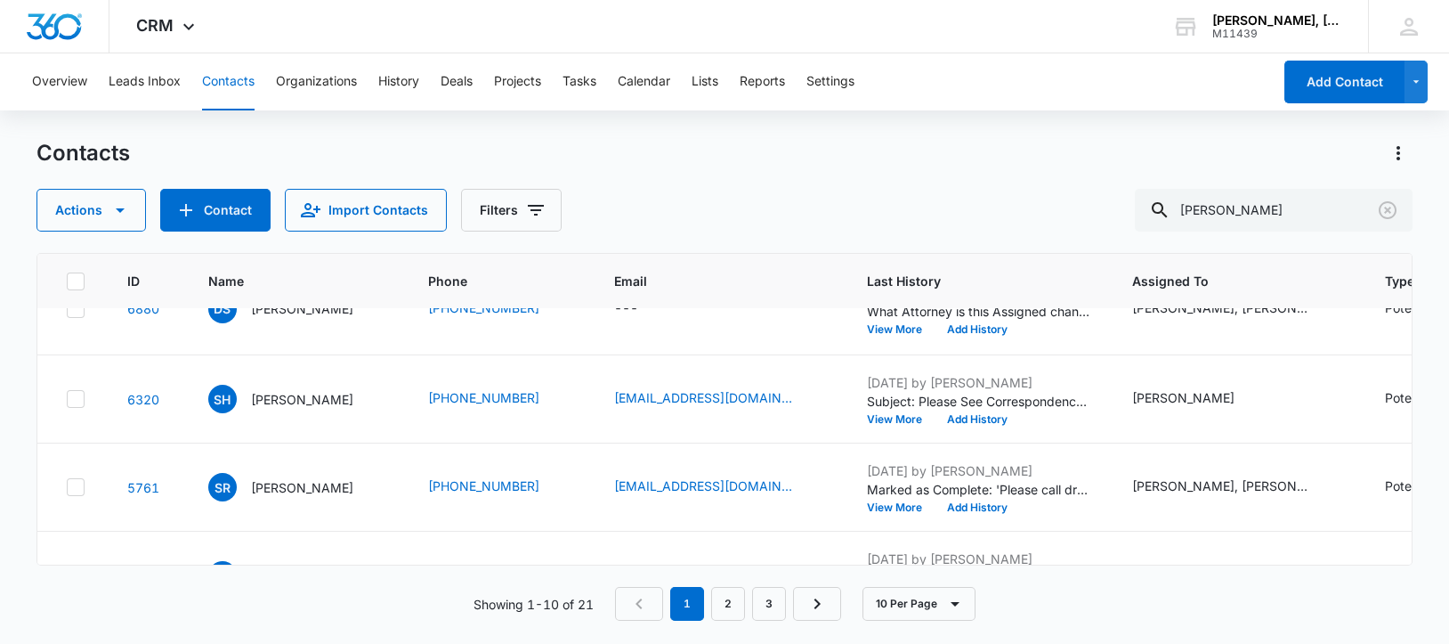
click at [284, 318] on p "[PERSON_NAME]" at bounding box center [302, 308] width 102 height 19
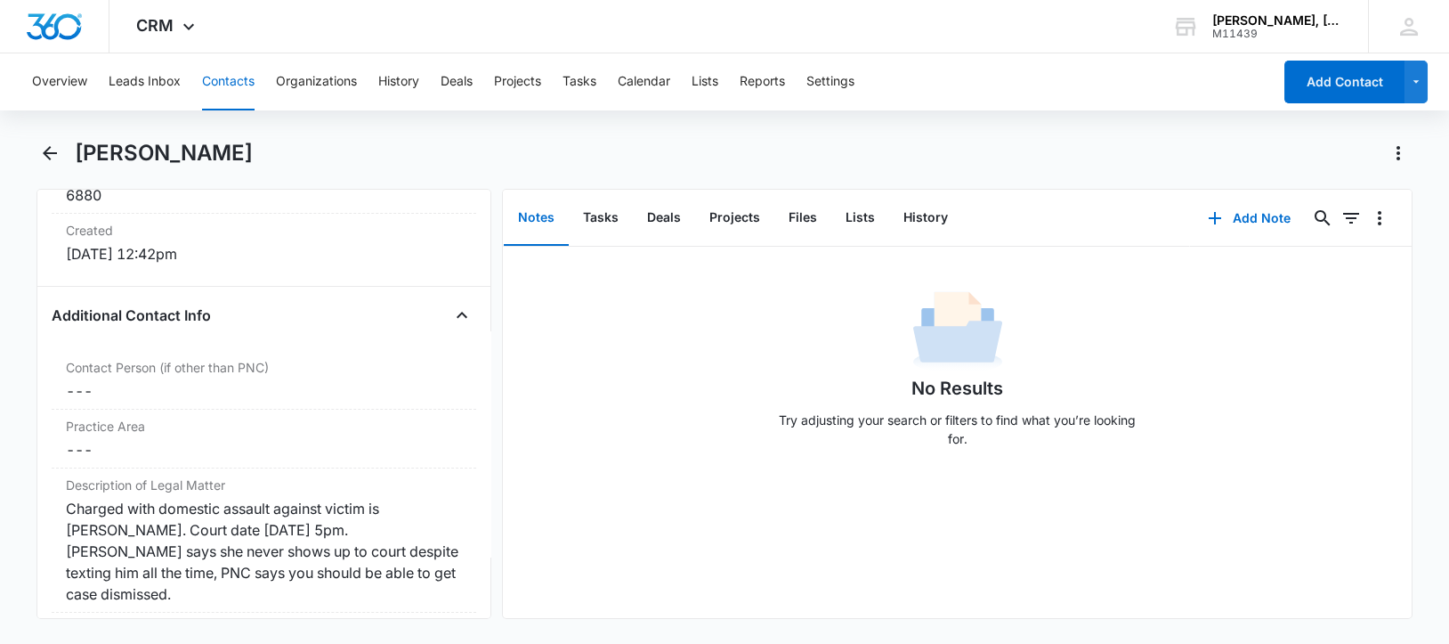
scroll to position [1223, 0]
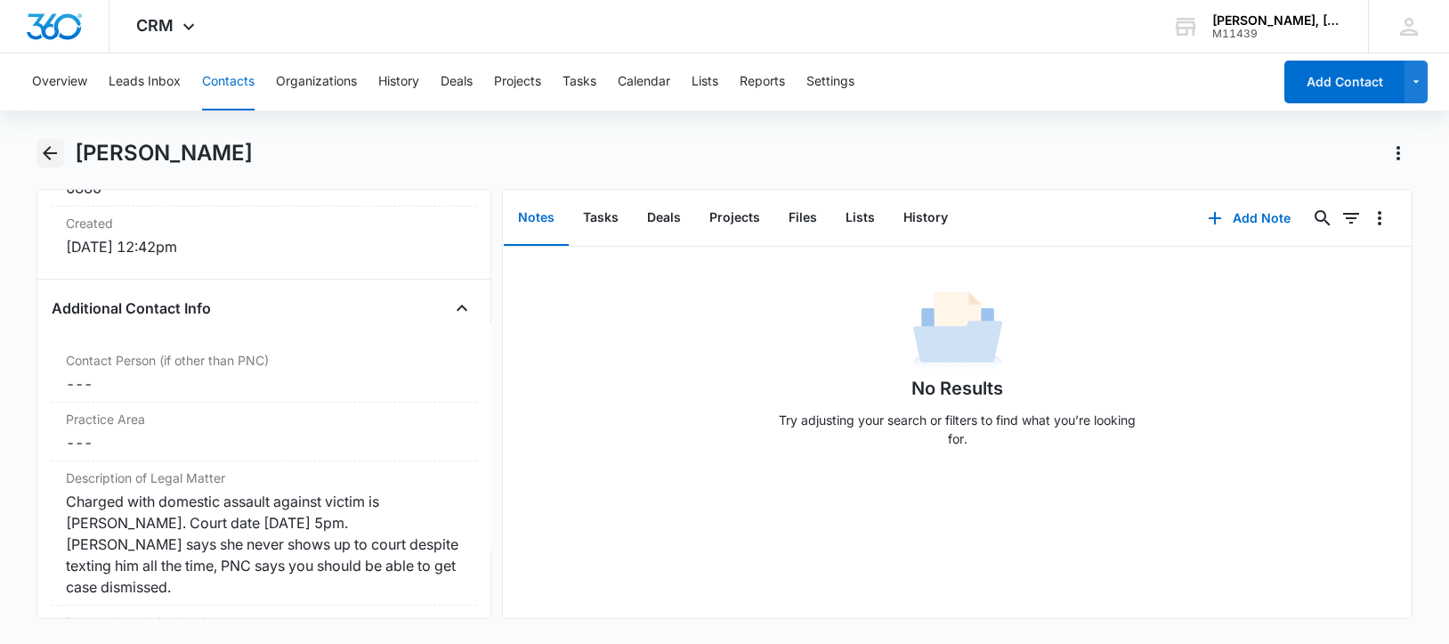
click at [53, 149] on icon "Back" at bounding box center [49, 152] width 21 height 21
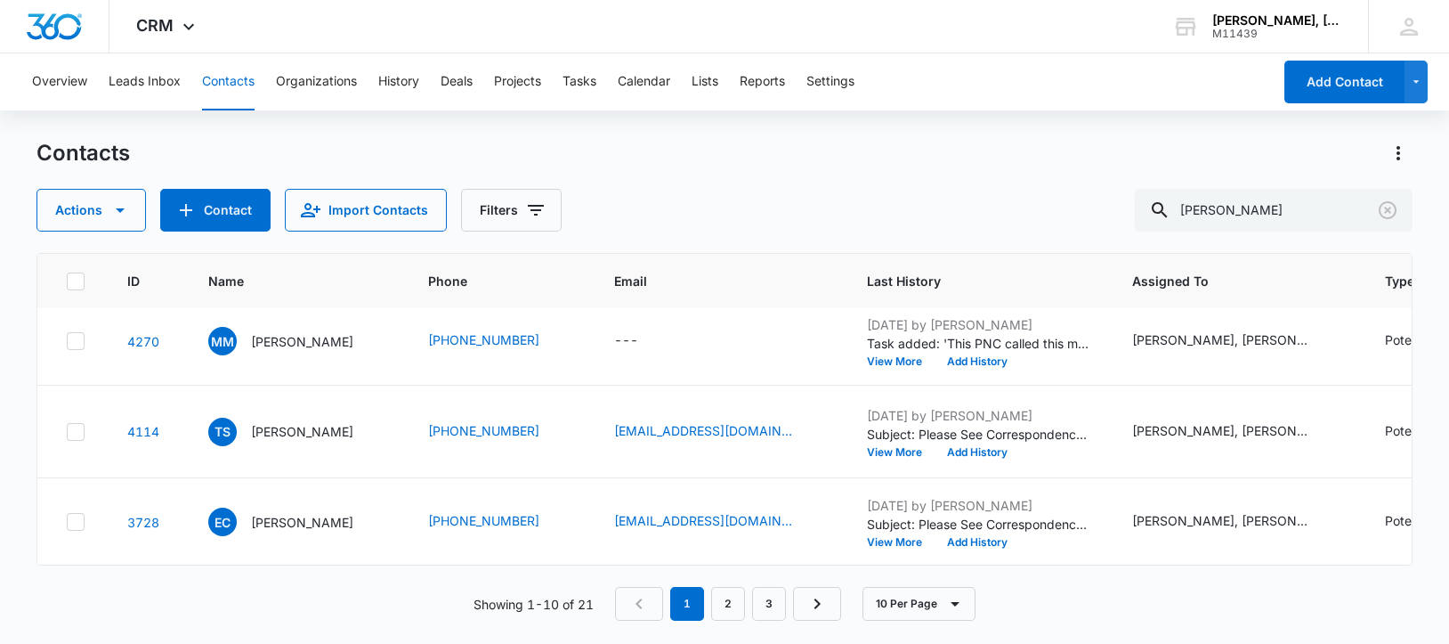
scroll to position [668, 0]
click at [281, 262] on p "[PERSON_NAME]" at bounding box center [302, 252] width 102 height 19
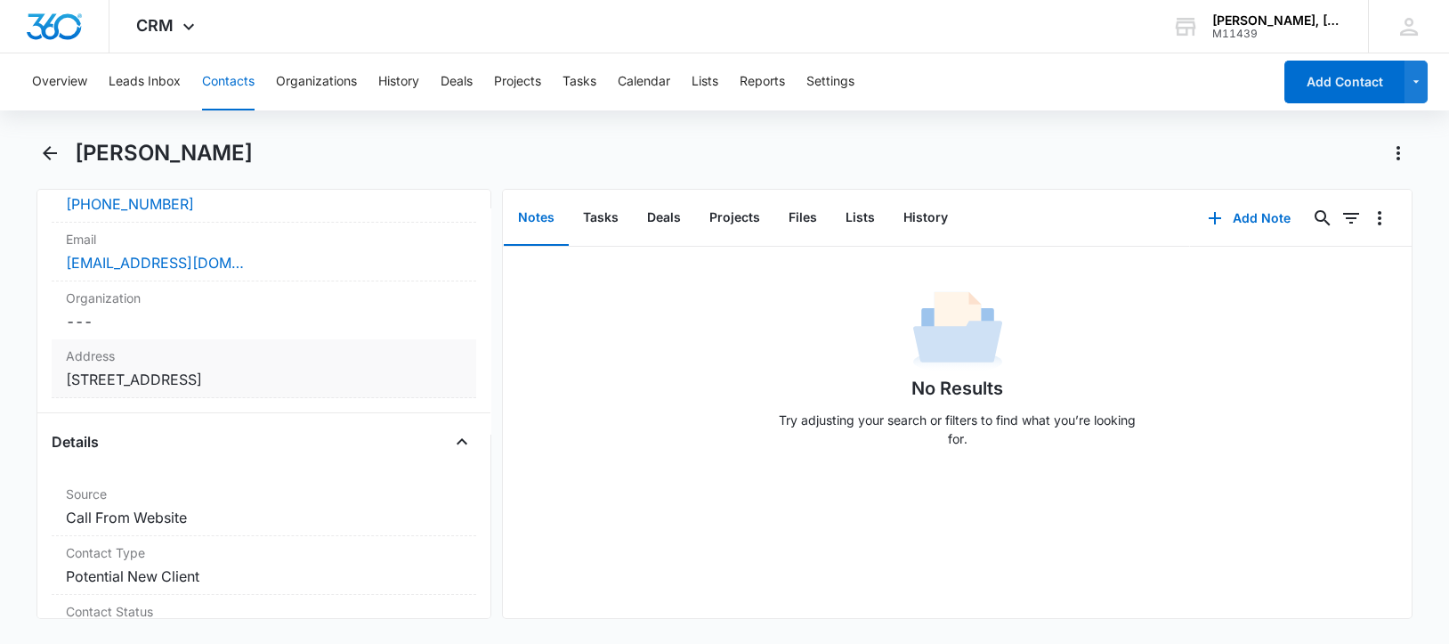
scroll to position [668, 0]
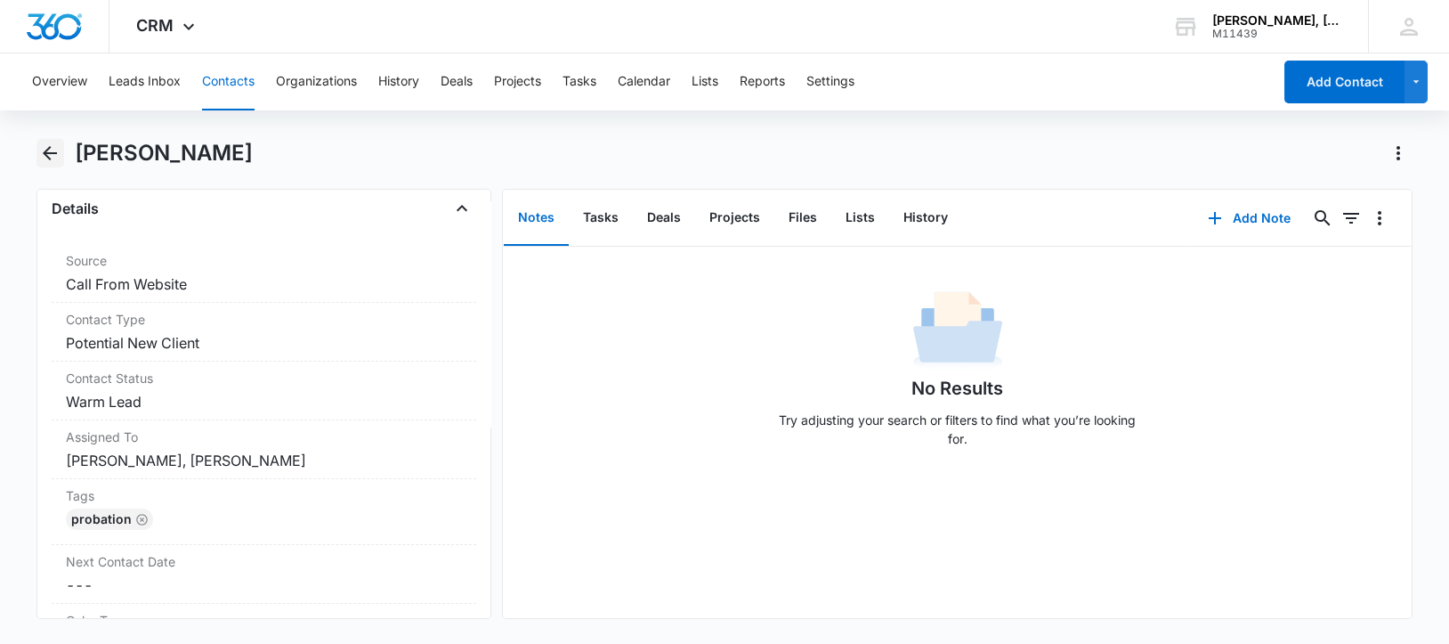
click at [53, 152] on icon "Back" at bounding box center [50, 153] width 14 height 14
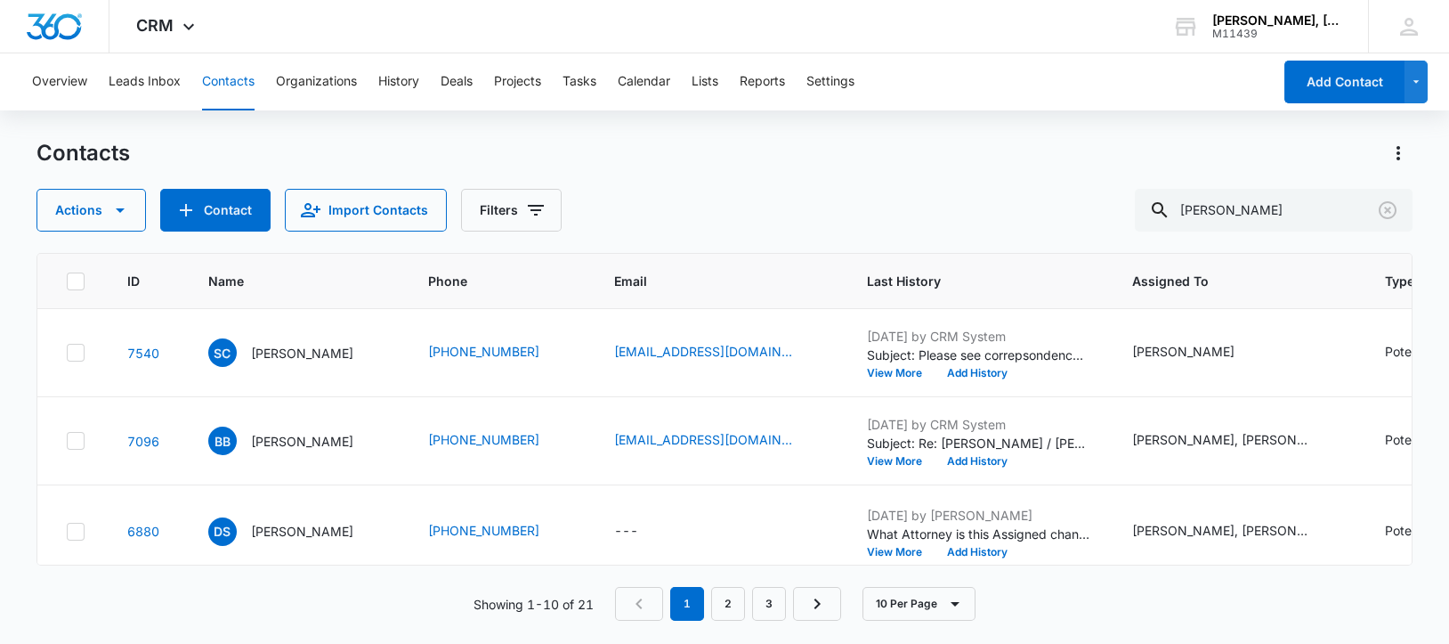
scroll to position [668, 0]
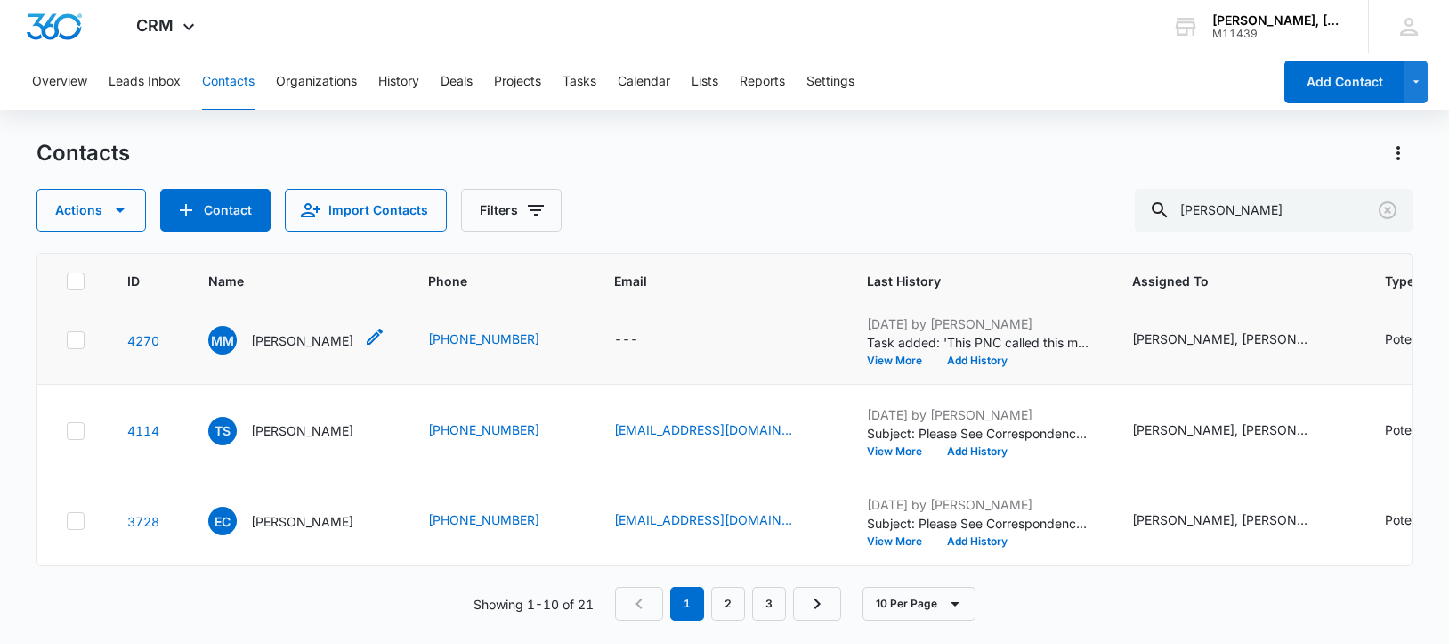
click at [307, 350] on p "[PERSON_NAME]" at bounding box center [302, 340] width 102 height 19
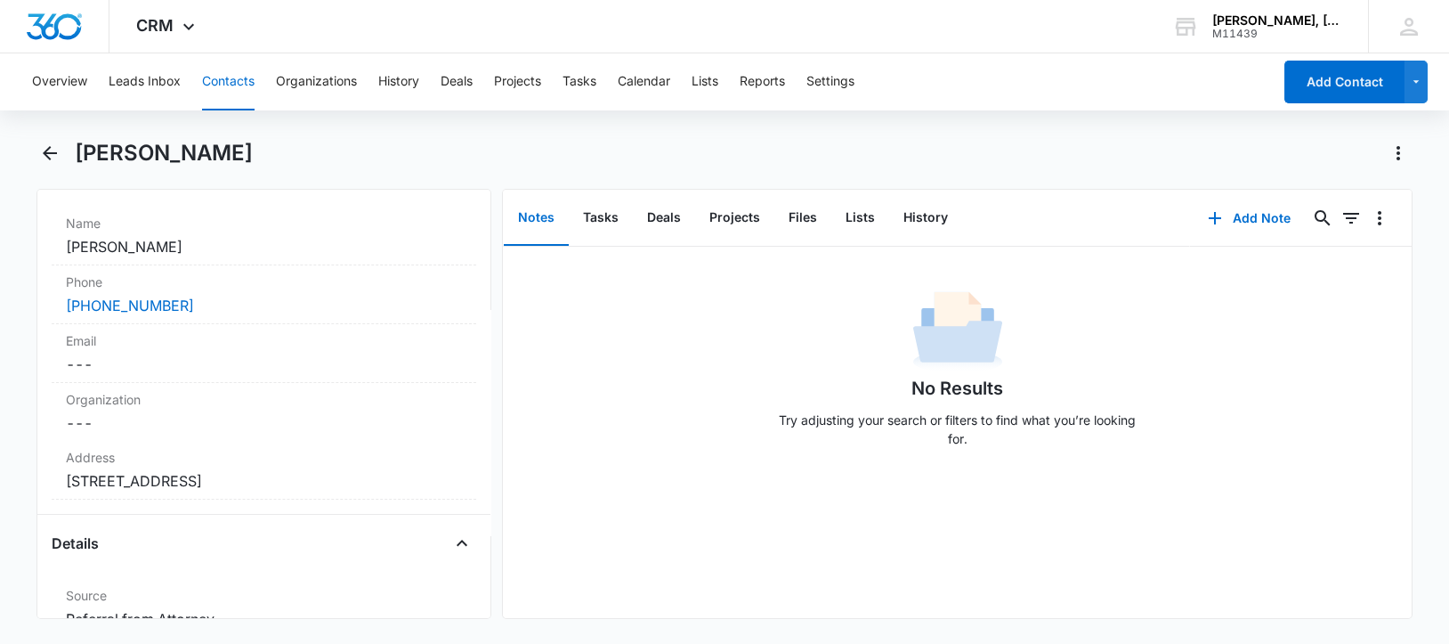
scroll to position [445, 0]
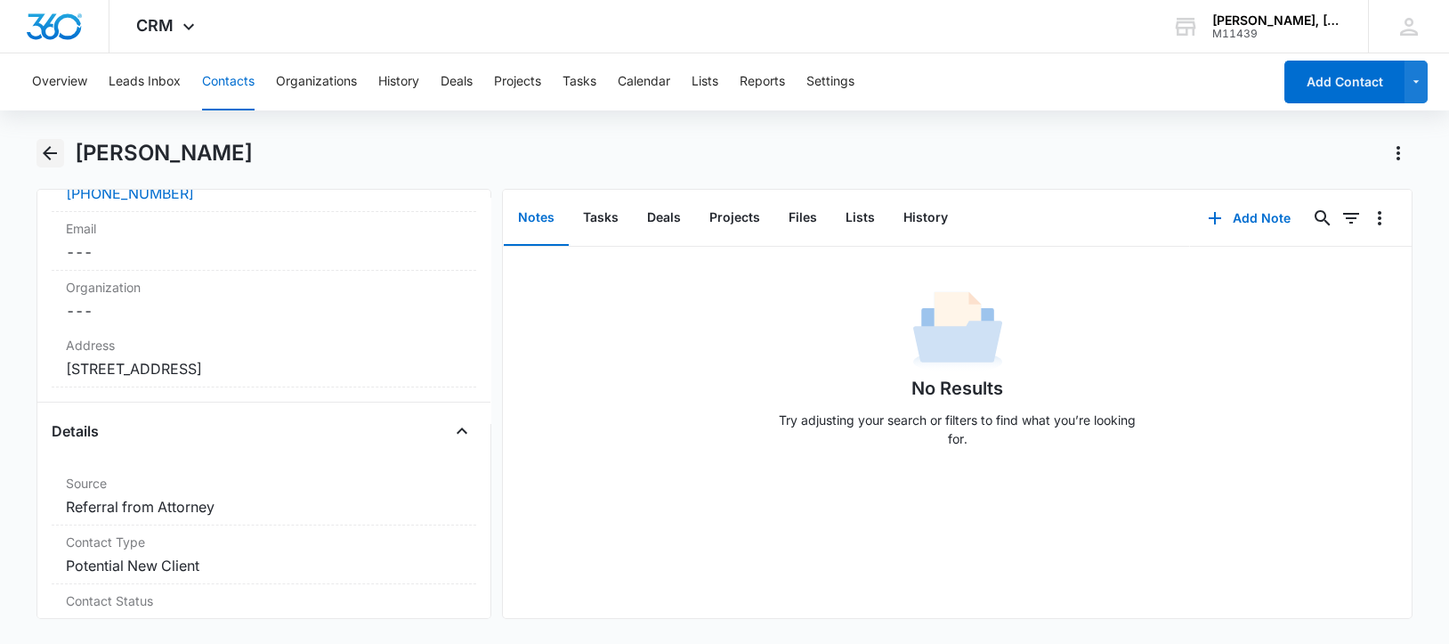
click at [53, 153] on icon "Back" at bounding box center [50, 153] width 14 height 14
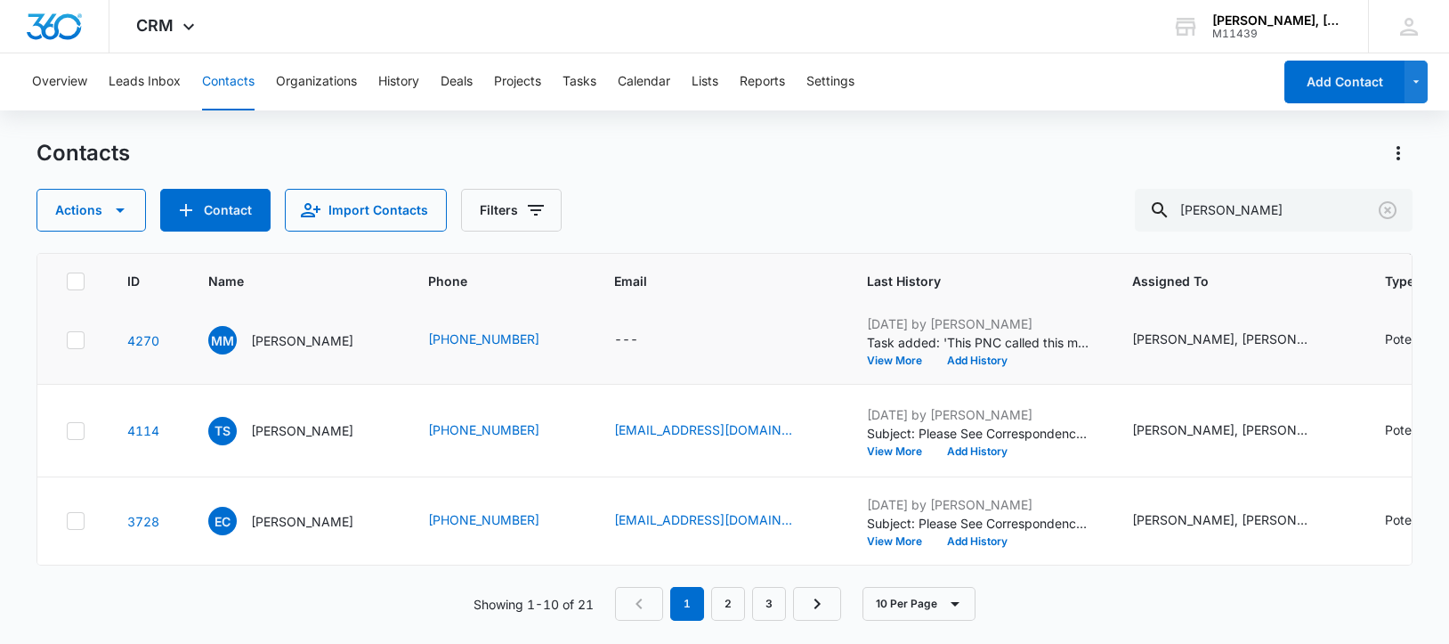
scroll to position [890, 0]
click at [289, 433] on p "[PERSON_NAME]" at bounding box center [302, 430] width 102 height 19
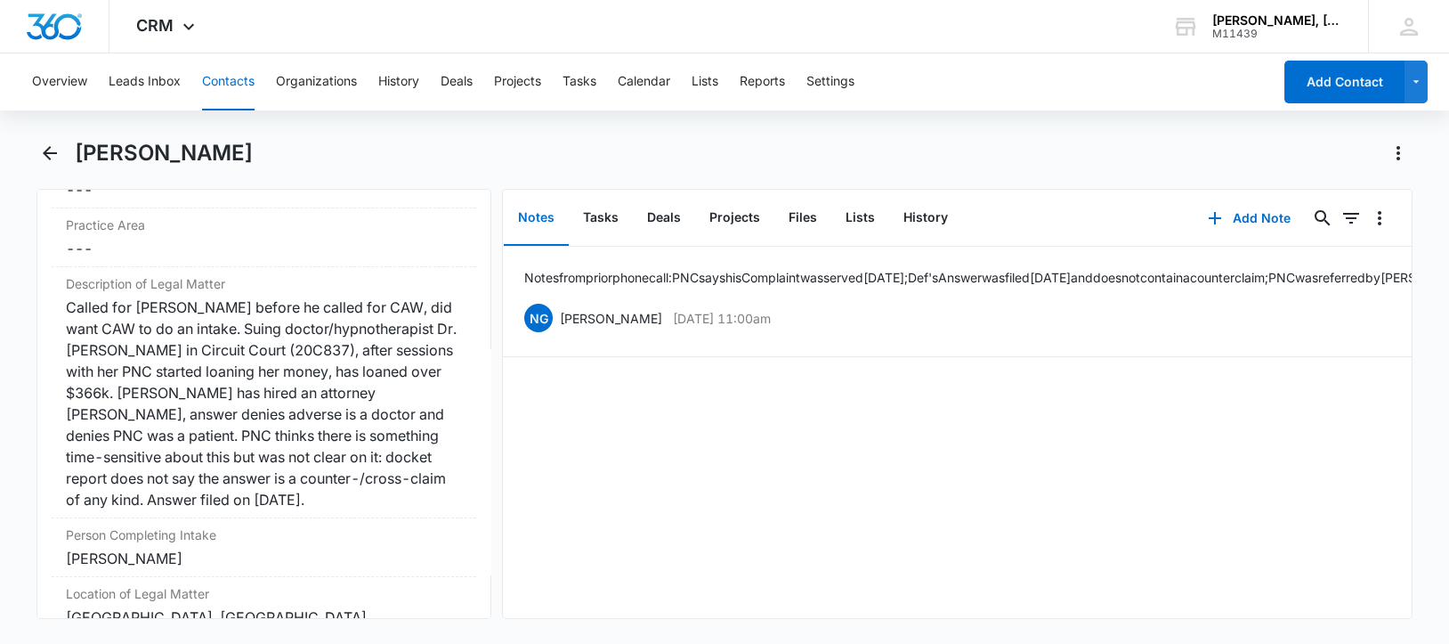
scroll to position [1445, 0]
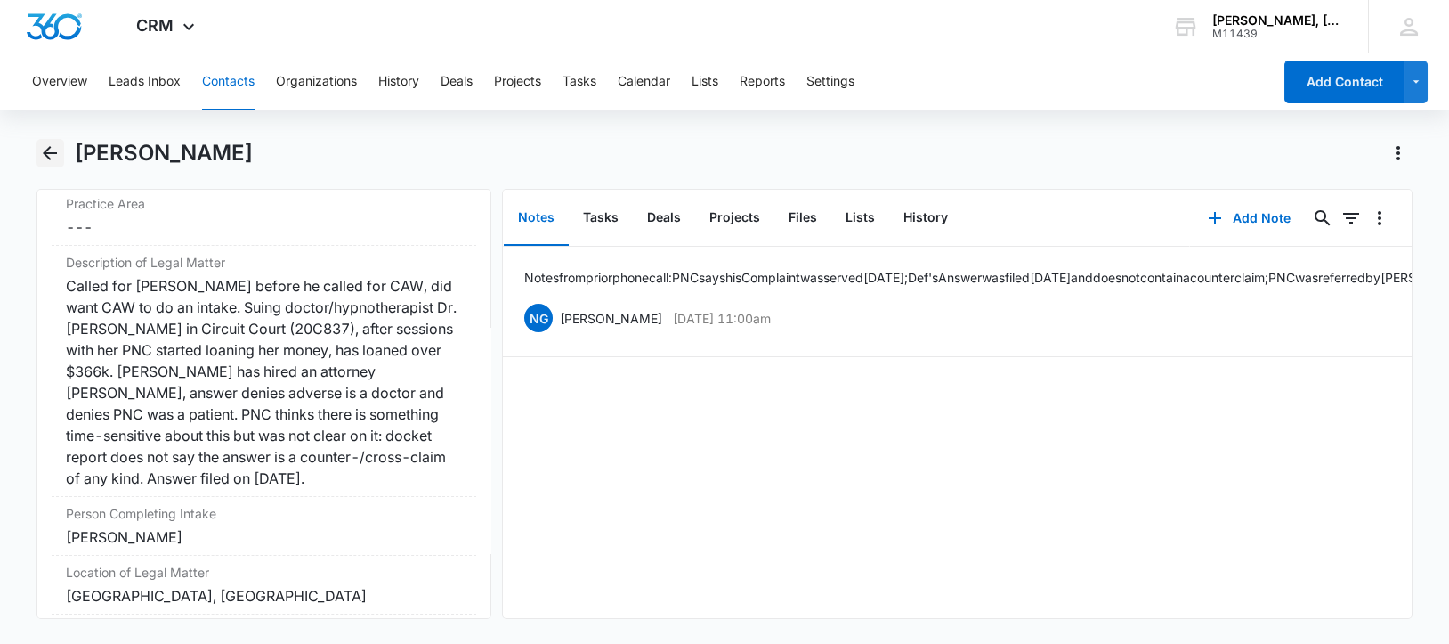
click at [52, 152] on icon "Back" at bounding box center [50, 153] width 14 height 14
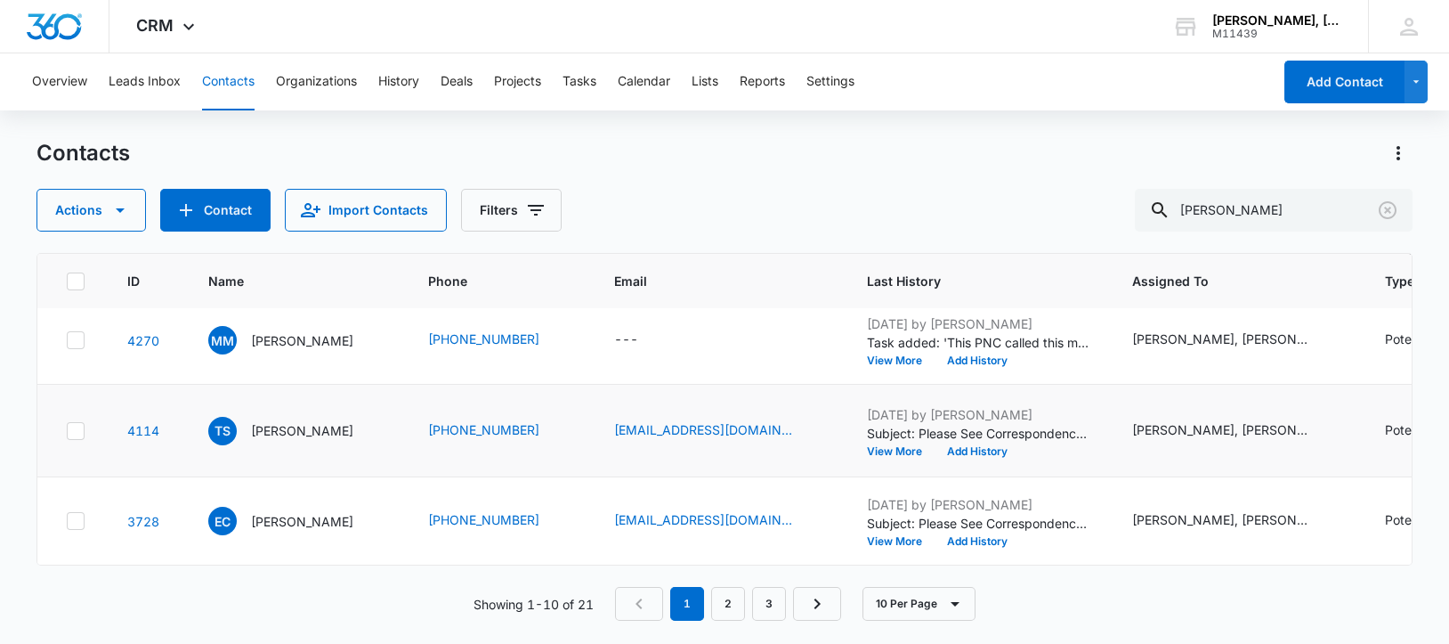
scroll to position [964, 0]
click at [291, 512] on p "[PERSON_NAME]" at bounding box center [302, 521] width 102 height 19
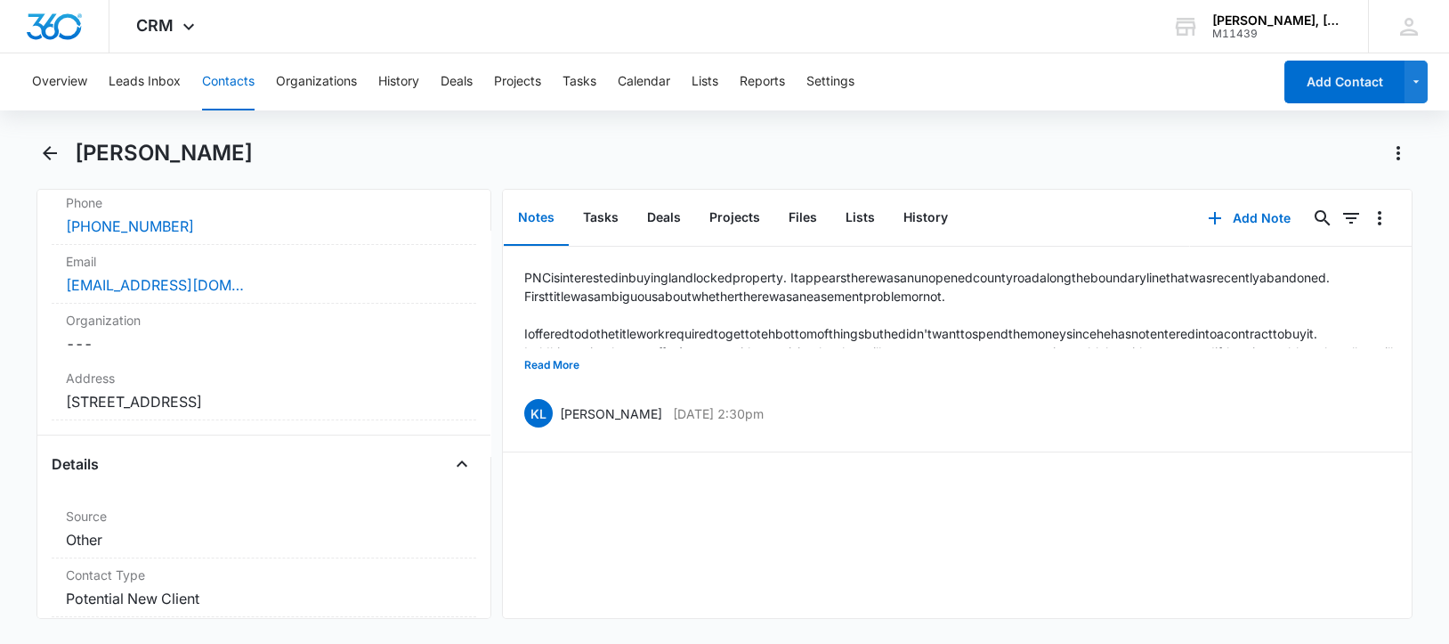
scroll to position [413, 0]
click at [49, 151] on icon "Back" at bounding box center [49, 152] width 21 height 21
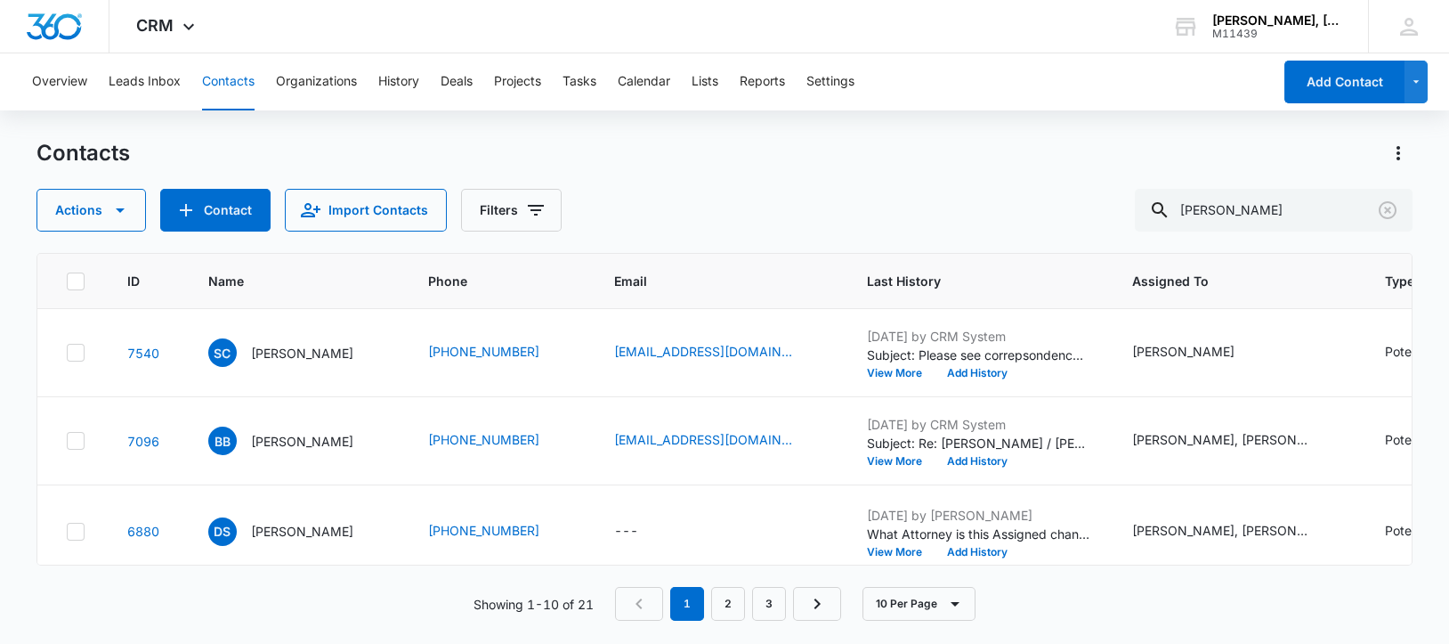
scroll to position [964, 0]
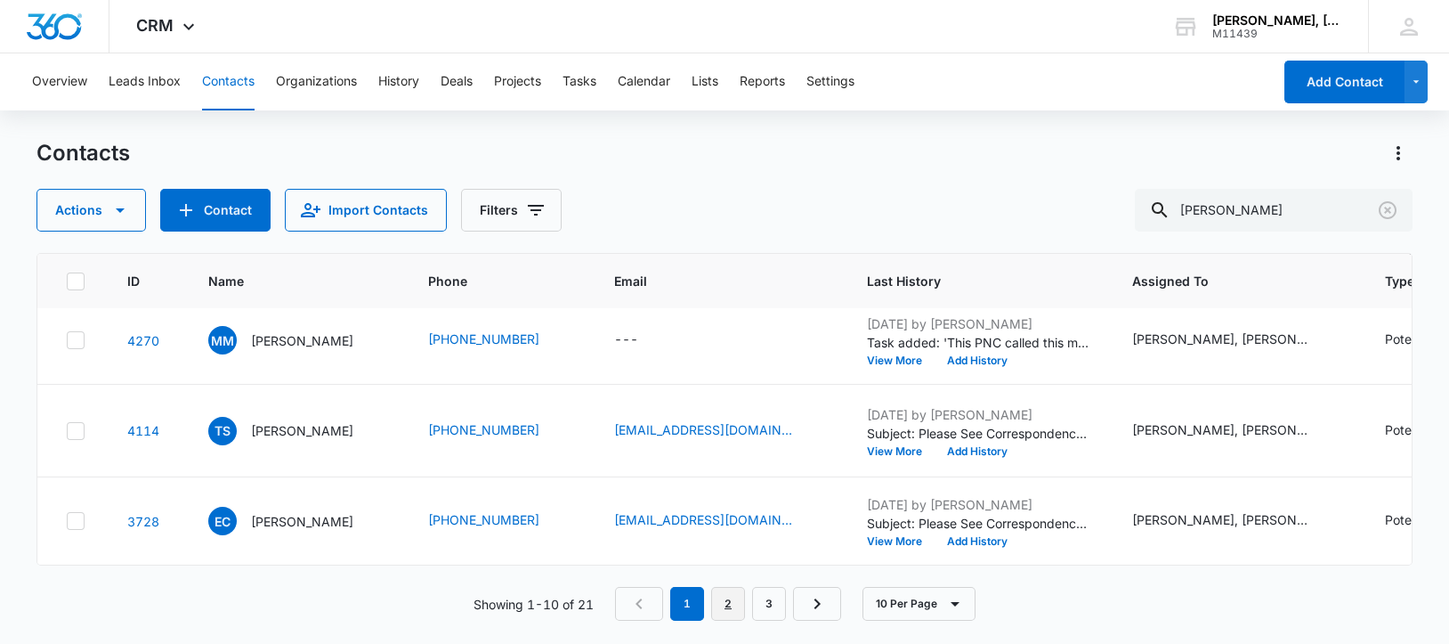
click at [730, 602] on link "2" at bounding box center [728, 604] width 34 height 34
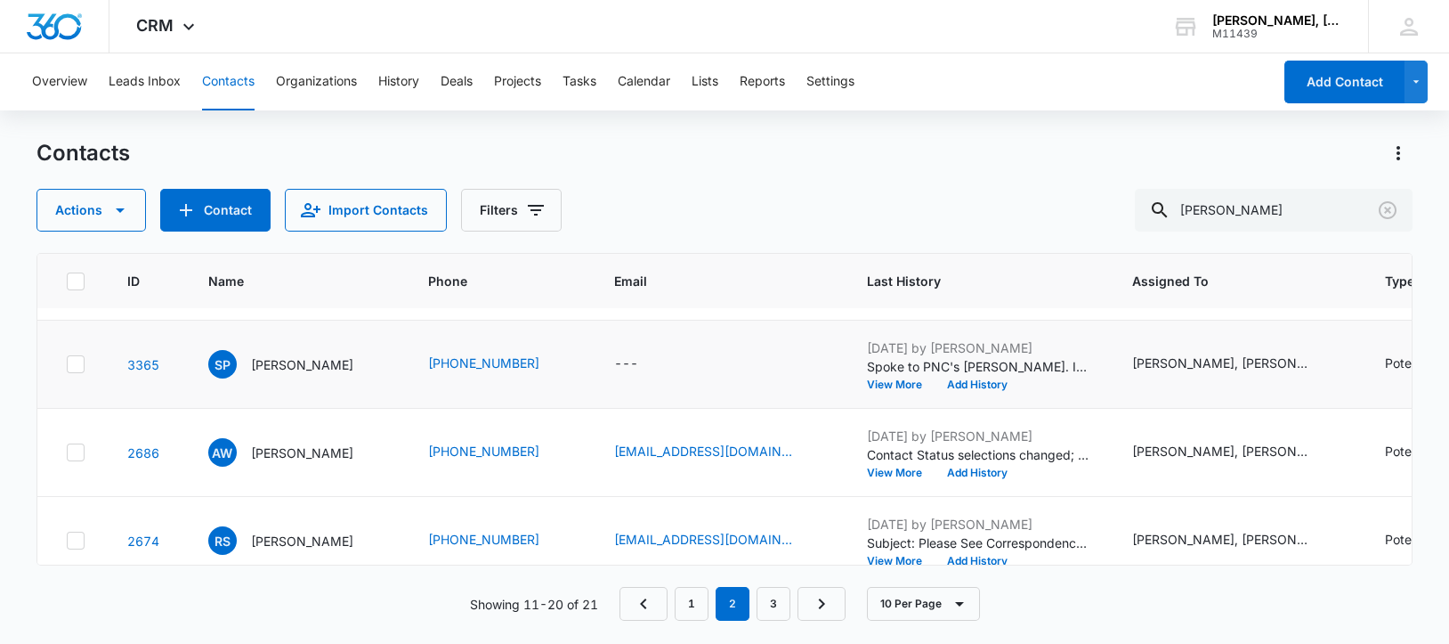
scroll to position [110, 0]
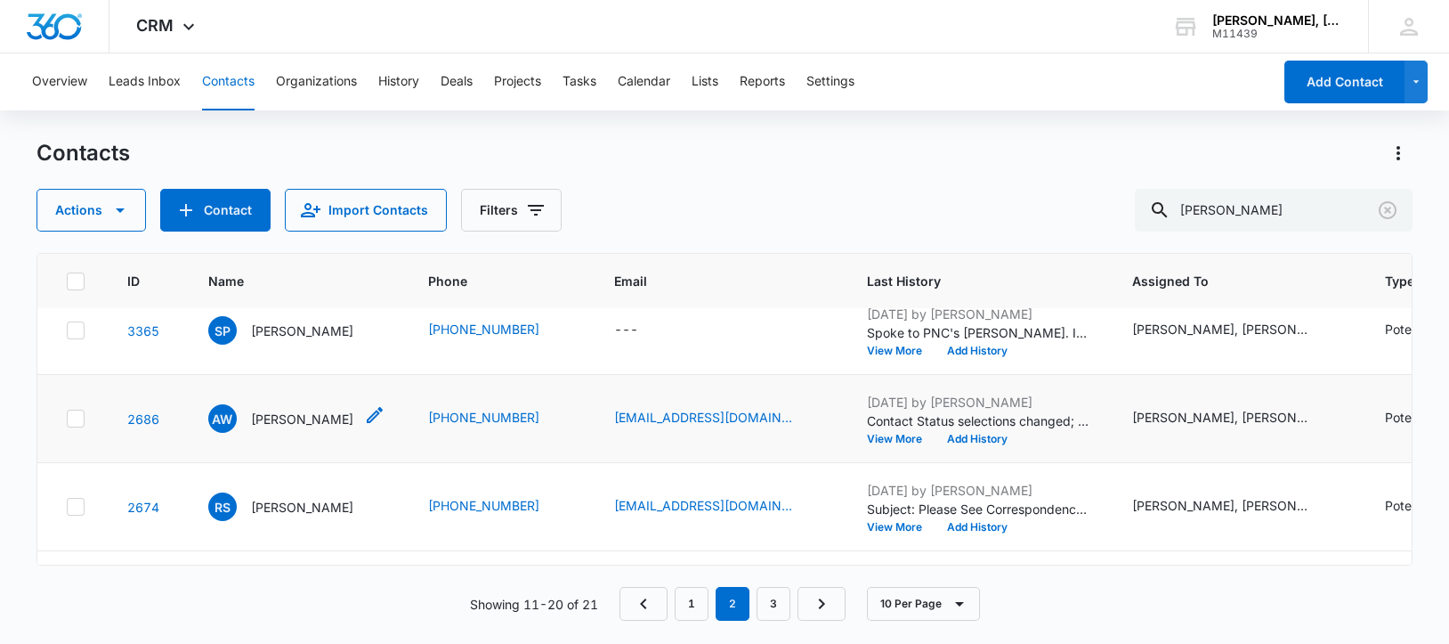
click at [277, 428] on p "[PERSON_NAME]" at bounding box center [302, 418] width 102 height 19
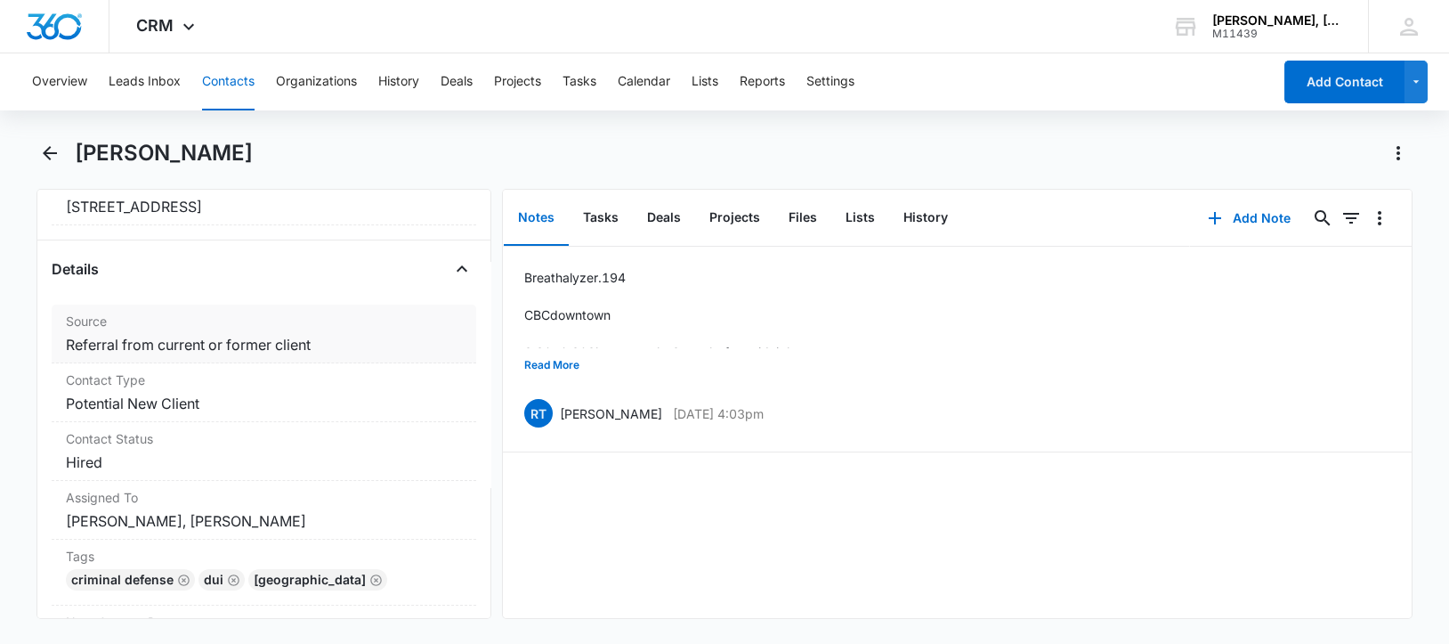
scroll to position [555, 0]
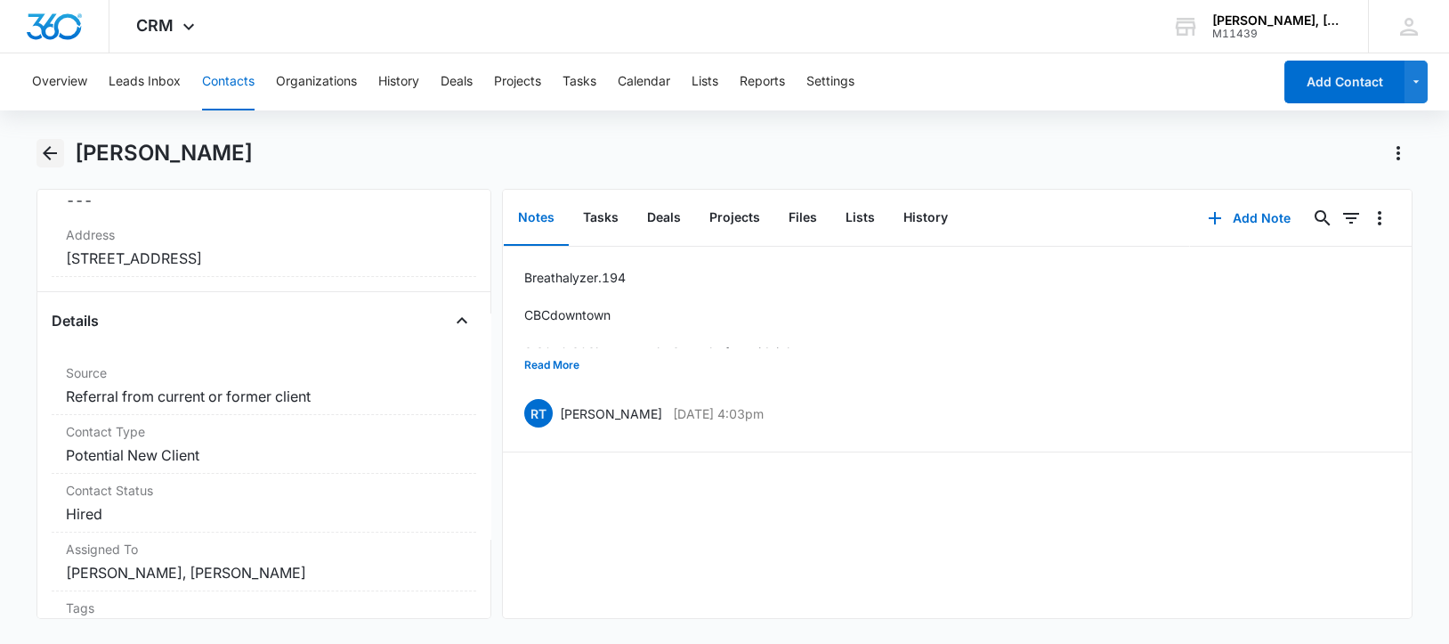
click at [52, 150] on icon "Back" at bounding box center [49, 152] width 21 height 21
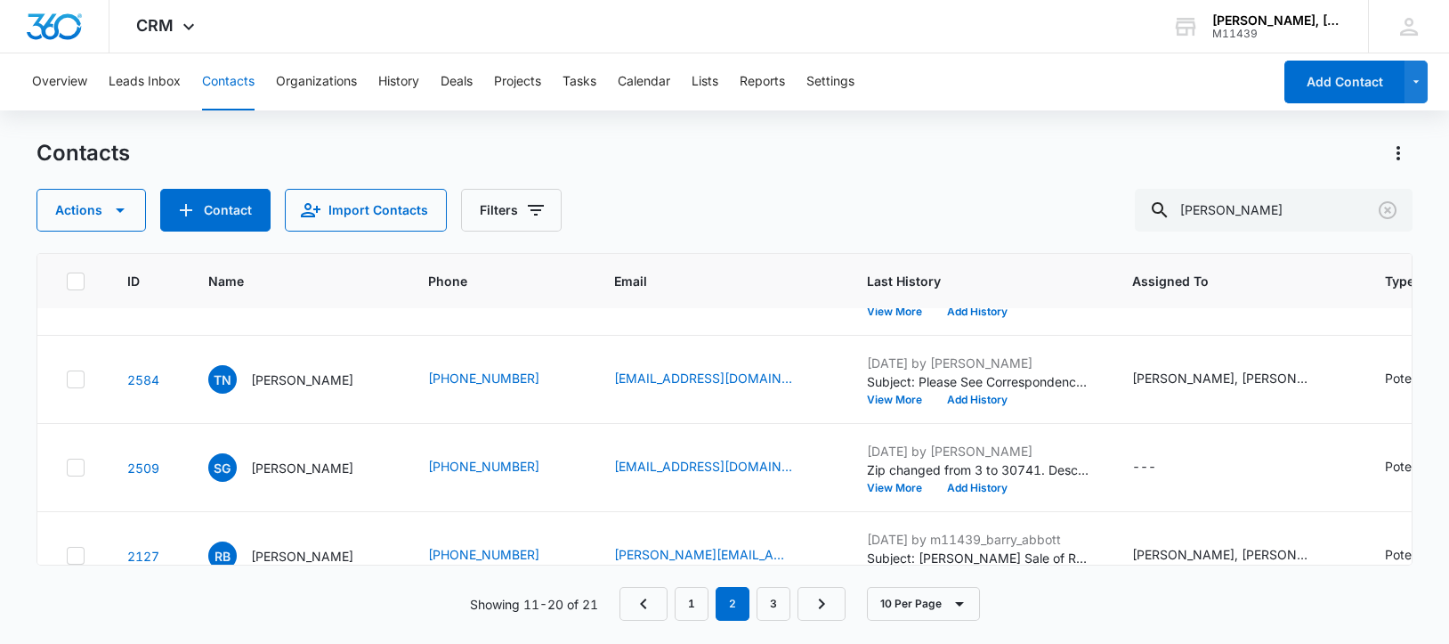
scroll to position [333, 0]
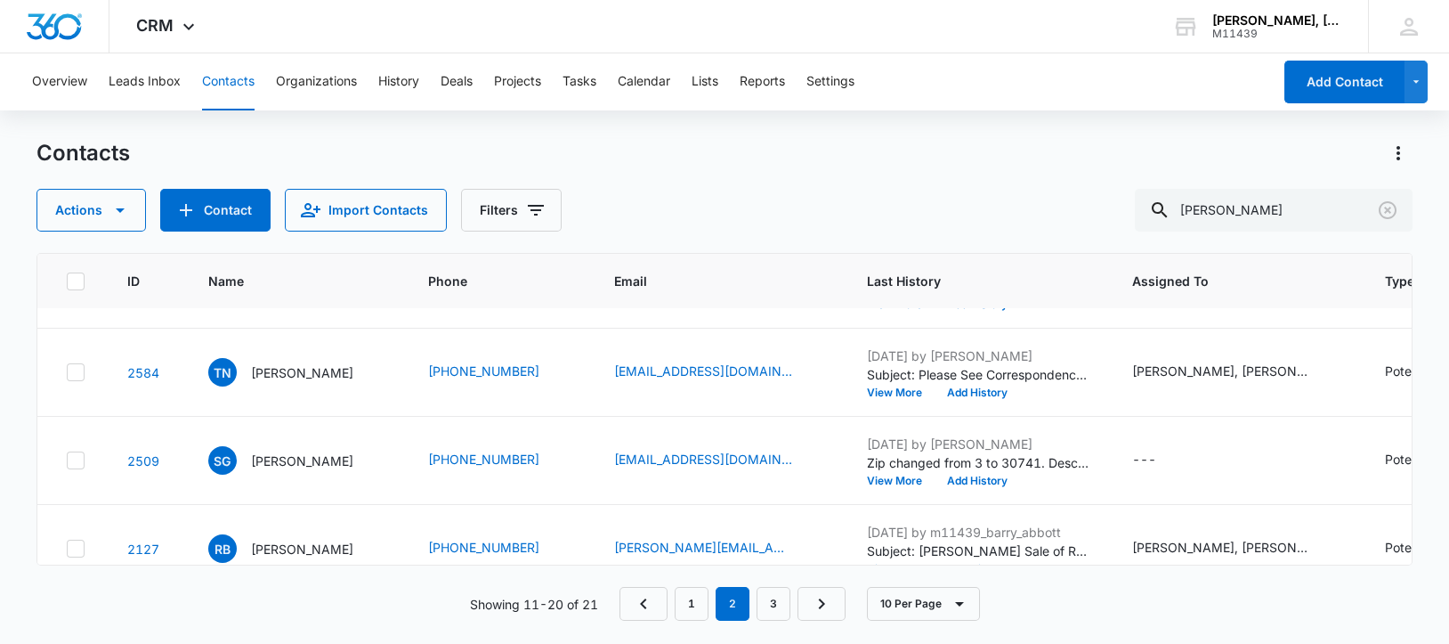
click at [283, 294] on p "[PERSON_NAME]" at bounding box center [302, 284] width 102 height 19
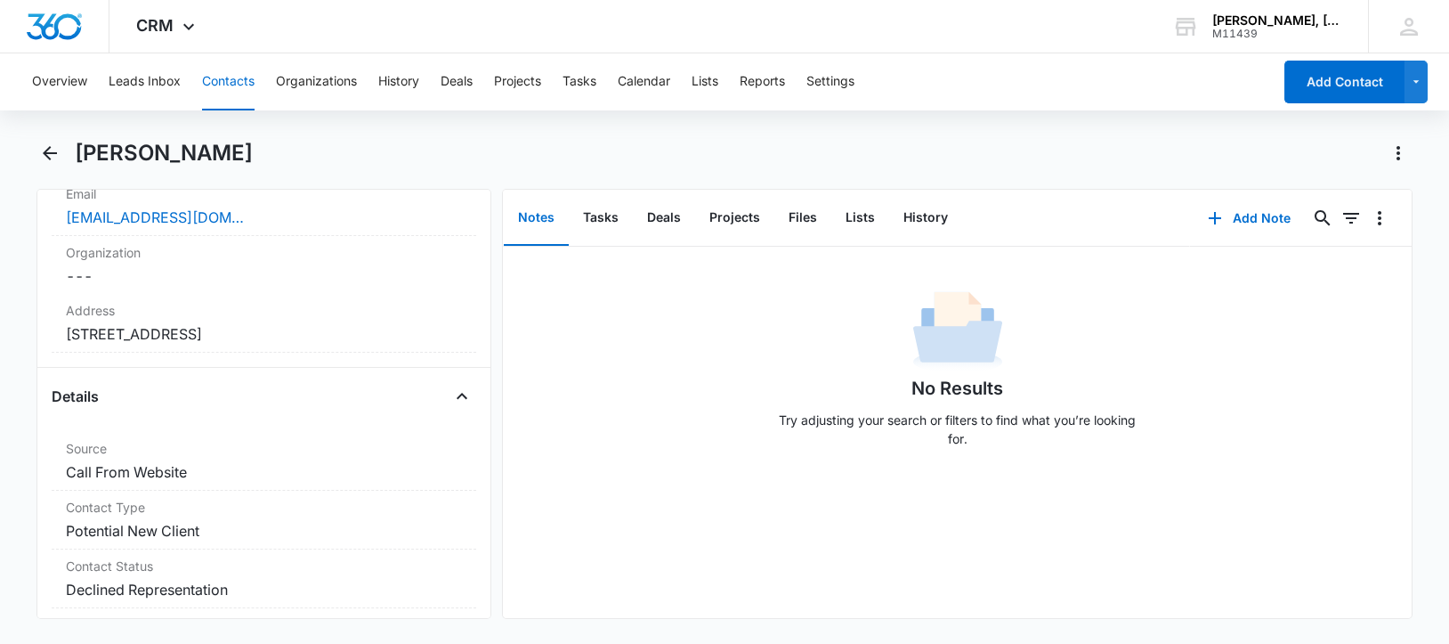
scroll to position [445, 0]
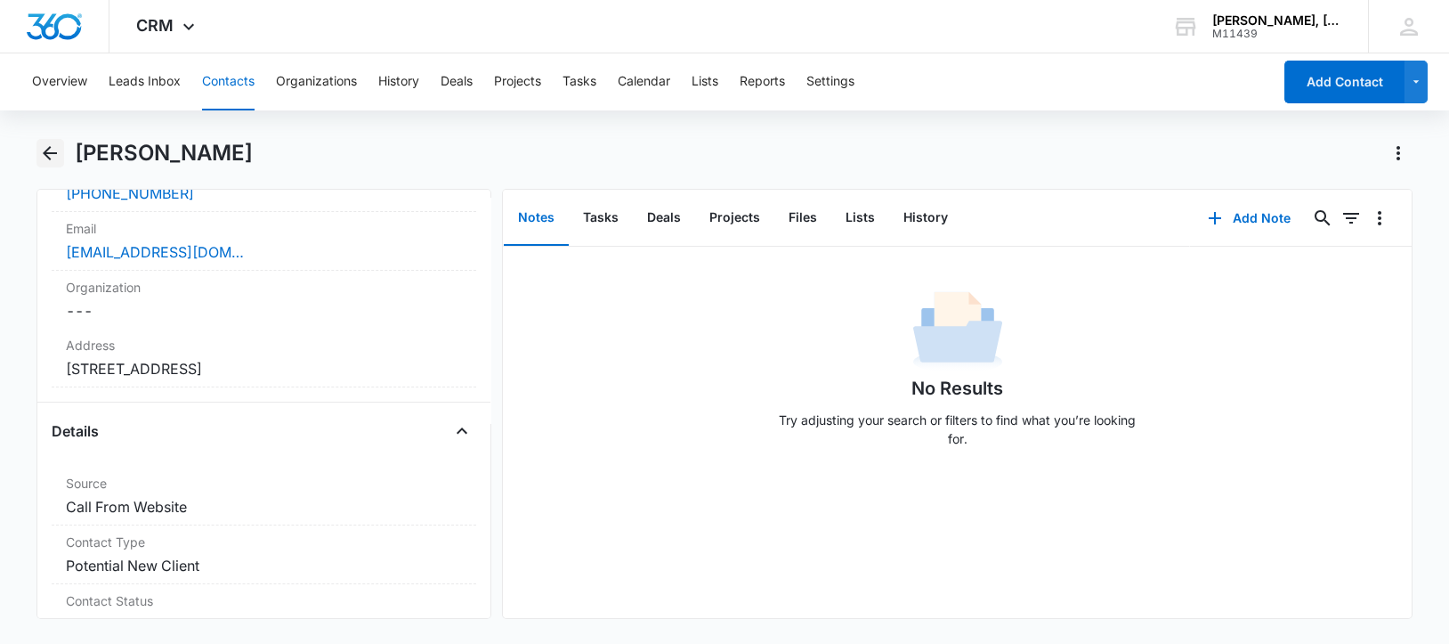
click at [40, 147] on icon "Back" at bounding box center [49, 152] width 21 height 21
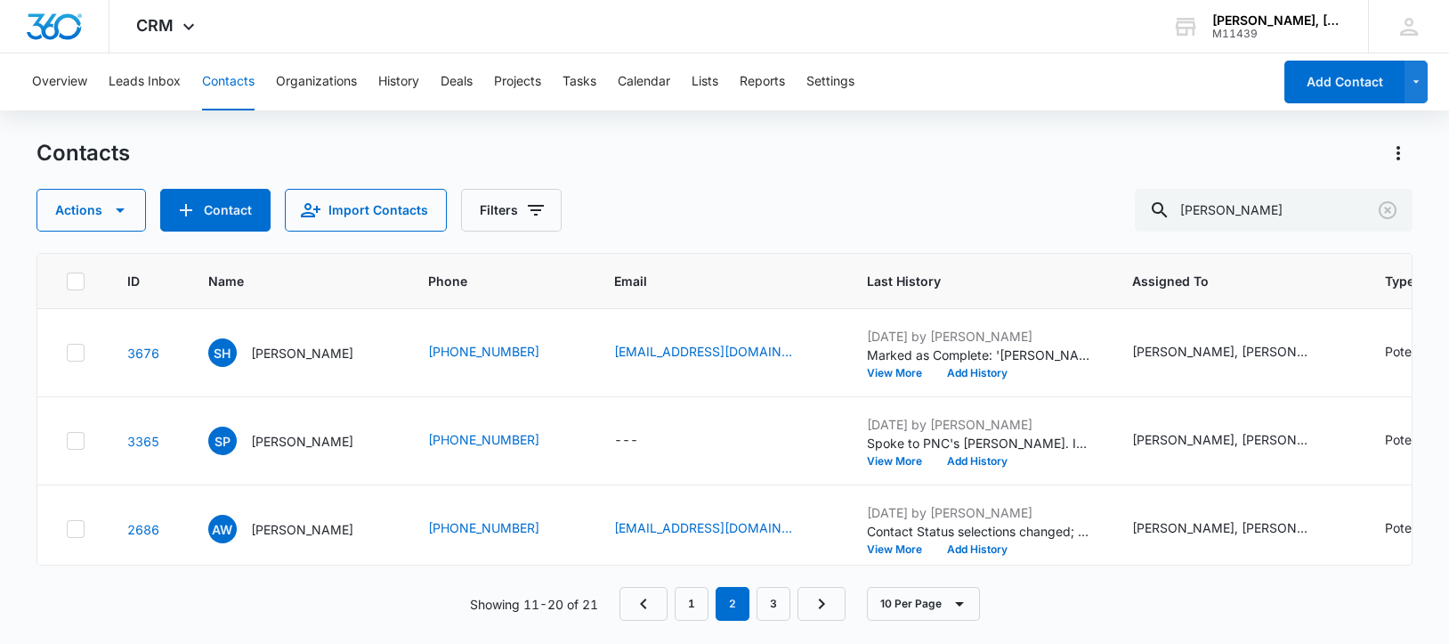
scroll to position [333, 0]
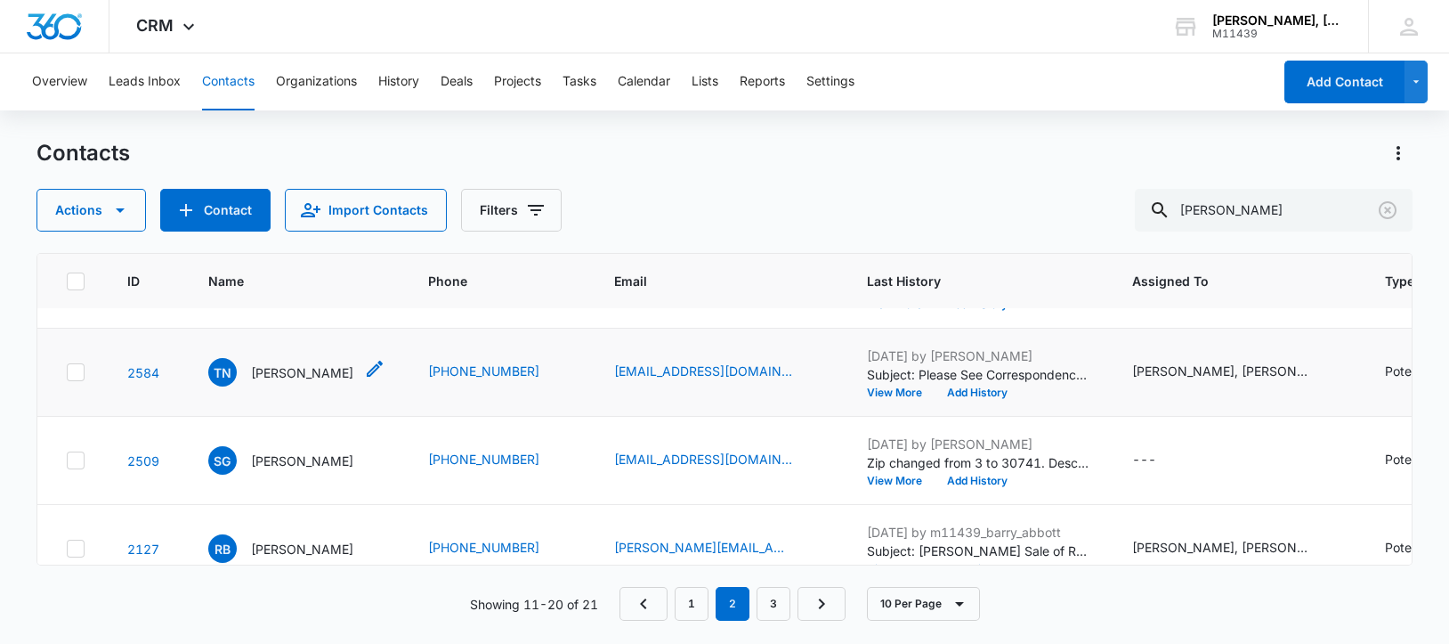
click at [293, 382] on p "[PERSON_NAME]" at bounding box center [302, 372] width 102 height 19
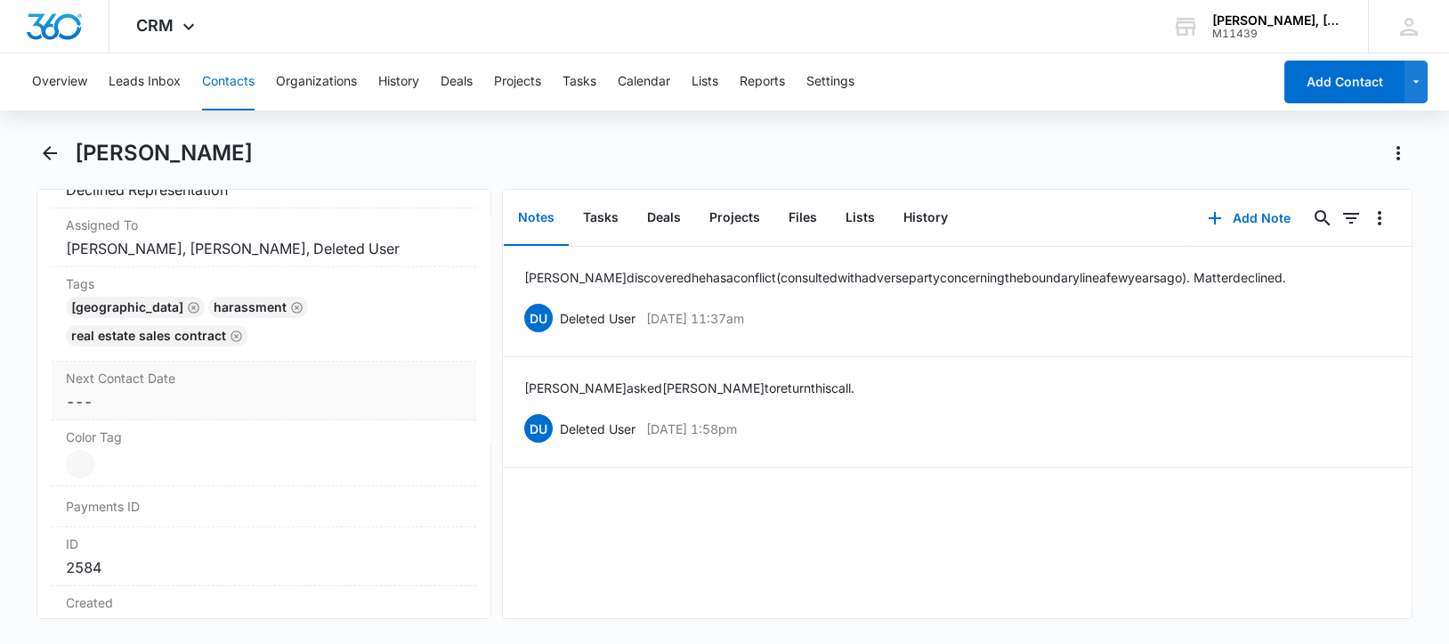
scroll to position [1113, 0]
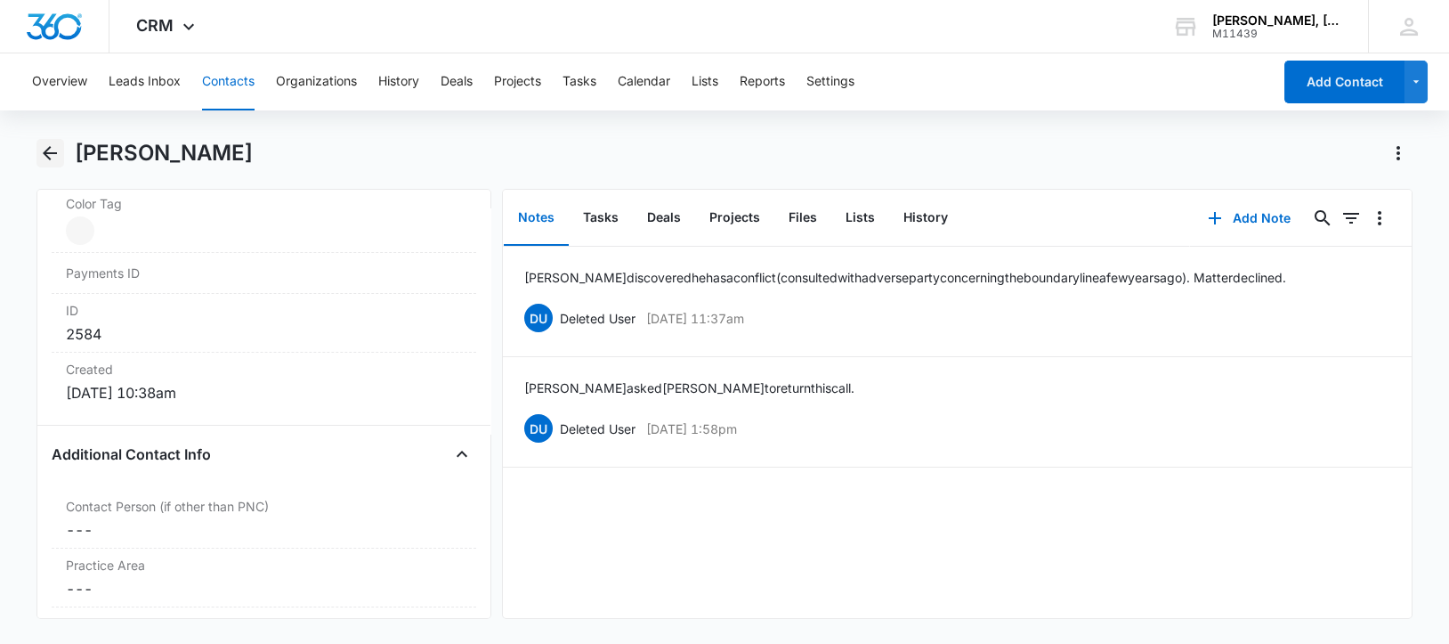
click at [45, 151] on icon "Back" at bounding box center [50, 153] width 14 height 14
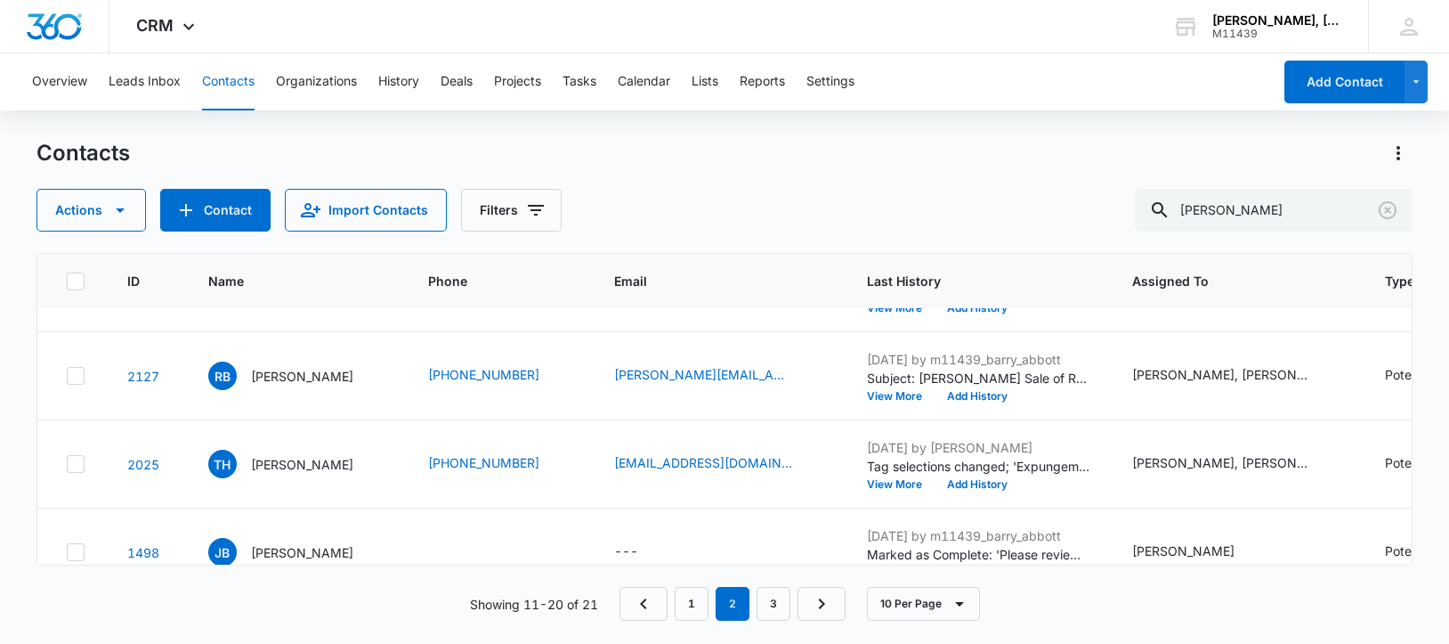
scroll to position [555, 0]
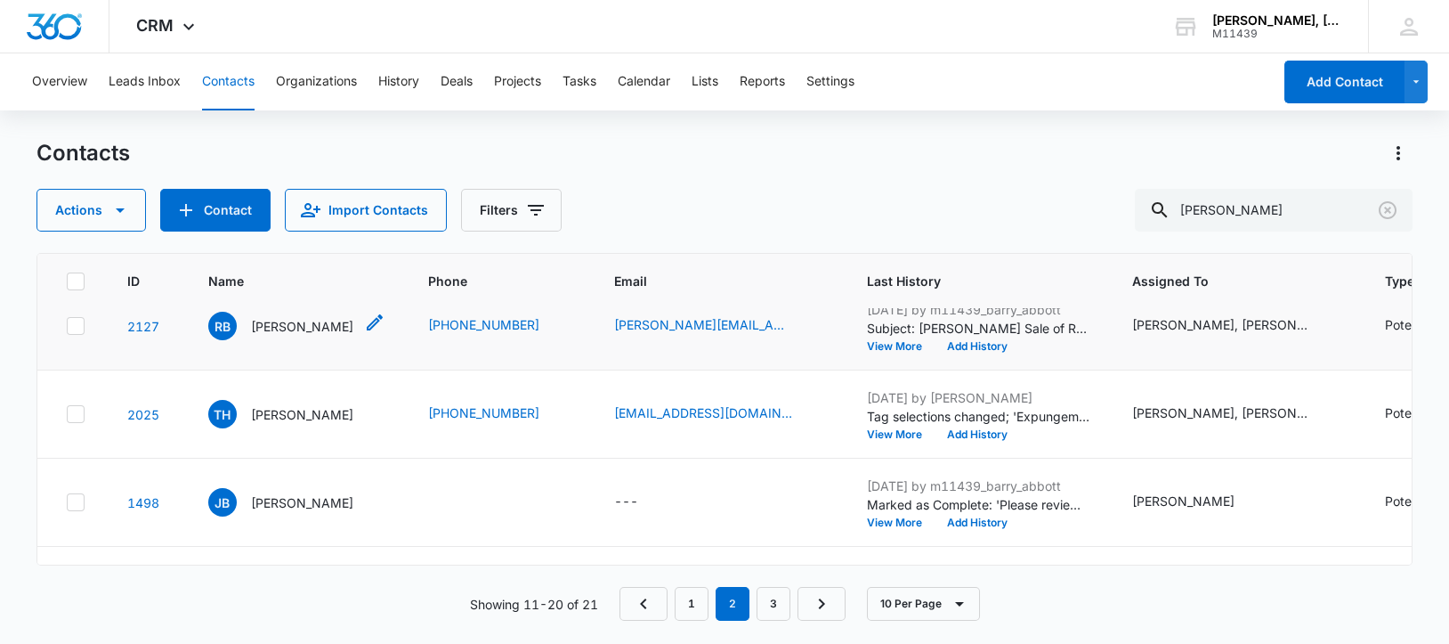
click at [308, 336] on p "[PERSON_NAME]" at bounding box center [302, 326] width 102 height 19
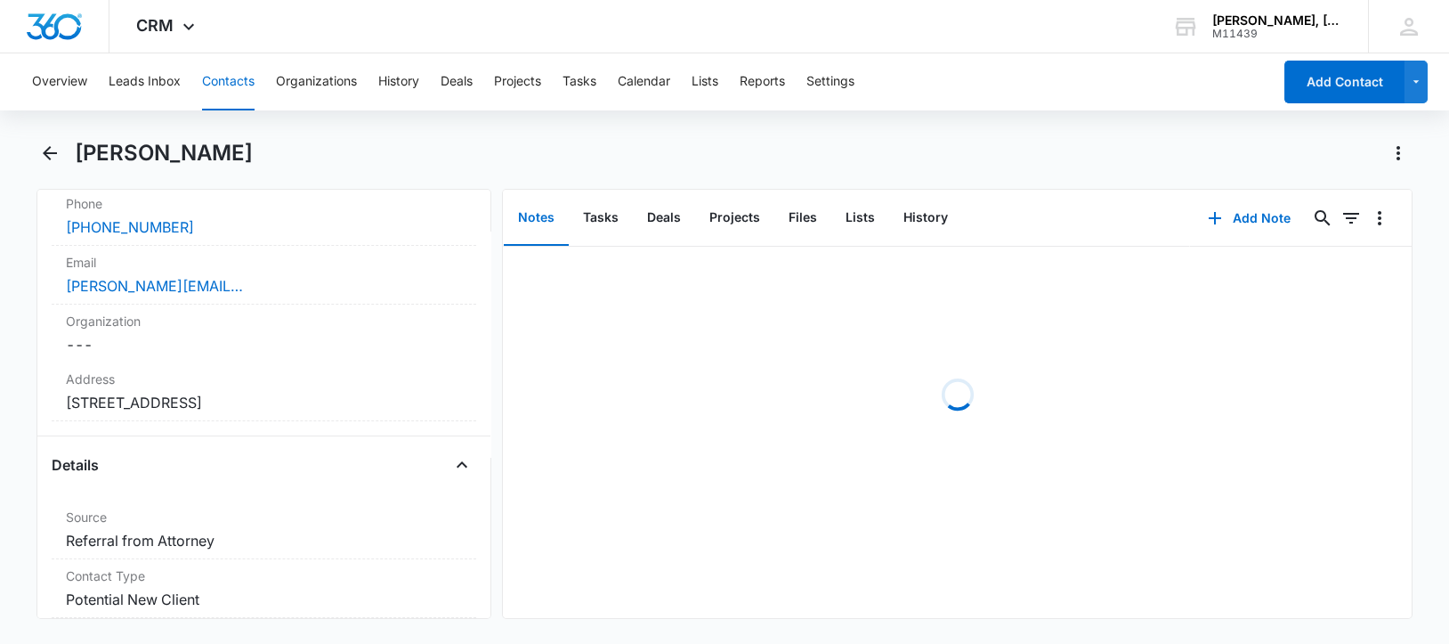
scroll to position [445, 0]
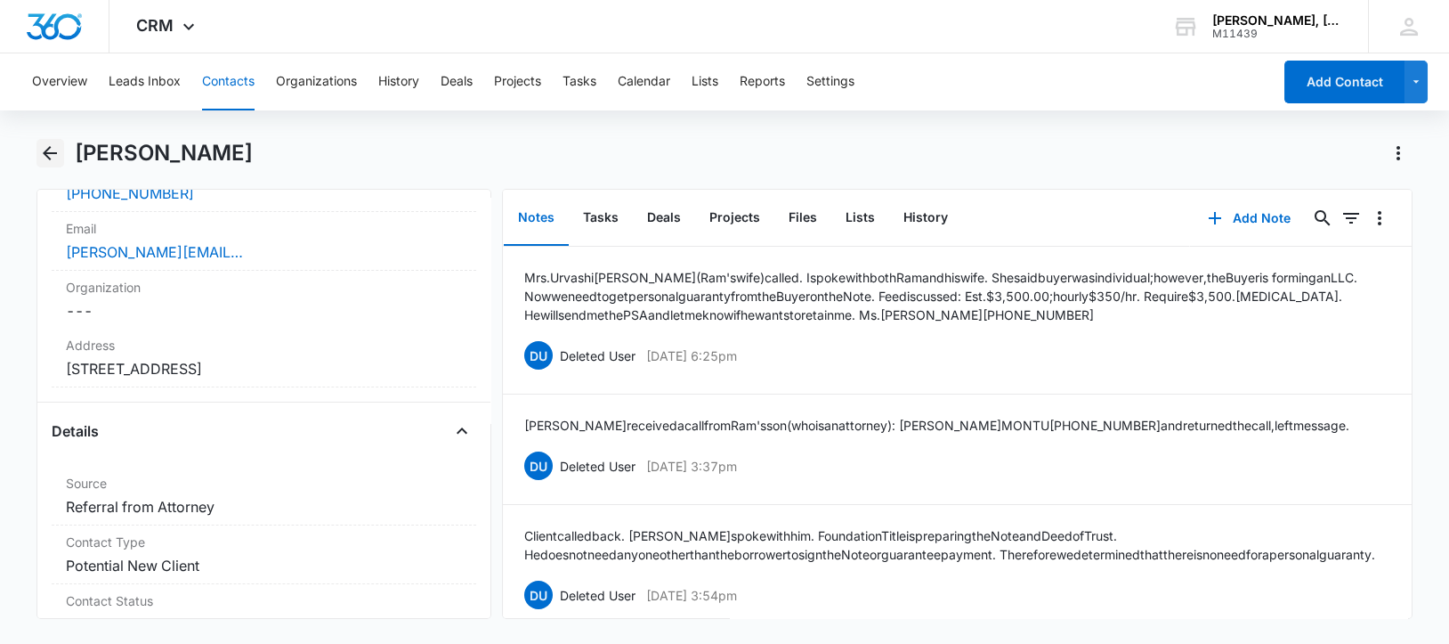
click at [53, 156] on icon "Back" at bounding box center [49, 152] width 21 height 21
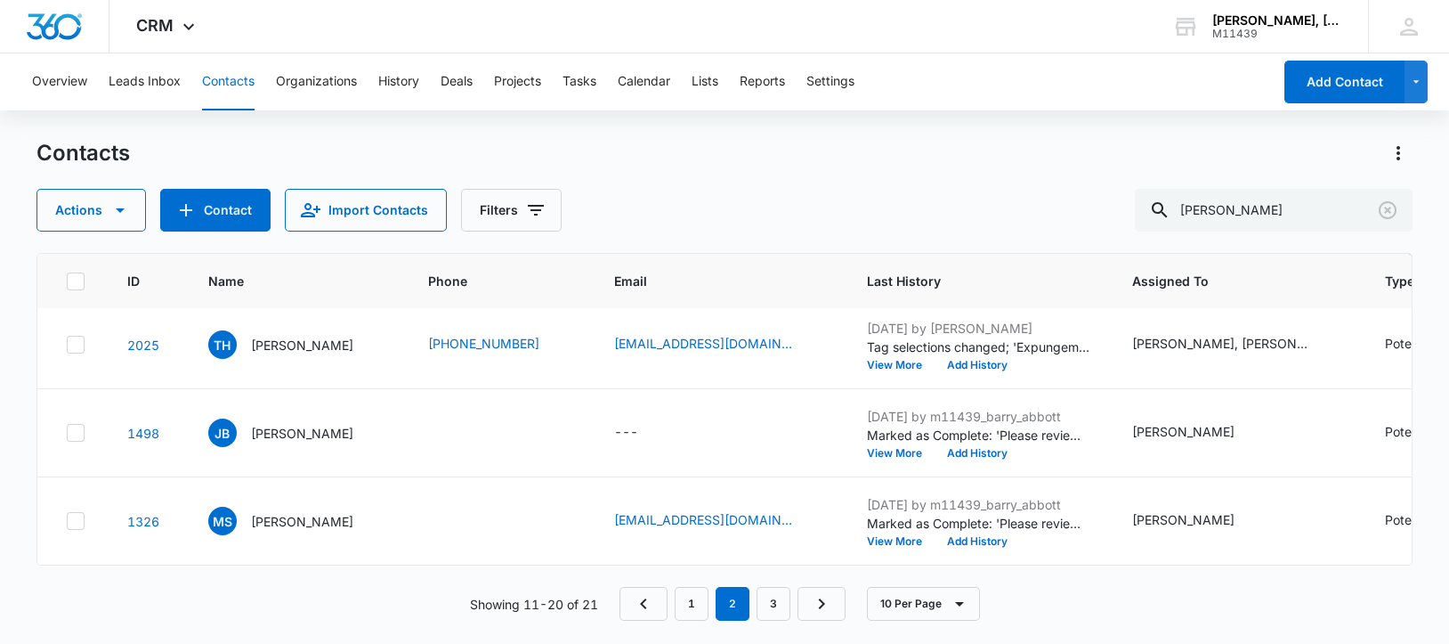
scroll to position [778, 0]
click at [281, 354] on p "[PERSON_NAME]" at bounding box center [302, 345] width 102 height 19
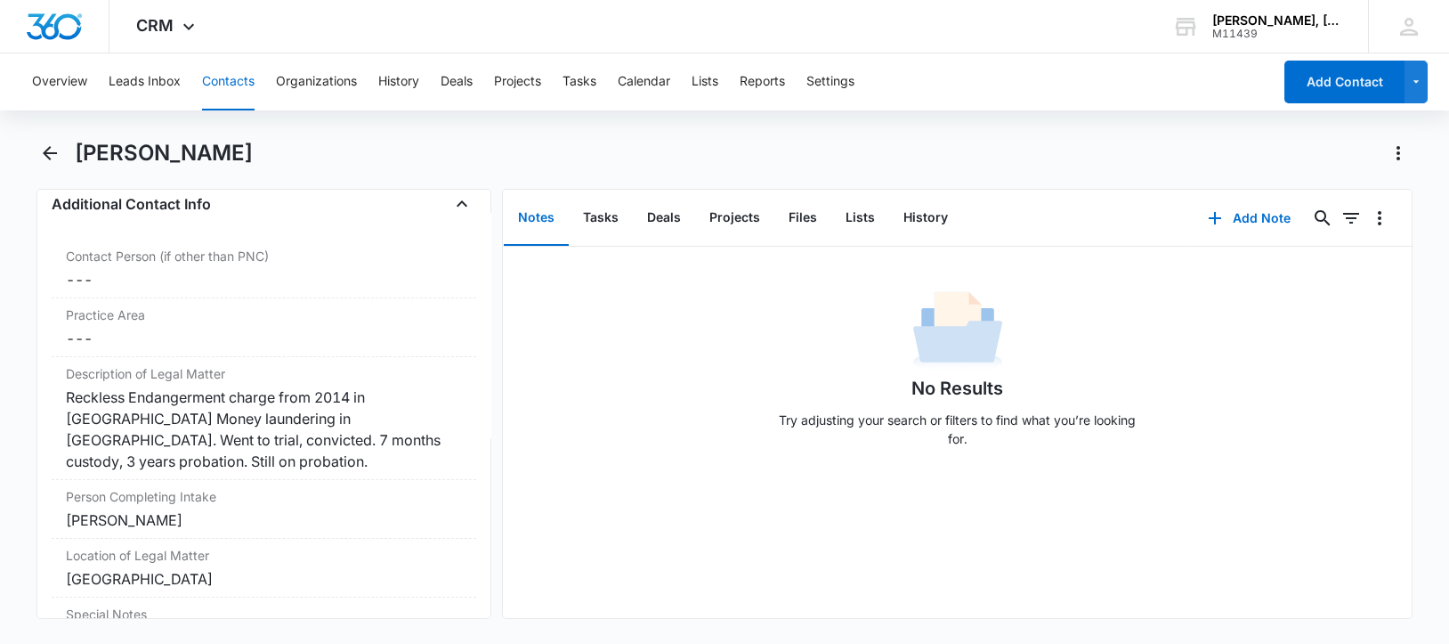
scroll to position [1332, 0]
click at [47, 150] on icon "Back" at bounding box center [50, 153] width 14 height 14
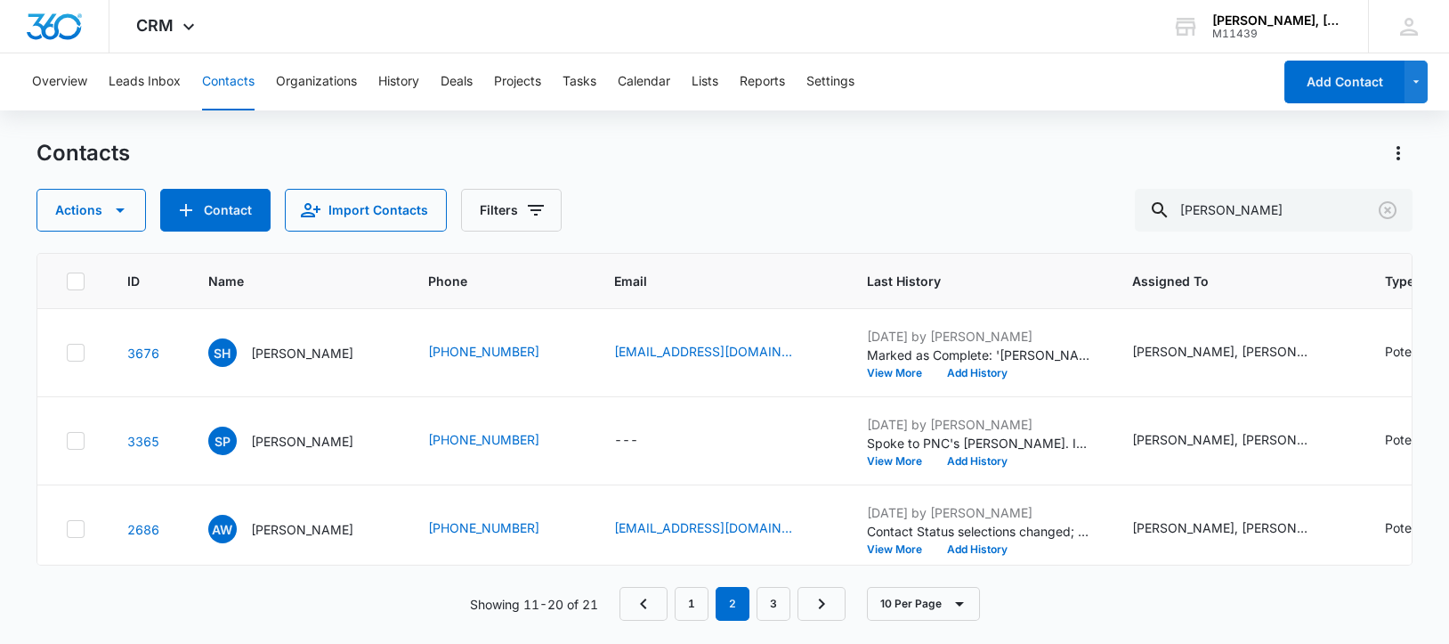
scroll to position [778, 0]
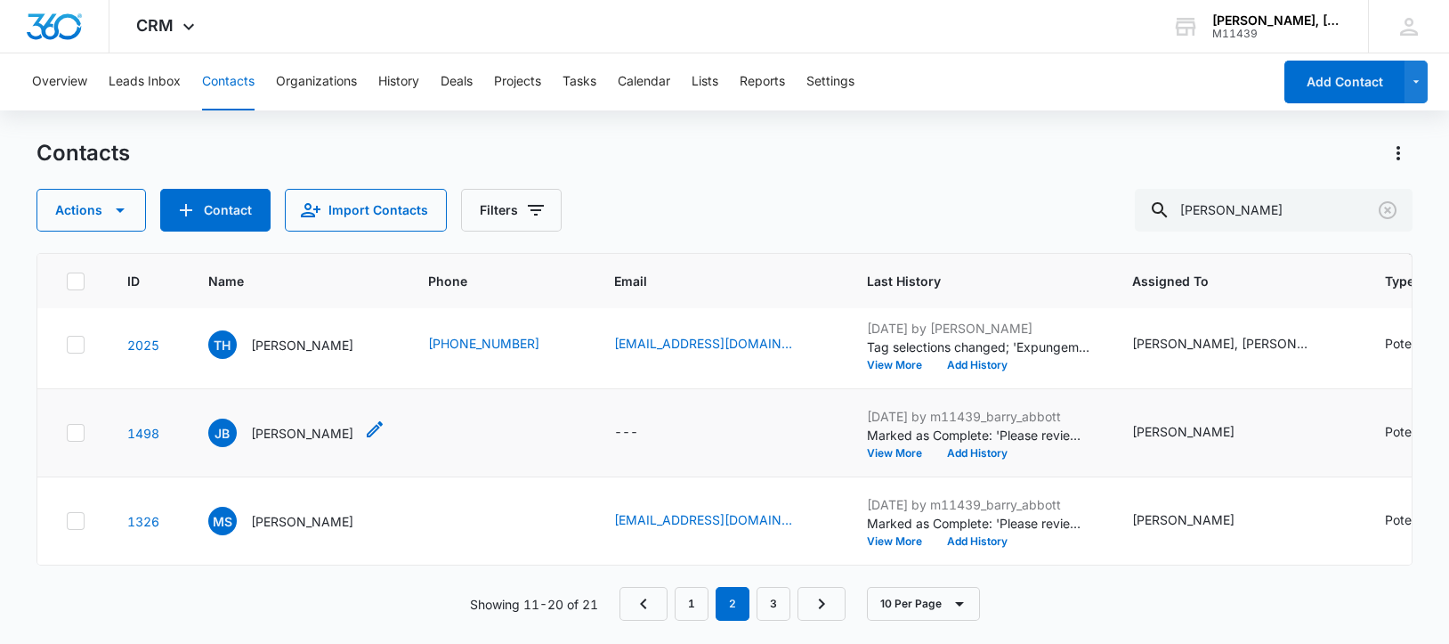
click at [287, 442] on p "[PERSON_NAME]" at bounding box center [302, 433] width 102 height 19
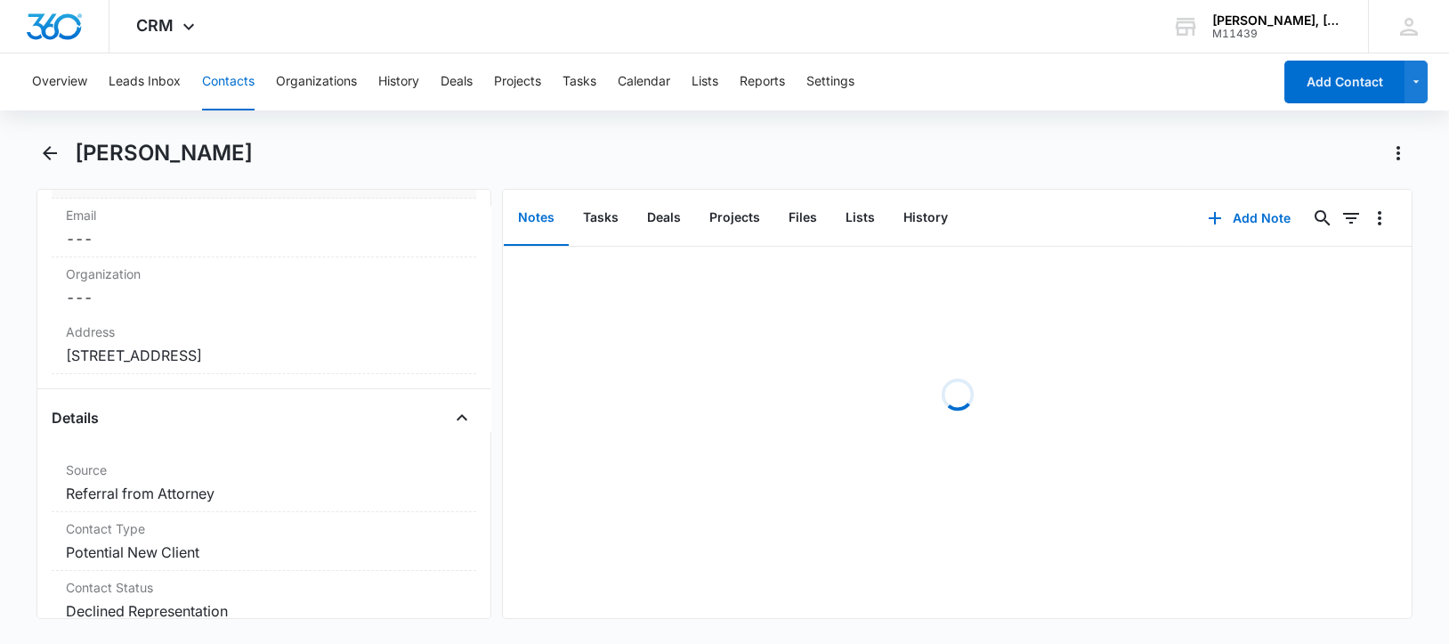
scroll to position [445, 0]
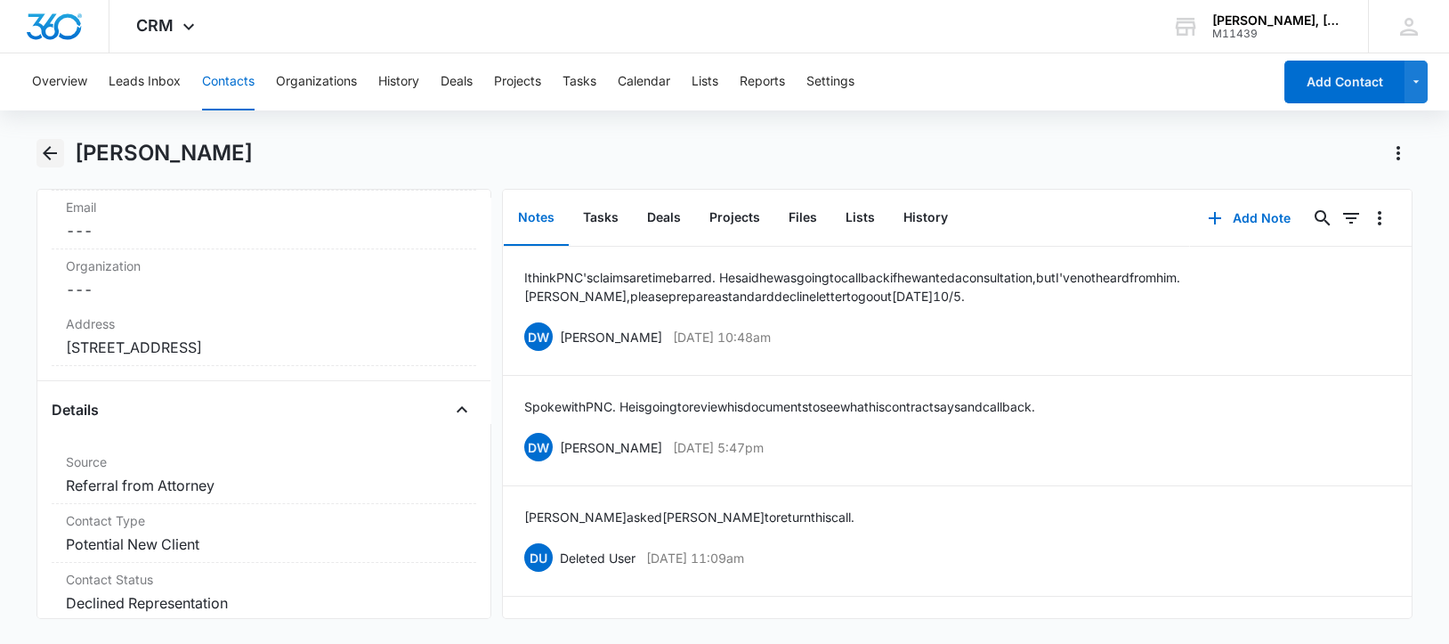
click at [48, 152] on icon "Back" at bounding box center [50, 153] width 14 height 14
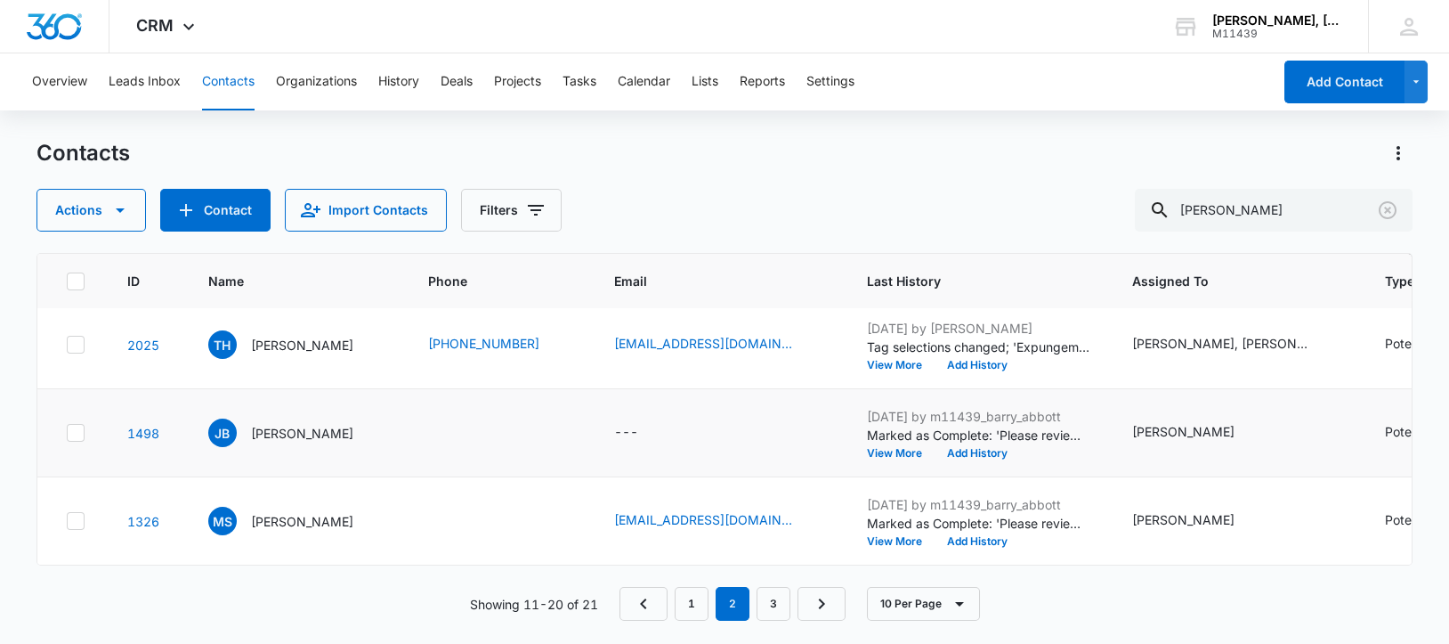
scroll to position [936, 0]
click at [275, 512] on p "[PERSON_NAME]" at bounding box center [302, 521] width 102 height 19
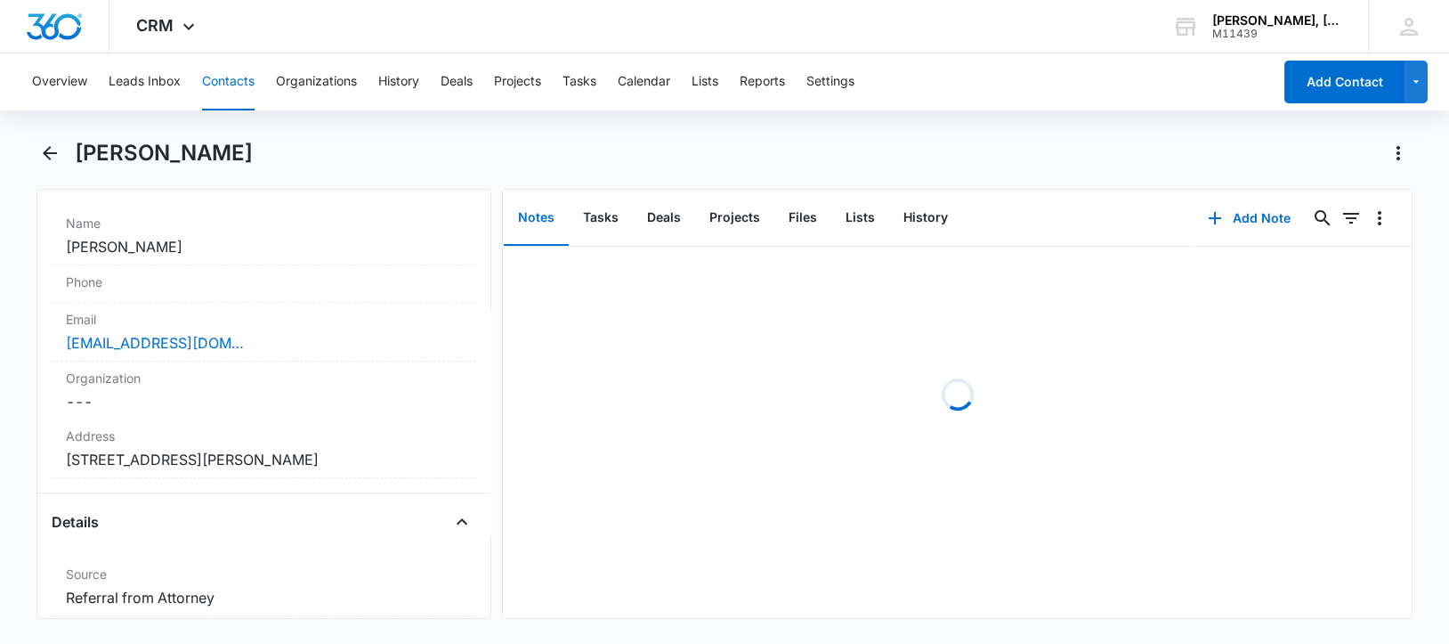
scroll to position [445, 0]
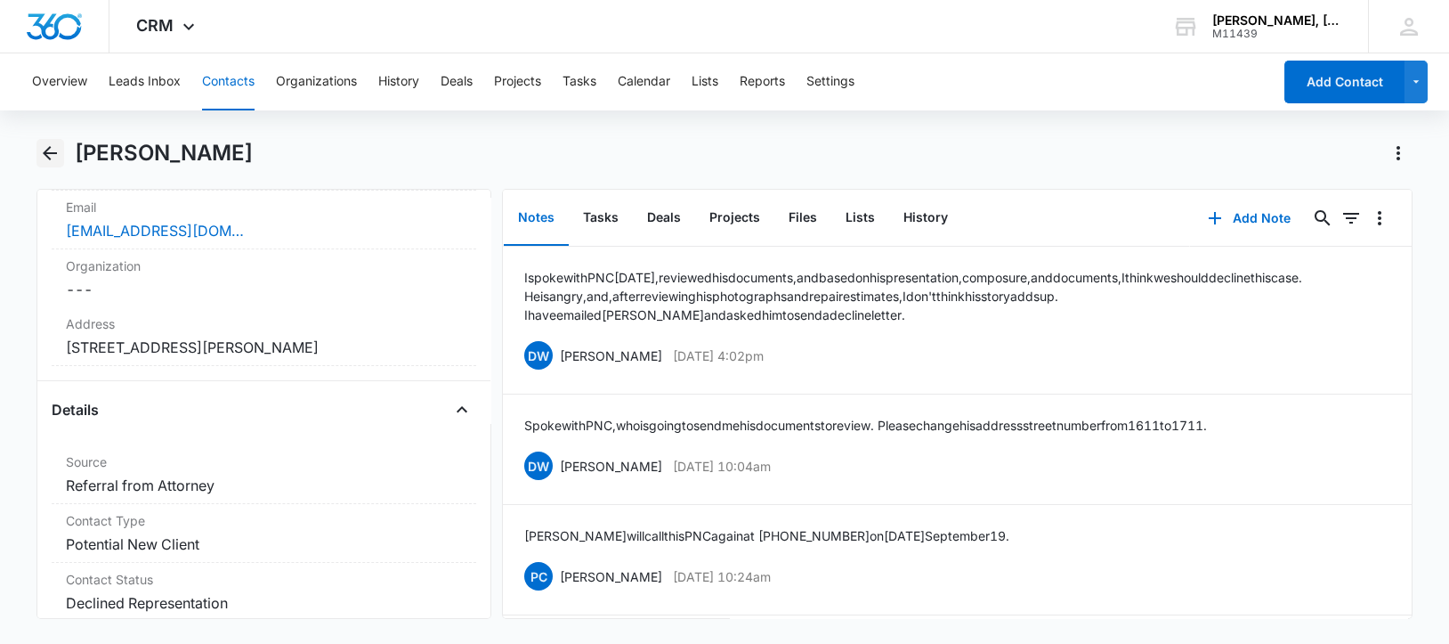
click at [53, 156] on icon "Back" at bounding box center [49, 152] width 21 height 21
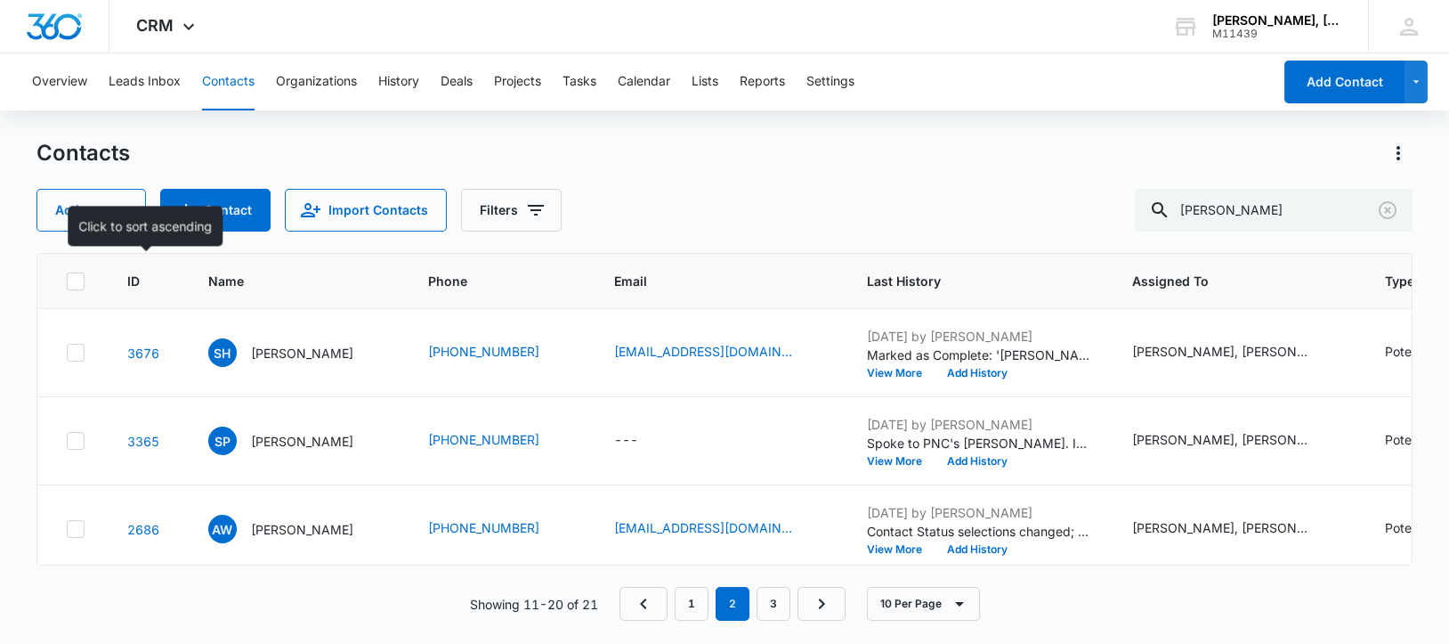
scroll to position [936, 0]
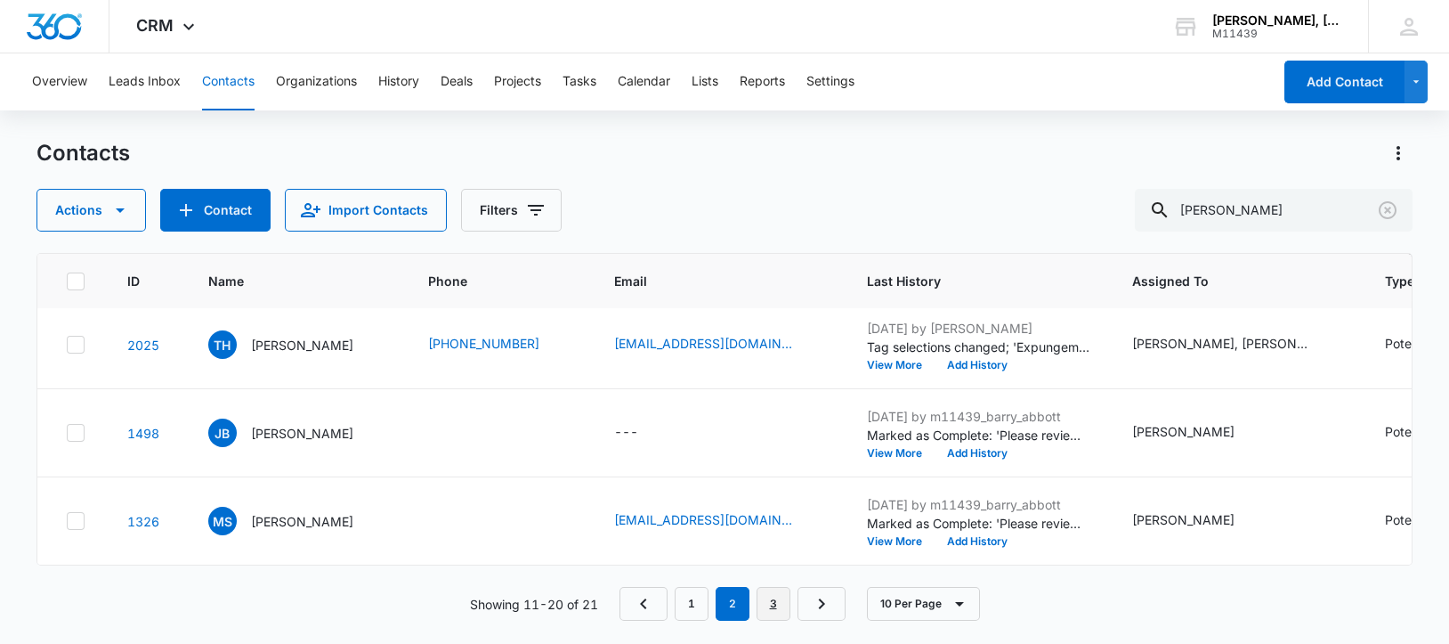
click at [781, 604] on link "3" at bounding box center [774, 604] width 34 height 34
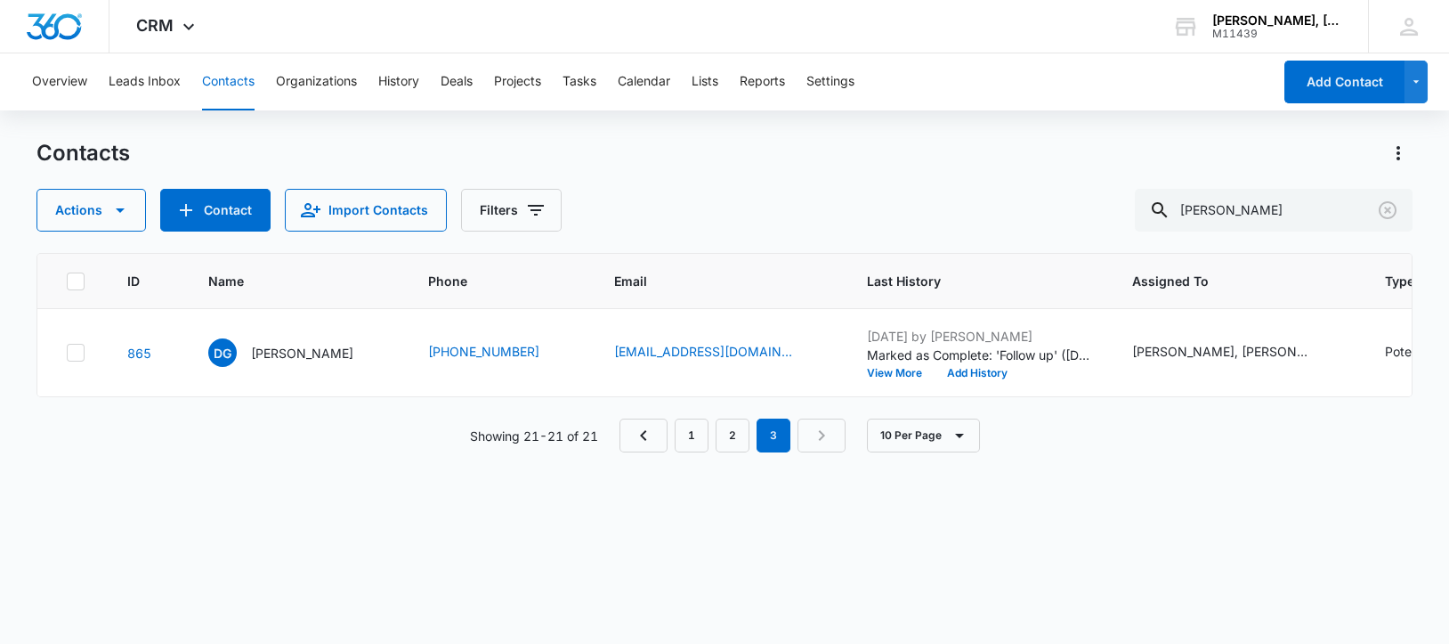
scroll to position [0, 0]
click at [281, 362] on p "[PERSON_NAME]" at bounding box center [302, 353] width 102 height 19
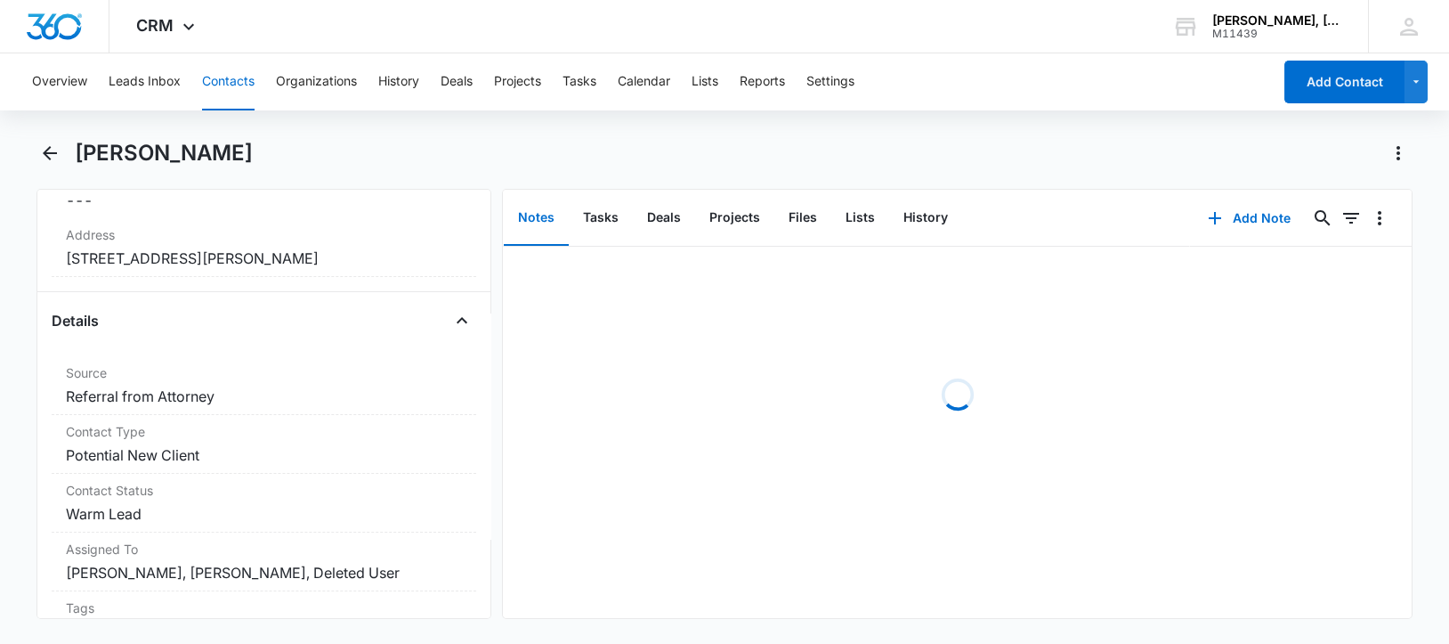
scroll to position [668, 0]
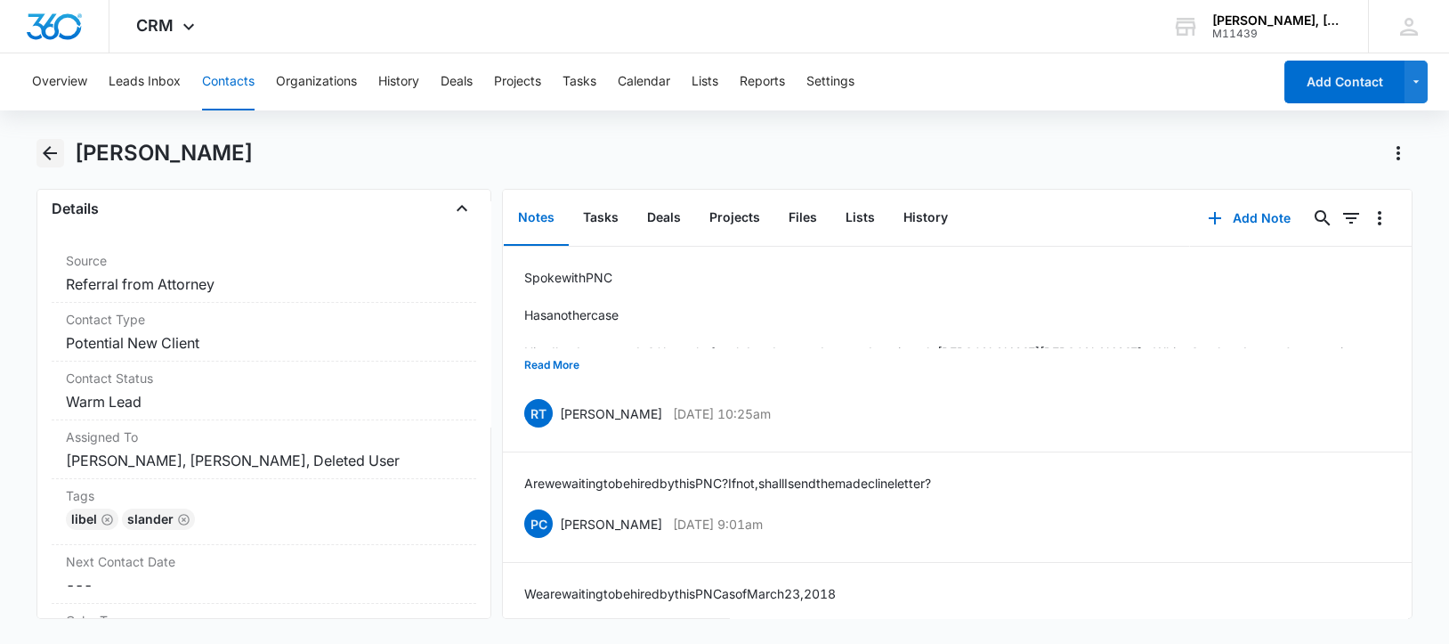
click at [45, 150] on icon "Back" at bounding box center [50, 153] width 14 height 14
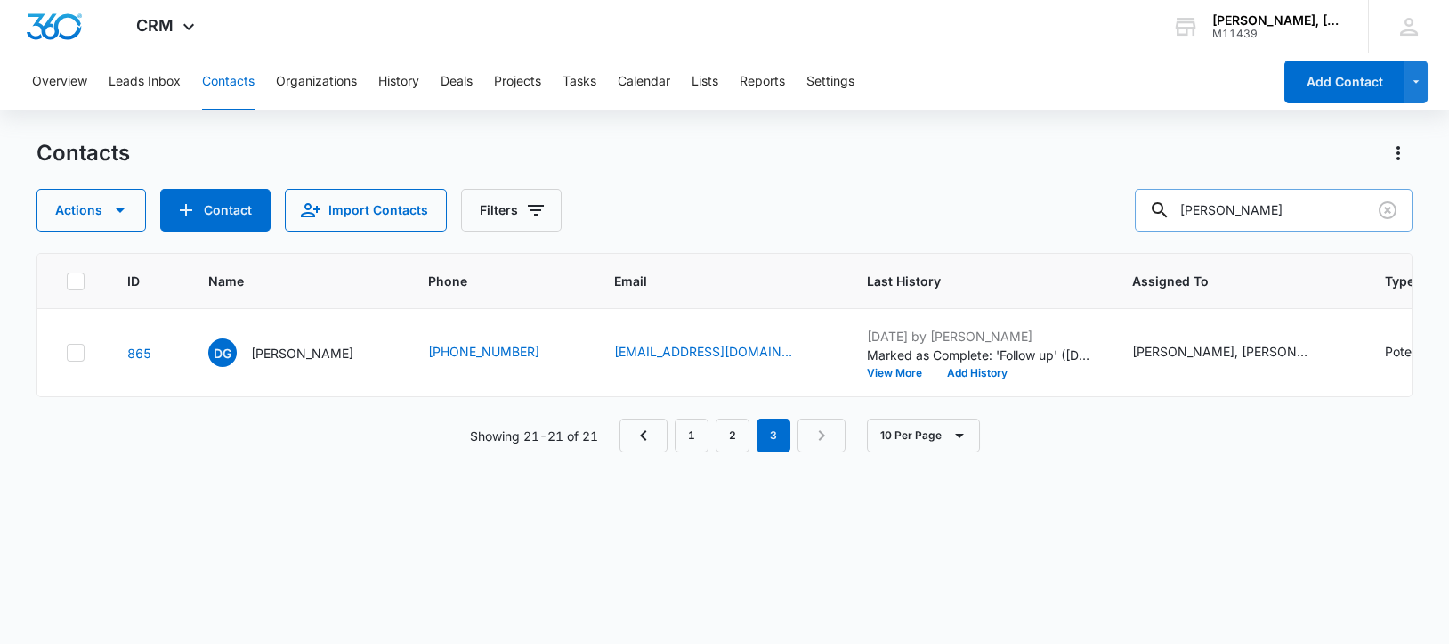
click at [1222, 215] on input "[PERSON_NAME]" at bounding box center [1274, 210] width 278 height 43
click at [1221, 215] on input "[PERSON_NAME]" at bounding box center [1274, 210] width 278 height 43
type input "[PERSON_NAME]"
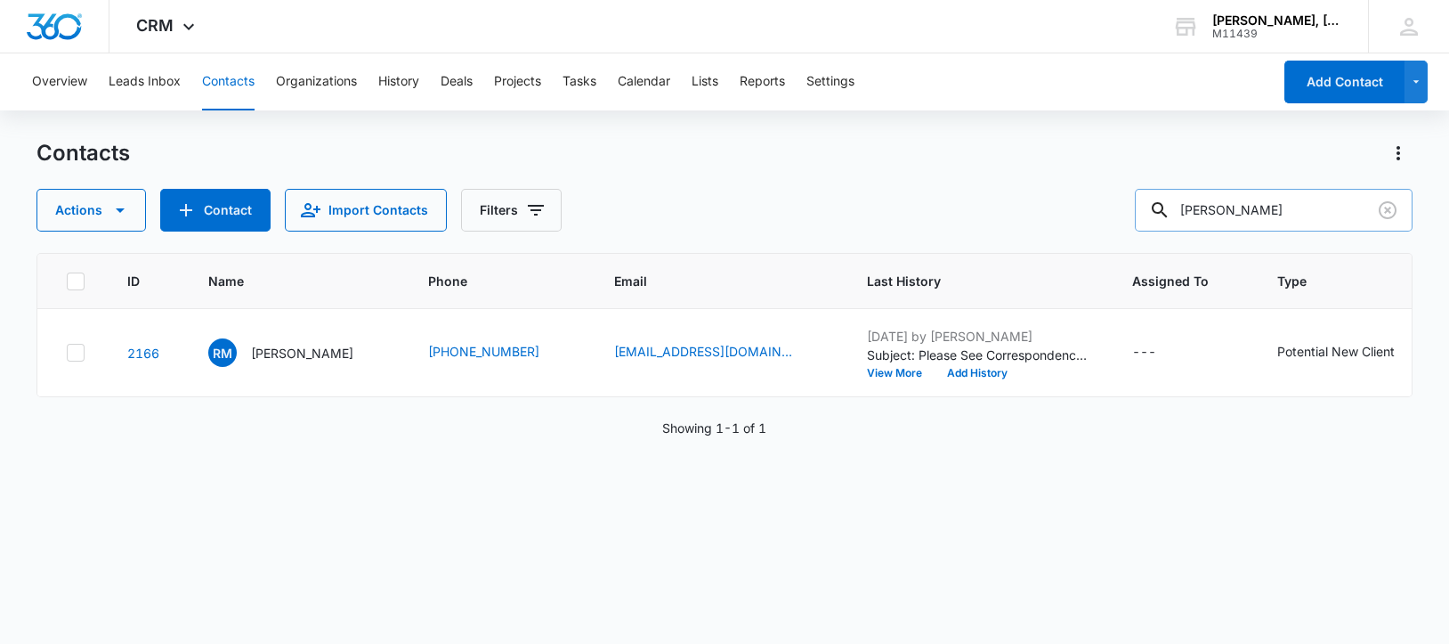
drag, startPoint x: 1202, startPoint y: 210, endPoint x: 1288, endPoint y: 210, distance: 85.4
click at [1288, 210] on input "[PERSON_NAME]" at bounding box center [1274, 210] width 278 height 43
click at [281, 349] on p "[PERSON_NAME]" at bounding box center [302, 353] width 102 height 19
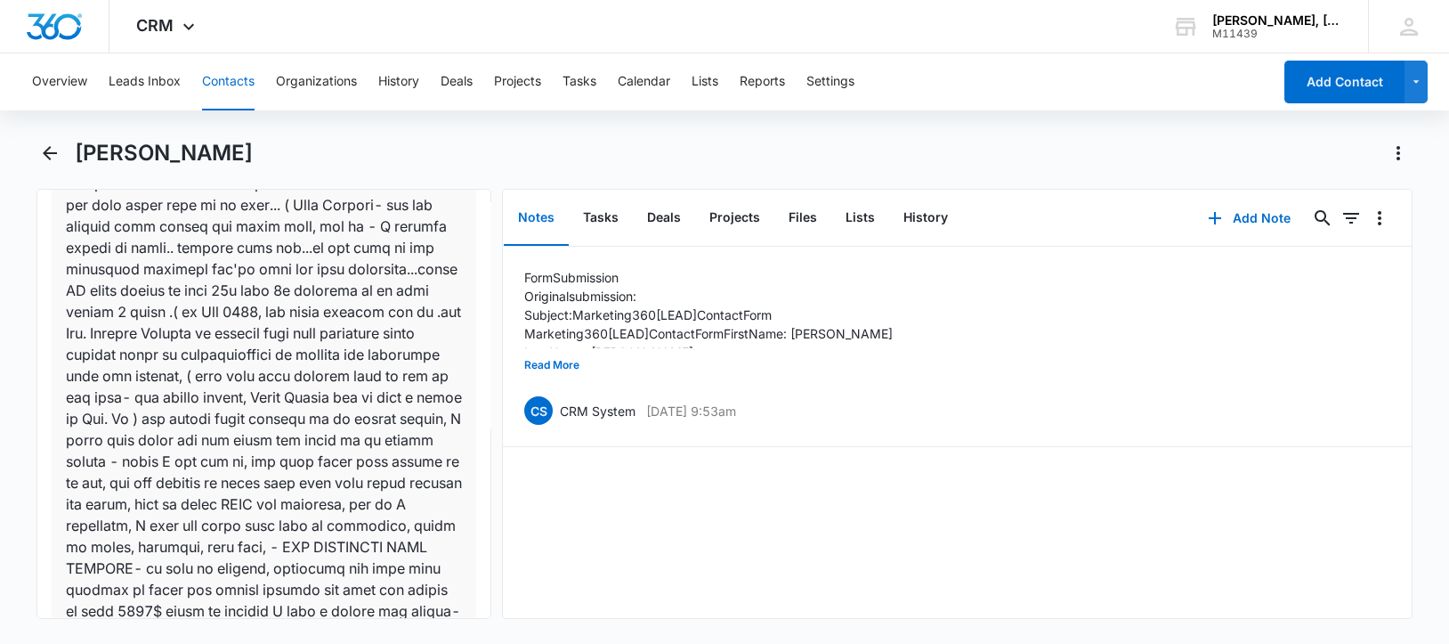
scroll to position [2781, 0]
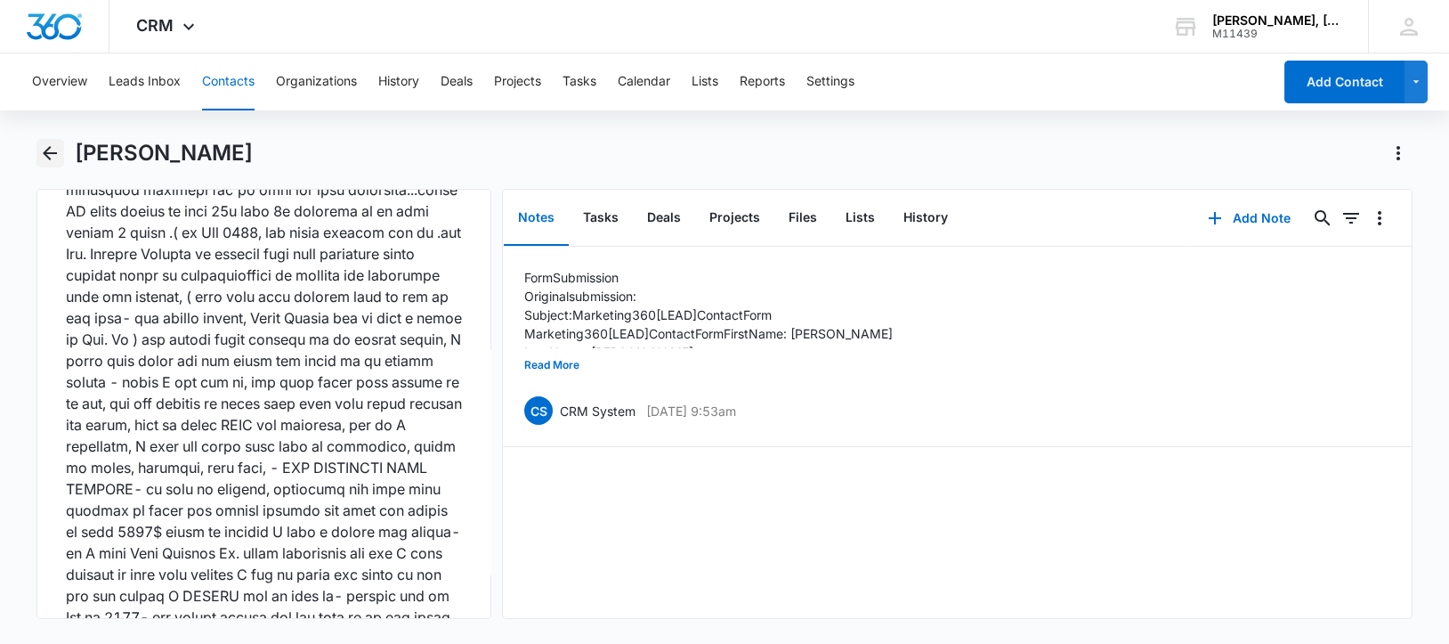
click at [49, 154] on icon "Back" at bounding box center [49, 152] width 21 height 21
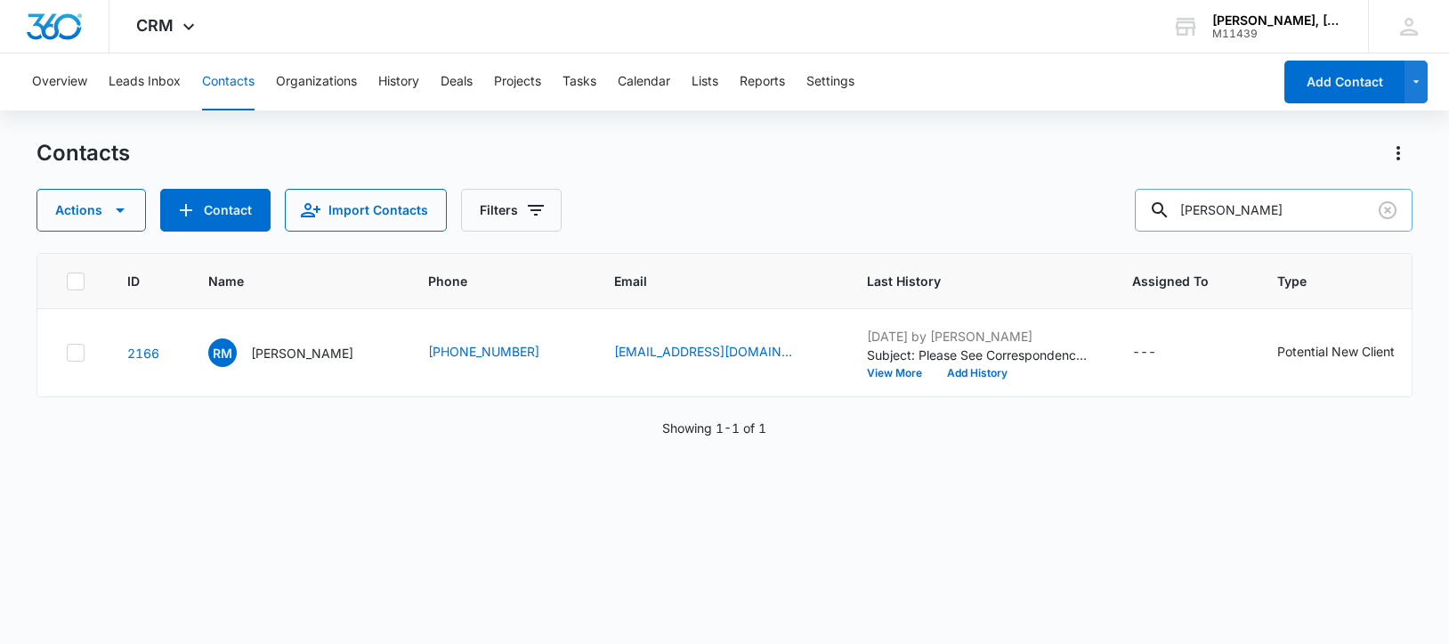
drag, startPoint x: 1319, startPoint y: 215, endPoint x: 1185, endPoint y: 210, distance: 134.5
click at [1185, 210] on div "[PERSON_NAME]" at bounding box center [1274, 210] width 278 height 43
paste input "[PERSON_NAME]"
click at [1212, 215] on input "[PERSON_NAME]" at bounding box center [1274, 210] width 278 height 43
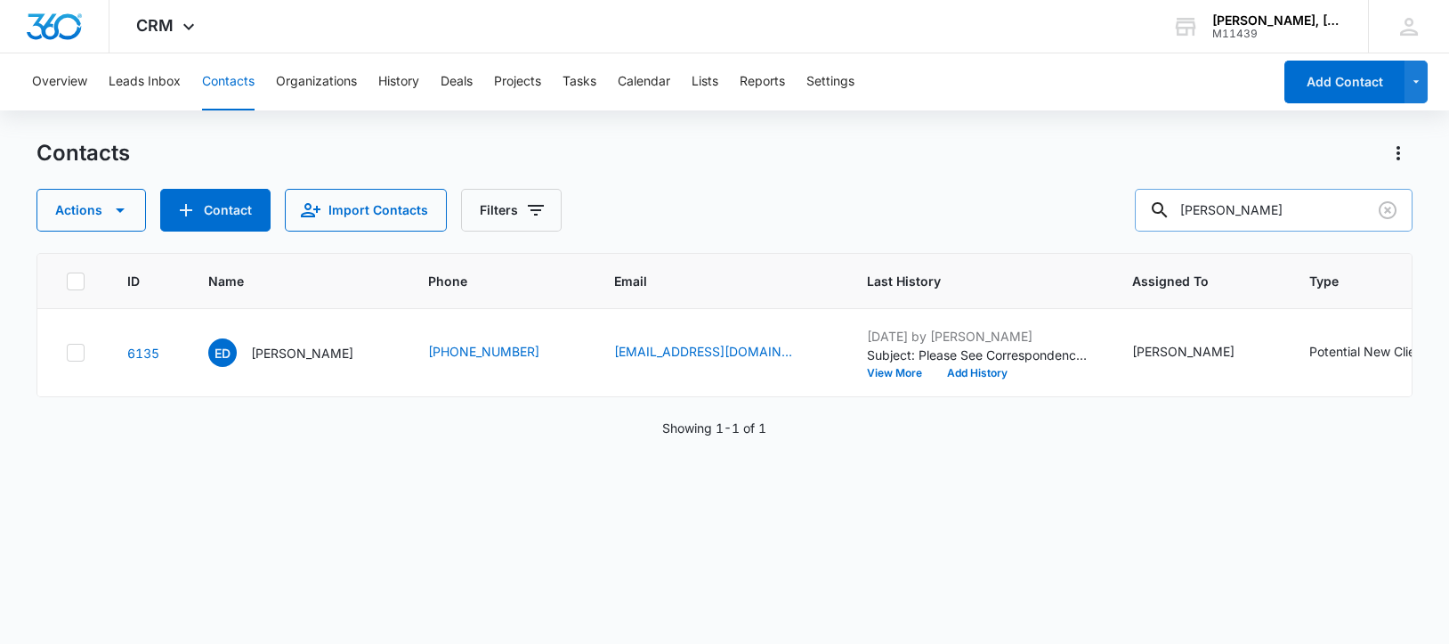
paste input "[PERSON_NAME]"
type input "[PERSON_NAME]"
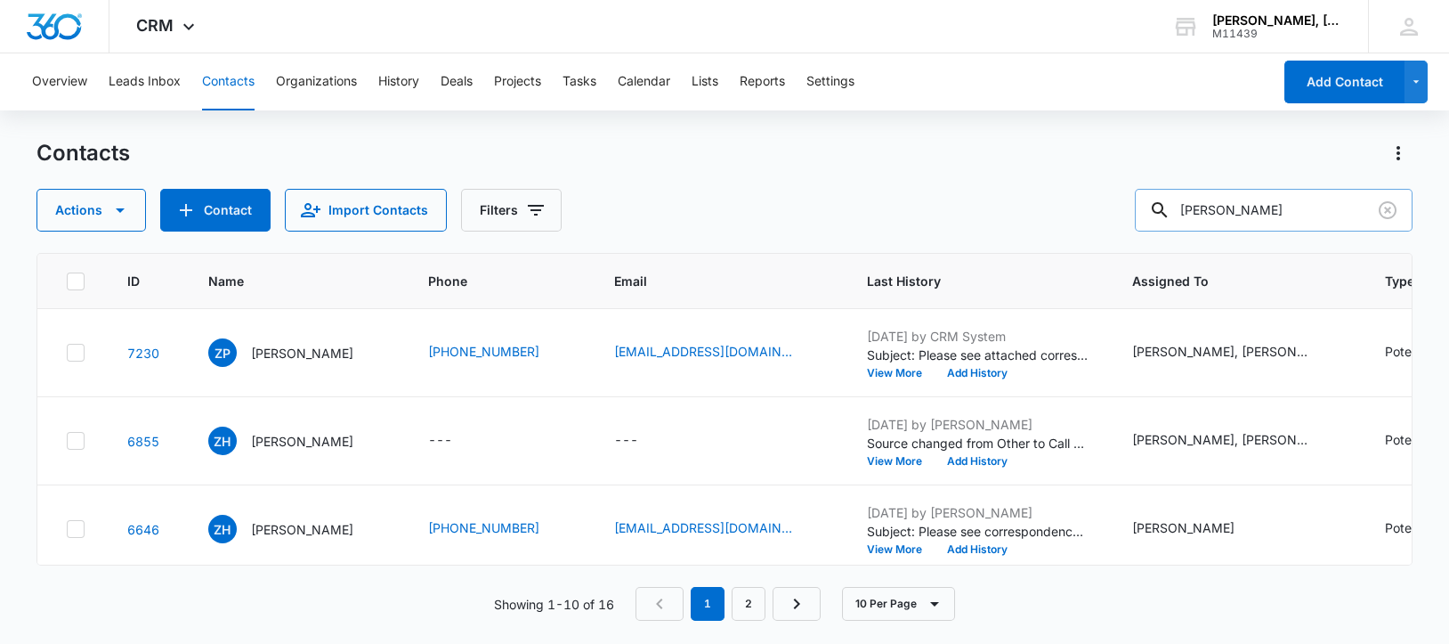
drag, startPoint x: 1204, startPoint y: 212, endPoint x: 1300, endPoint y: 212, distance: 96.1
click at [1300, 212] on input "[PERSON_NAME]" at bounding box center [1274, 210] width 278 height 43
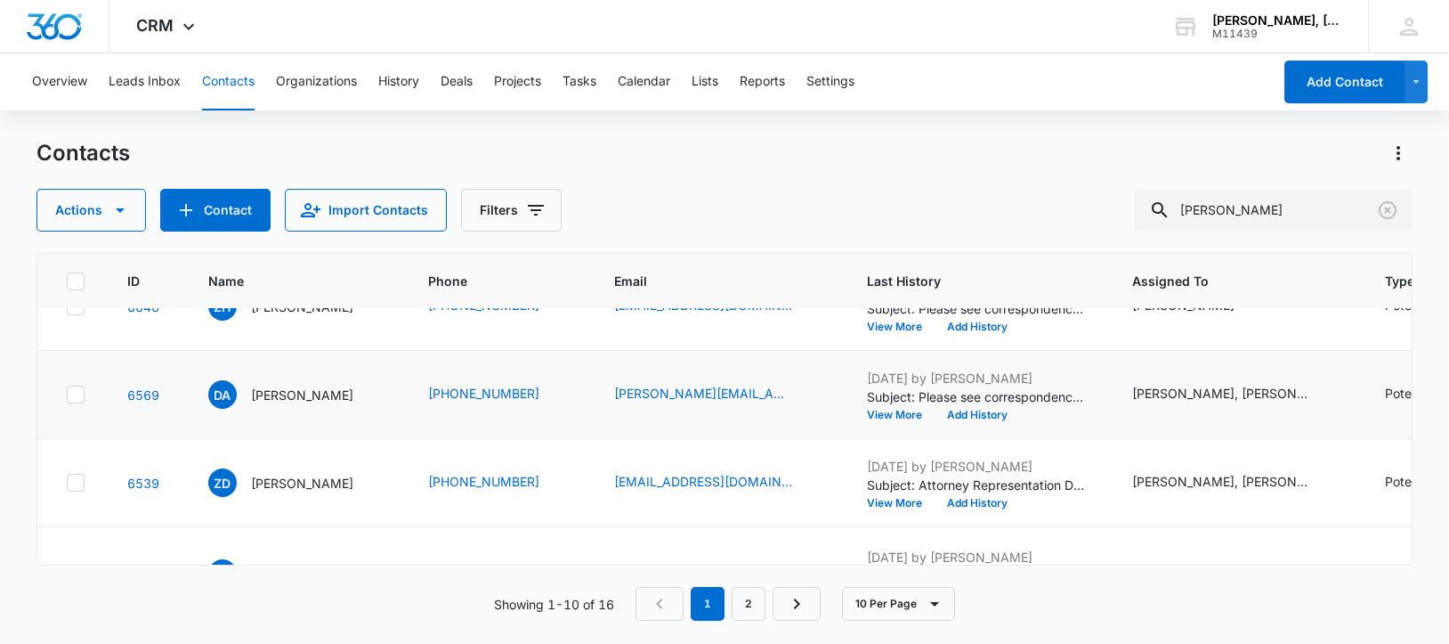
scroll to position [333, 0]
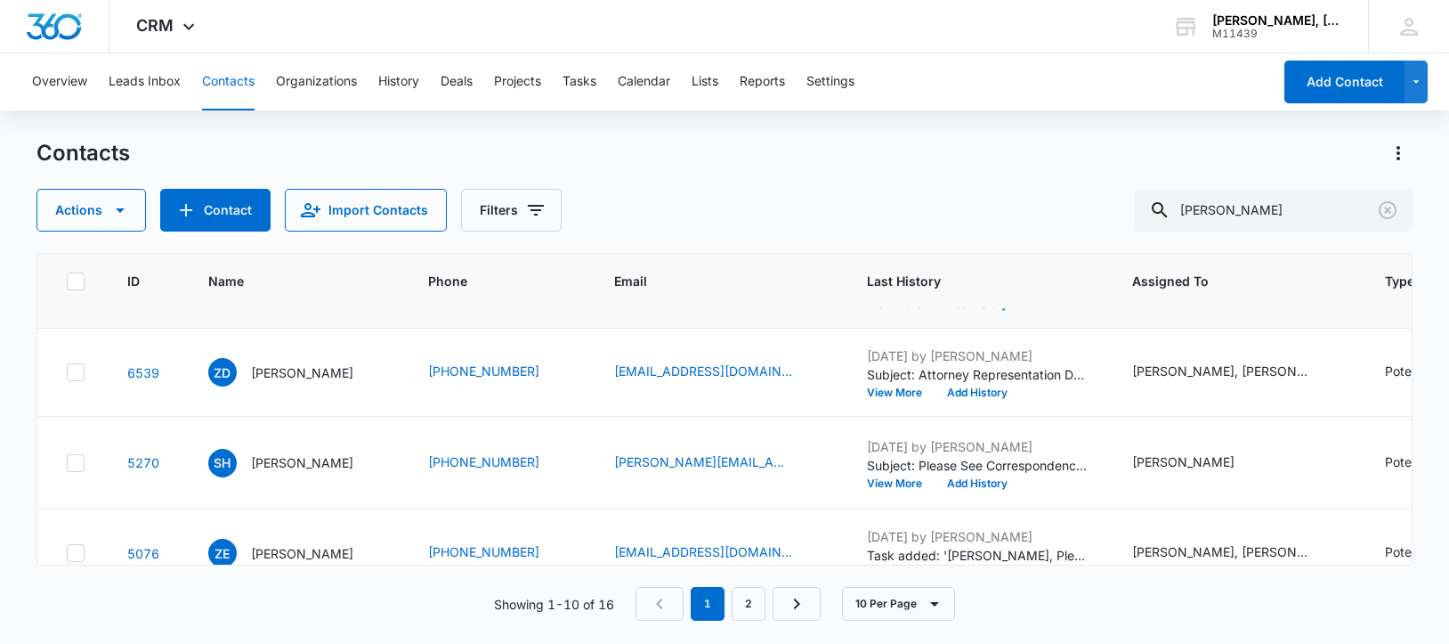
click at [281, 294] on p "[PERSON_NAME]" at bounding box center [302, 284] width 102 height 19
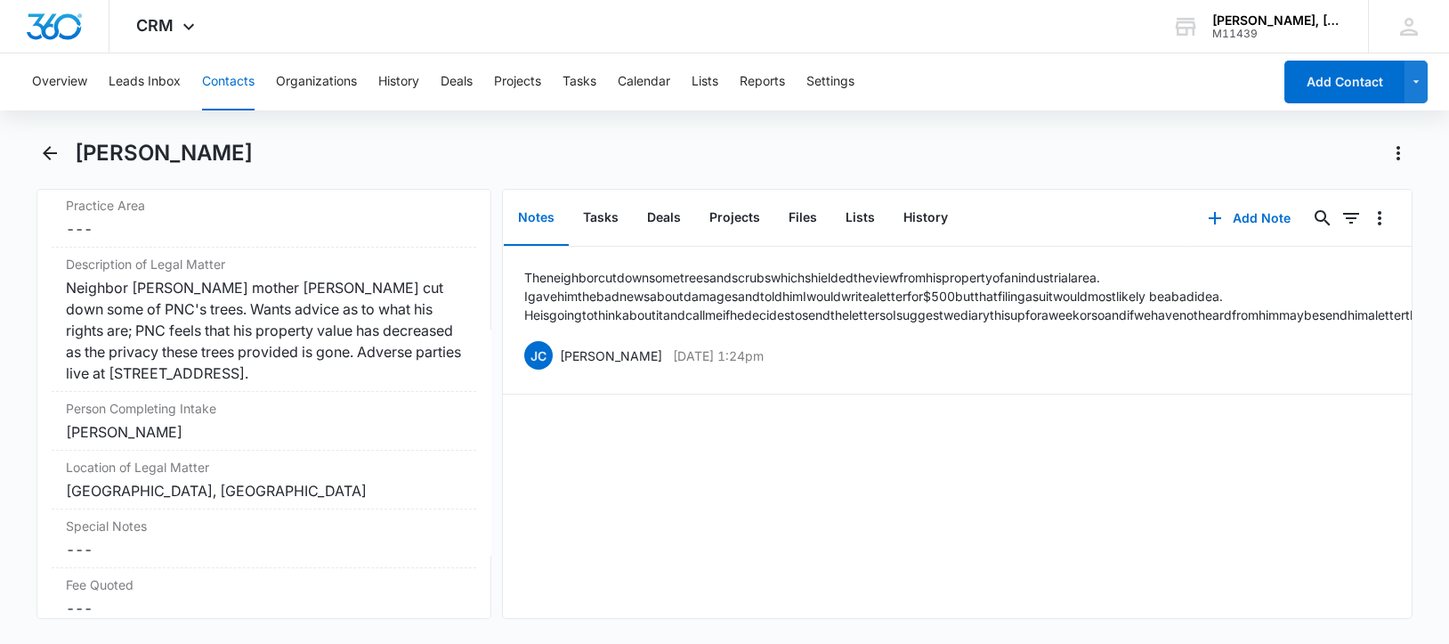
scroll to position [1445, 0]
click at [50, 150] on icon "Back" at bounding box center [49, 152] width 21 height 21
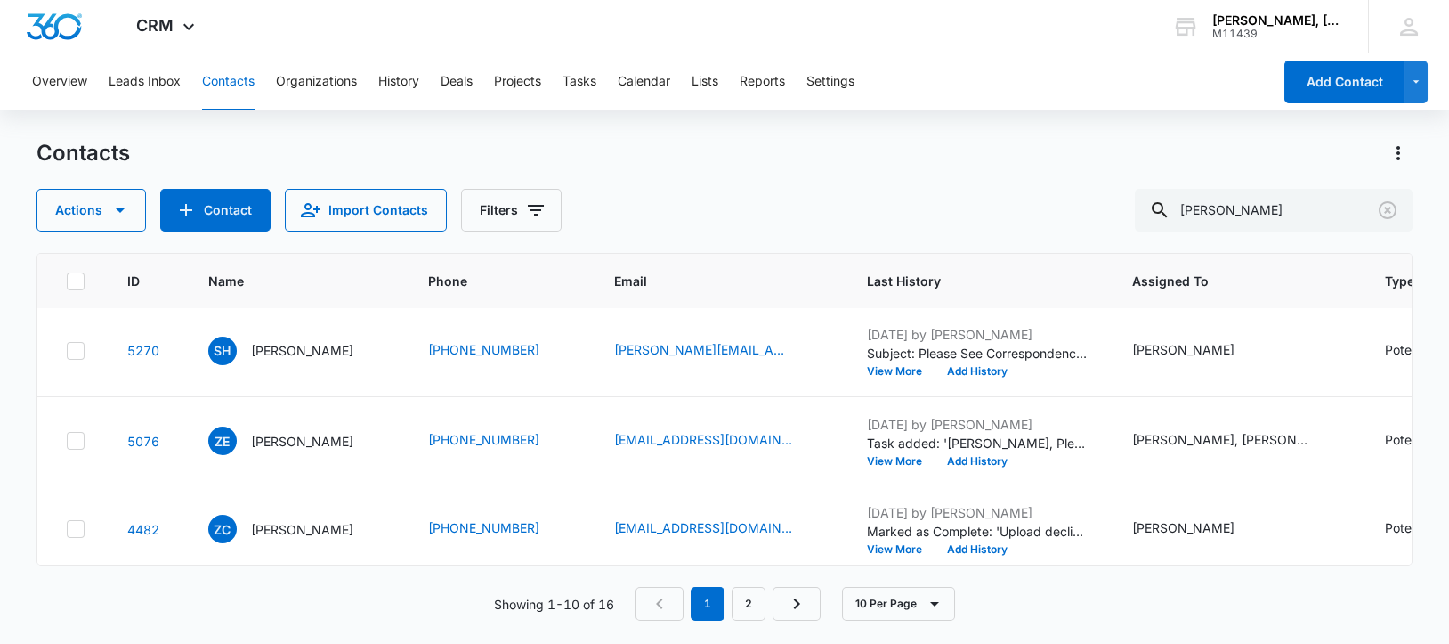
scroll to position [555, 0]
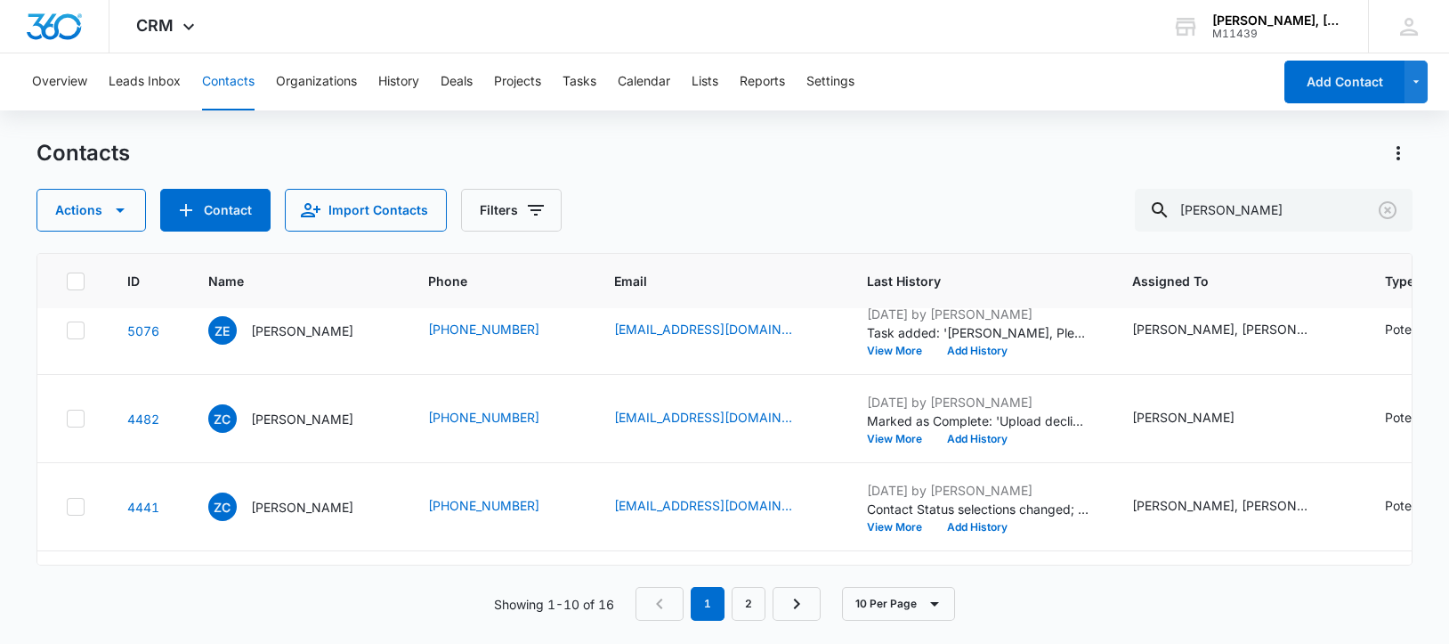
click at [277, 249] on p "[PERSON_NAME]" at bounding box center [302, 240] width 102 height 19
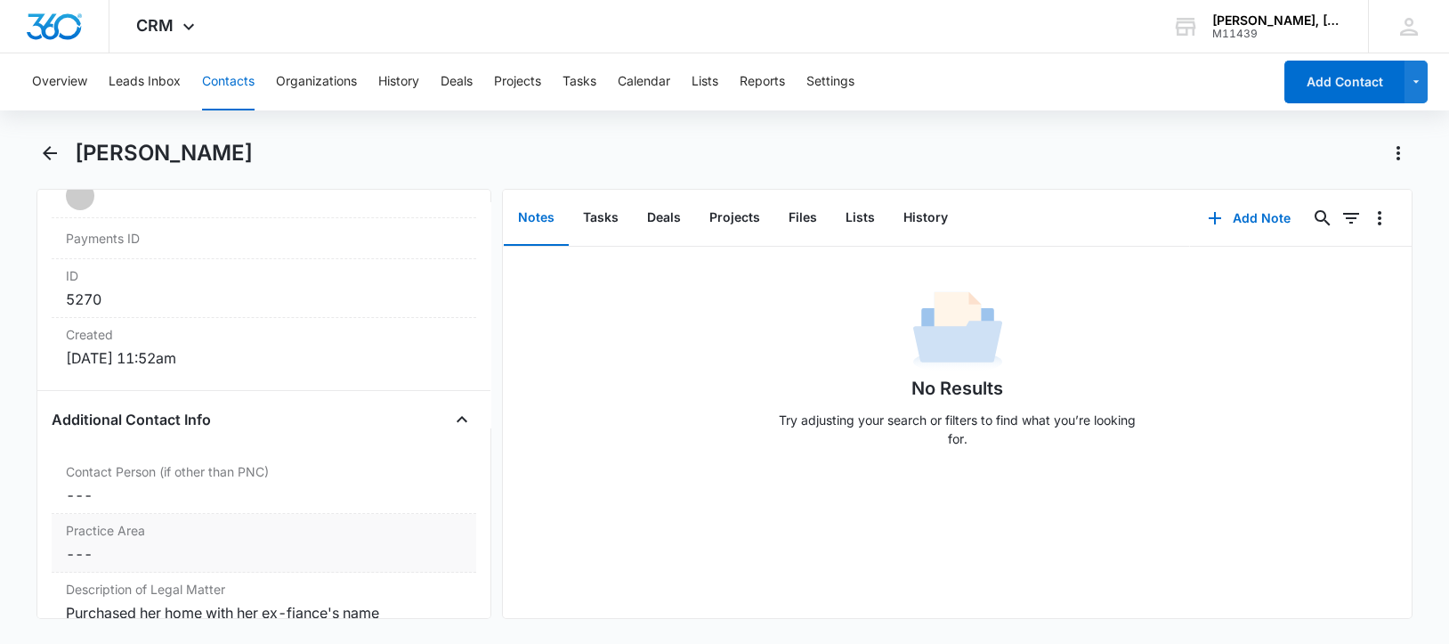
scroll to position [1223, 0]
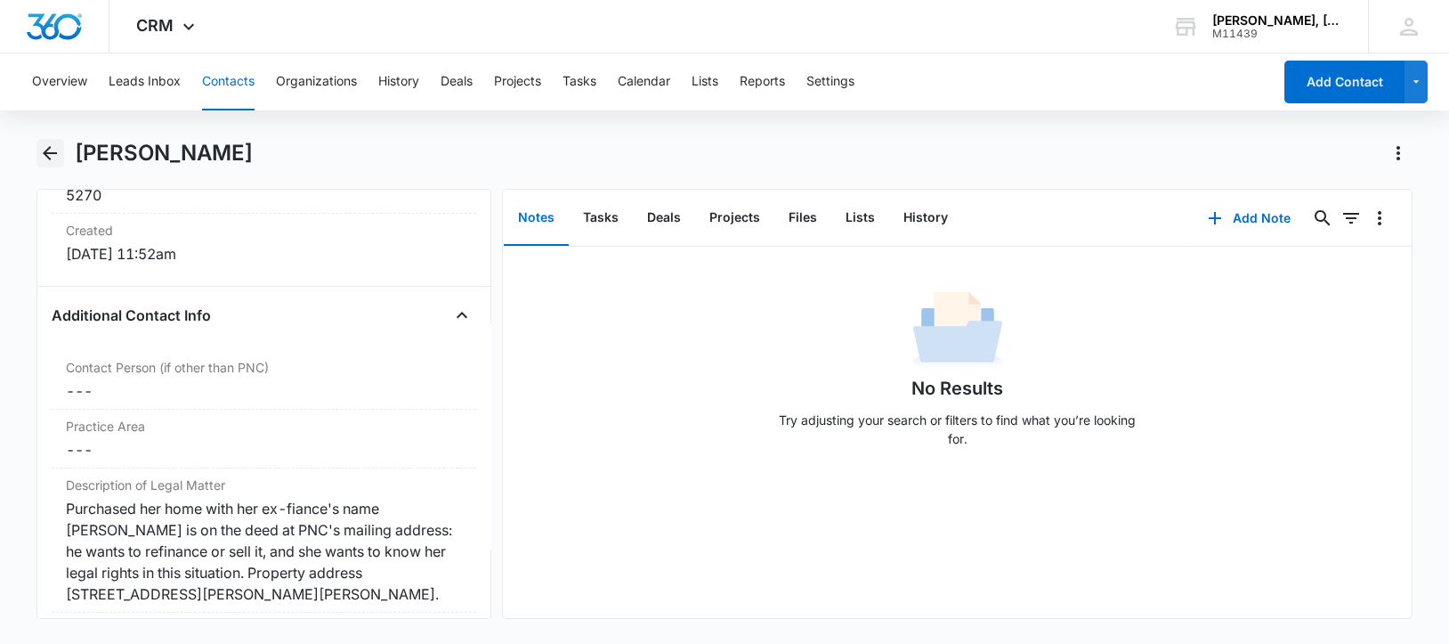
click at [46, 152] on icon "Back" at bounding box center [50, 153] width 14 height 14
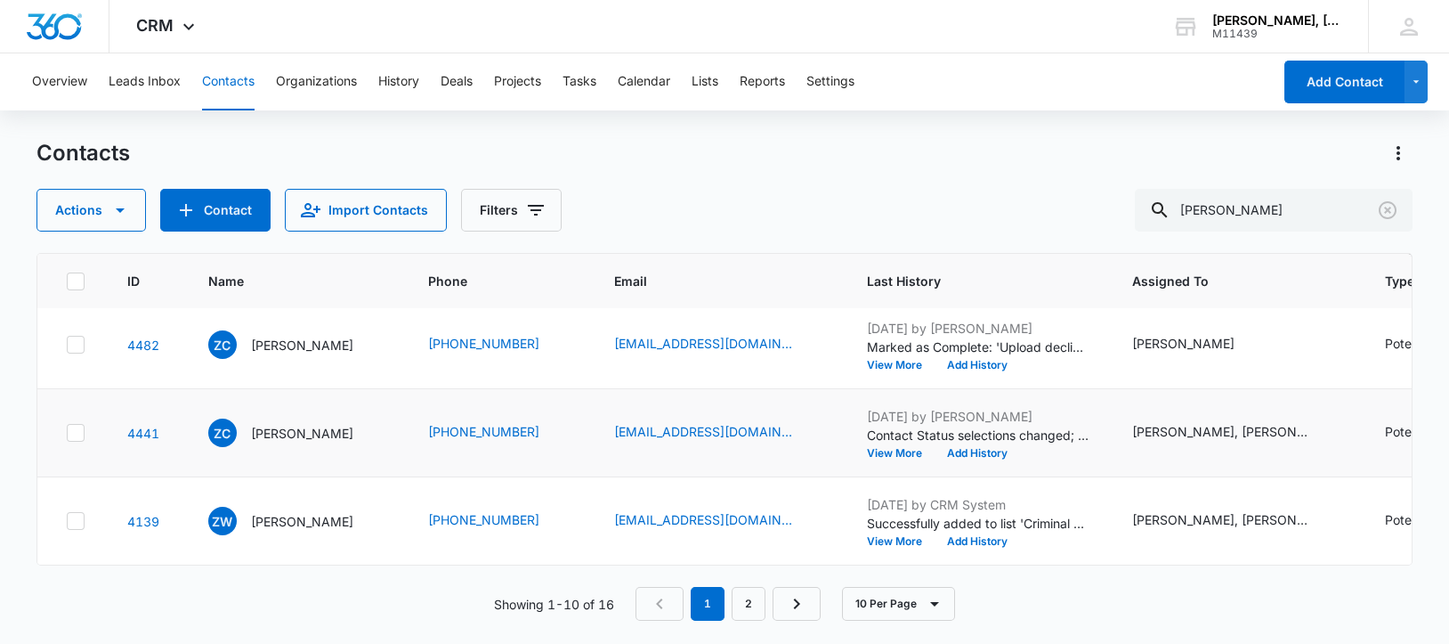
scroll to position [941, 0]
click at [751, 605] on link "2" at bounding box center [749, 604] width 34 height 34
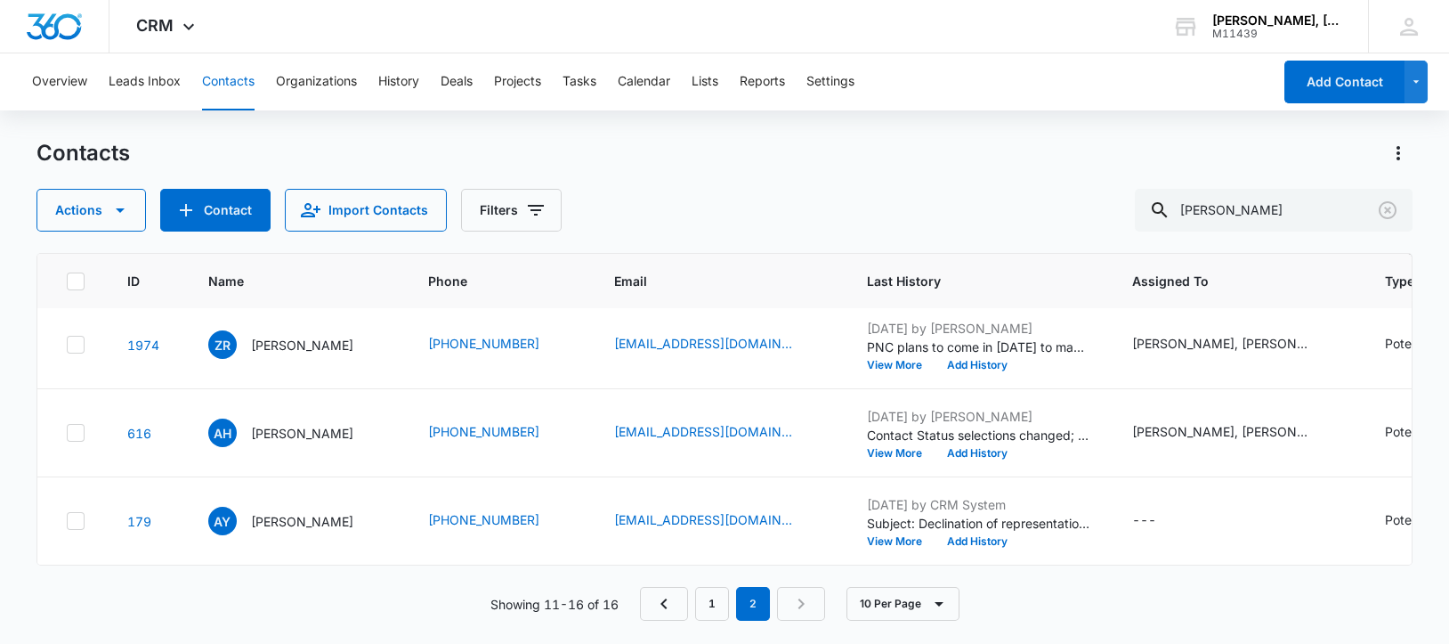
scroll to position [435, 0]
click at [297, 424] on p "[PERSON_NAME]" at bounding box center [302, 433] width 102 height 19
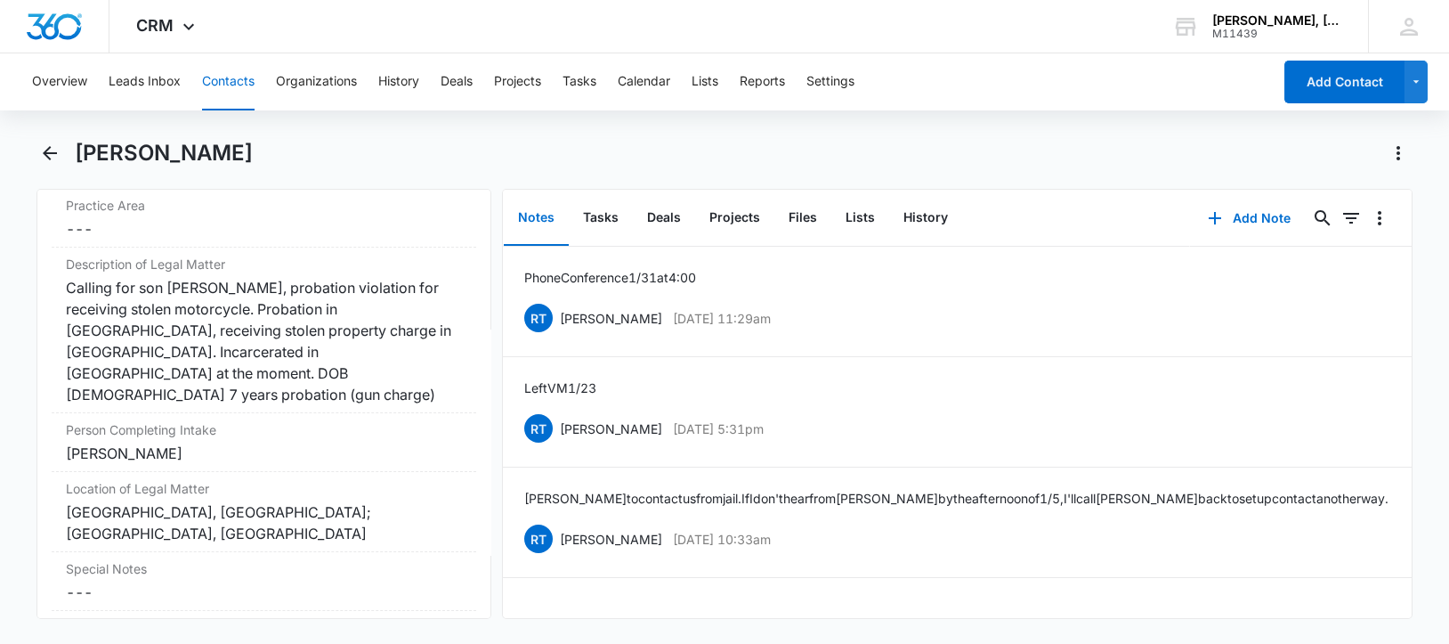
scroll to position [1445, 0]
click at [46, 148] on icon "Back" at bounding box center [49, 152] width 21 height 21
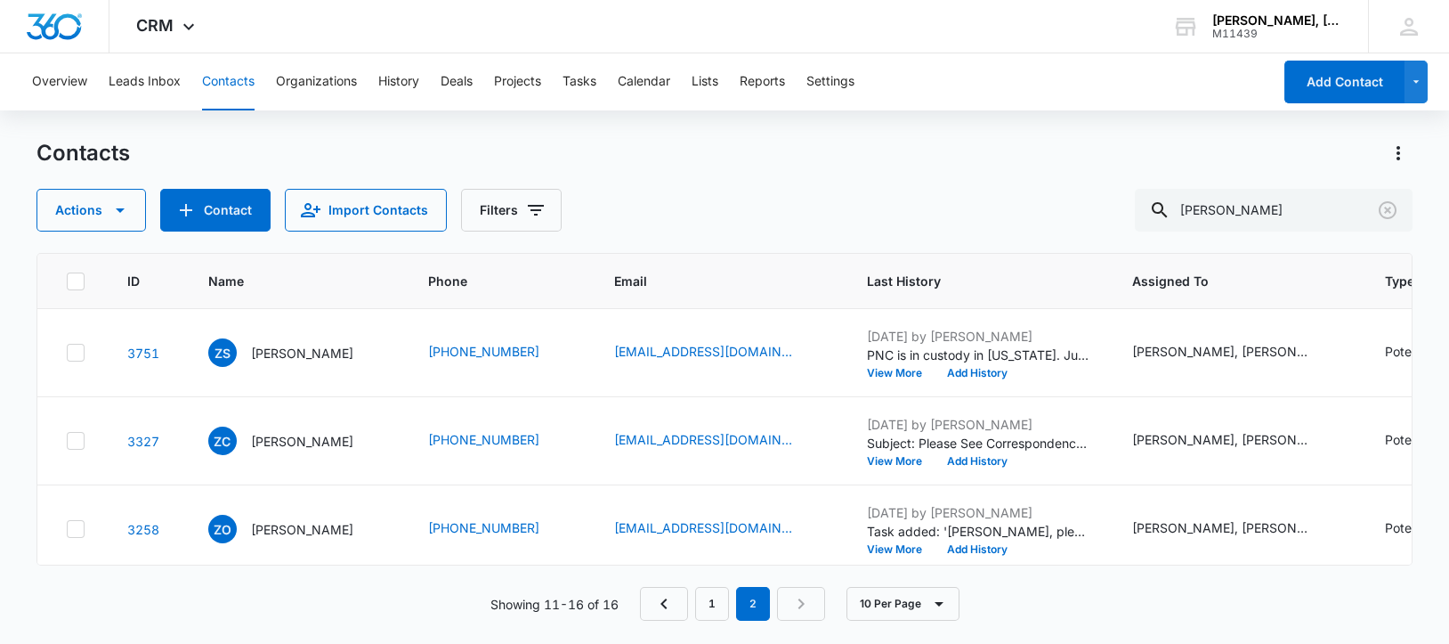
scroll to position [435, 0]
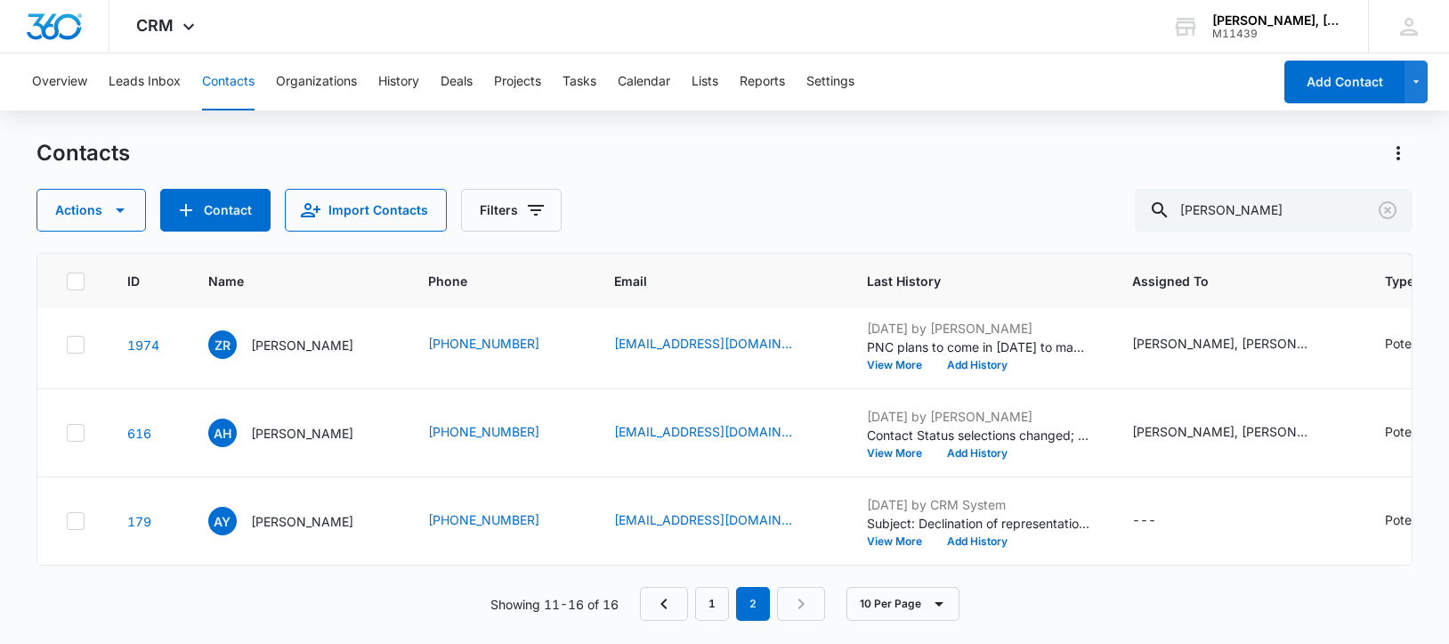
click at [291, 512] on p "[PERSON_NAME]" at bounding box center [302, 521] width 102 height 19
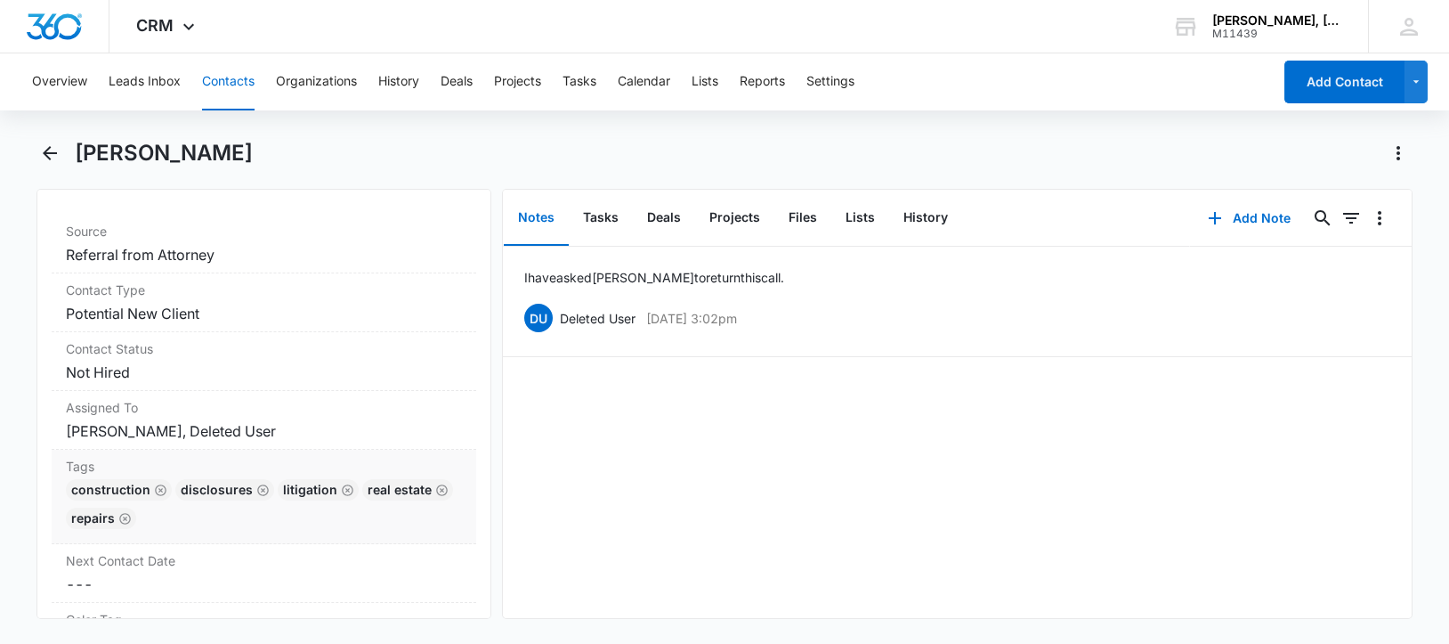
scroll to position [668, 0]
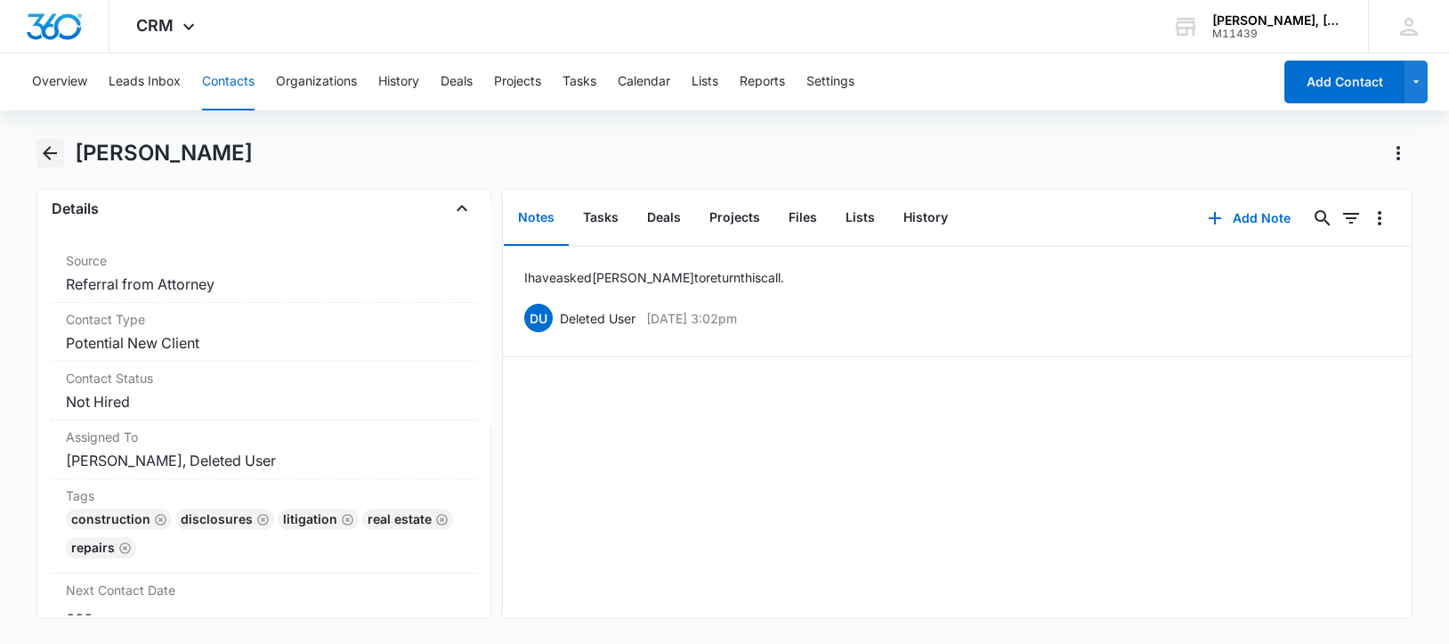
click at [48, 150] on icon "Back" at bounding box center [50, 153] width 14 height 14
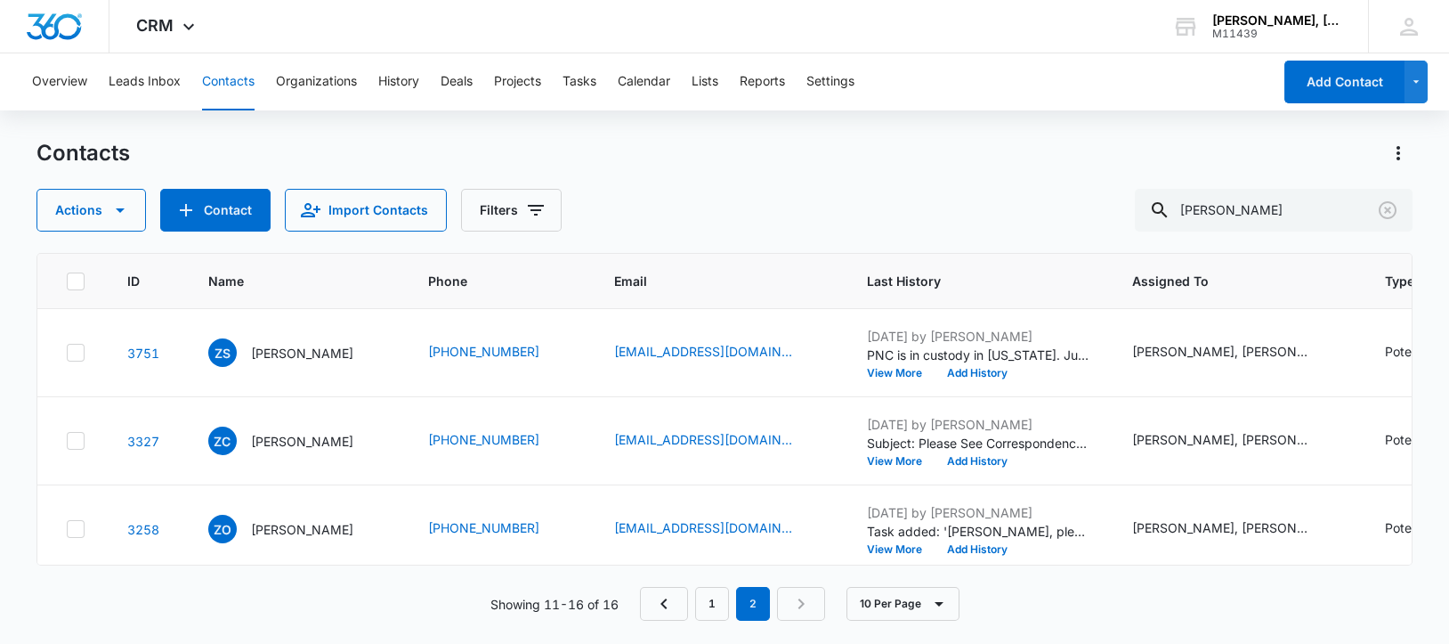
scroll to position [435, 0]
